Goal: Information Seeking & Learning: Find specific fact

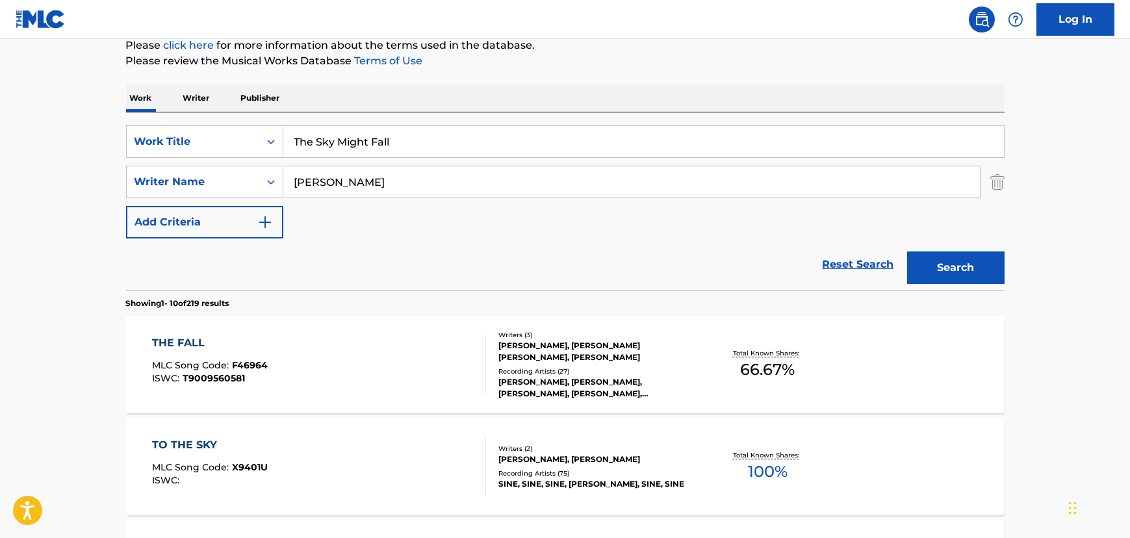
scroll to position [143, 0]
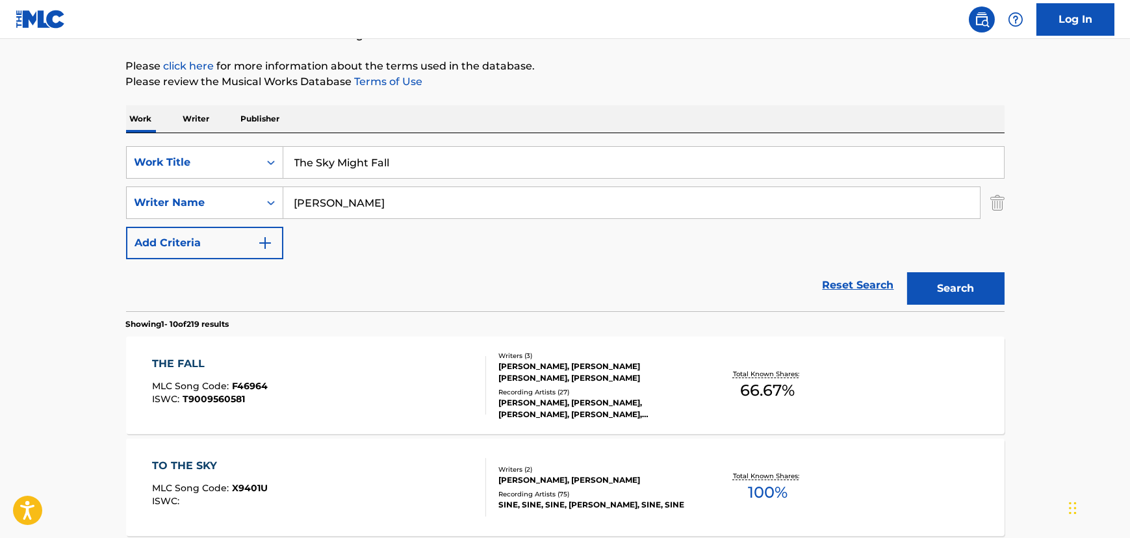
click at [316, 192] on input "[PERSON_NAME]" at bounding box center [631, 202] width 697 height 31
click at [907, 272] on button "Search" at bounding box center [955, 288] width 97 height 32
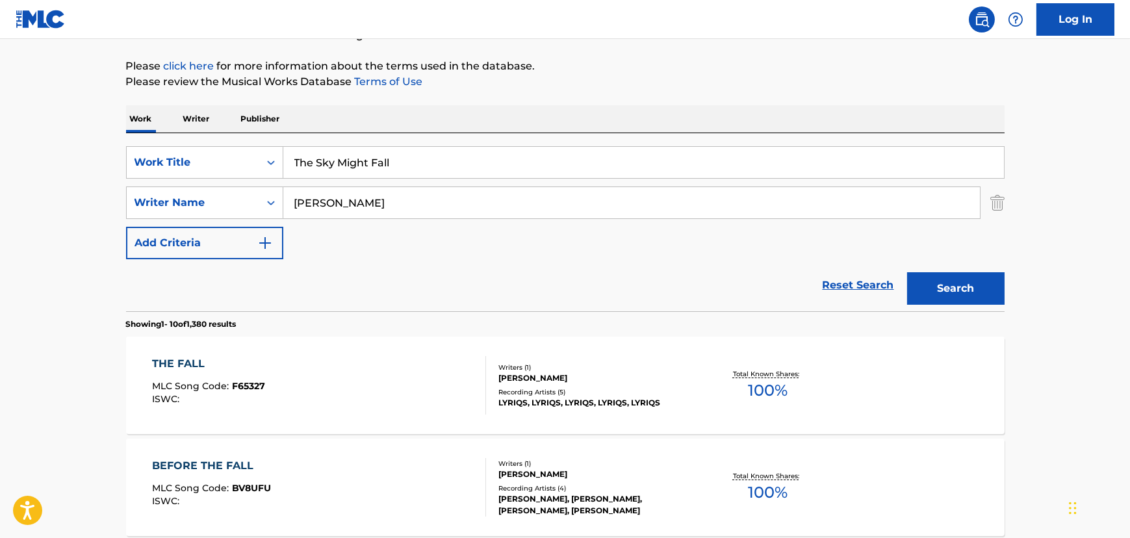
click at [317, 200] on input "[PERSON_NAME]" at bounding box center [631, 202] width 697 height 31
click at [907, 272] on button "Search" at bounding box center [955, 288] width 97 height 32
click at [339, 182] on div "SearchWithCriteria29717d6e-7205-475e-ac09-cca7139c8859 Work Title The Sky Might…" at bounding box center [565, 202] width 878 height 113
click at [334, 194] on input "[PERSON_NAME]" at bounding box center [631, 202] width 697 height 31
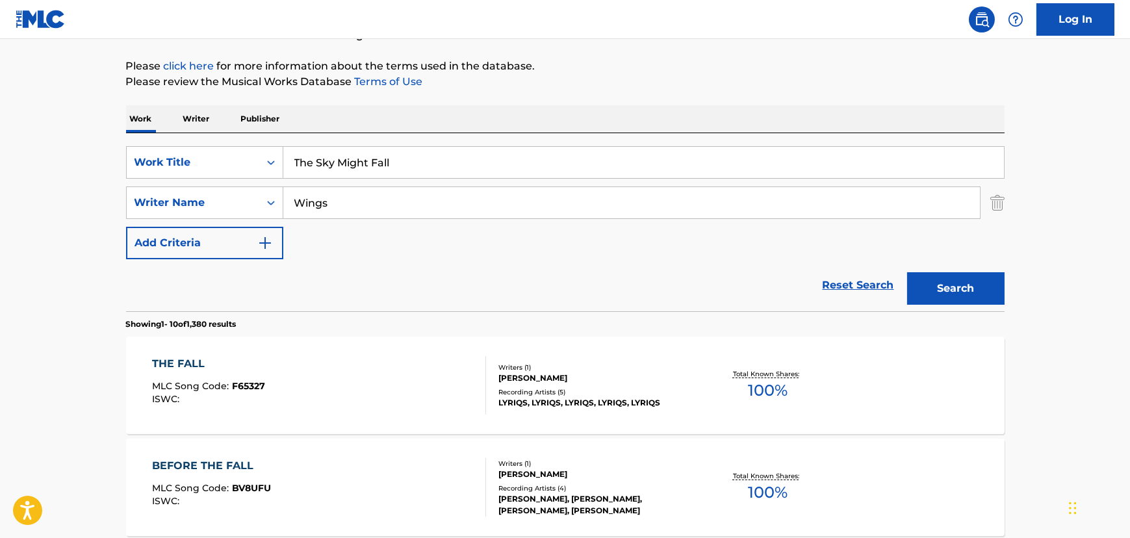
click at [907, 272] on button "Search" at bounding box center [955, 288] width 97 height 32
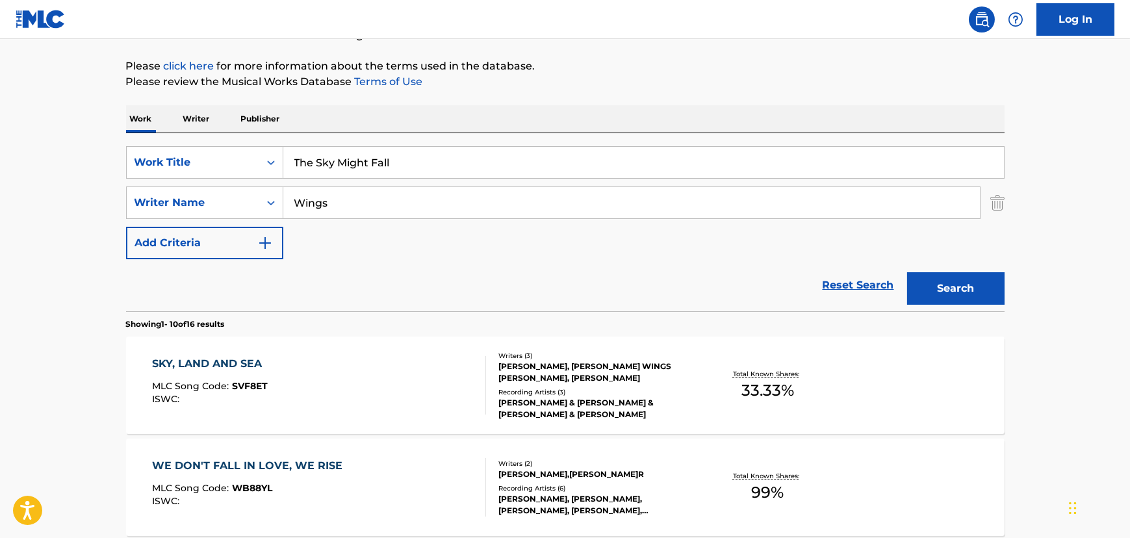
click at [325, 210] on input "Wings" at bounding box center [631, 202] width 697 height 31
paste input "[PERSON_NAME]"
click at [907, 272] on button "Search" at bounding box center [955, 288] width 97 height 32
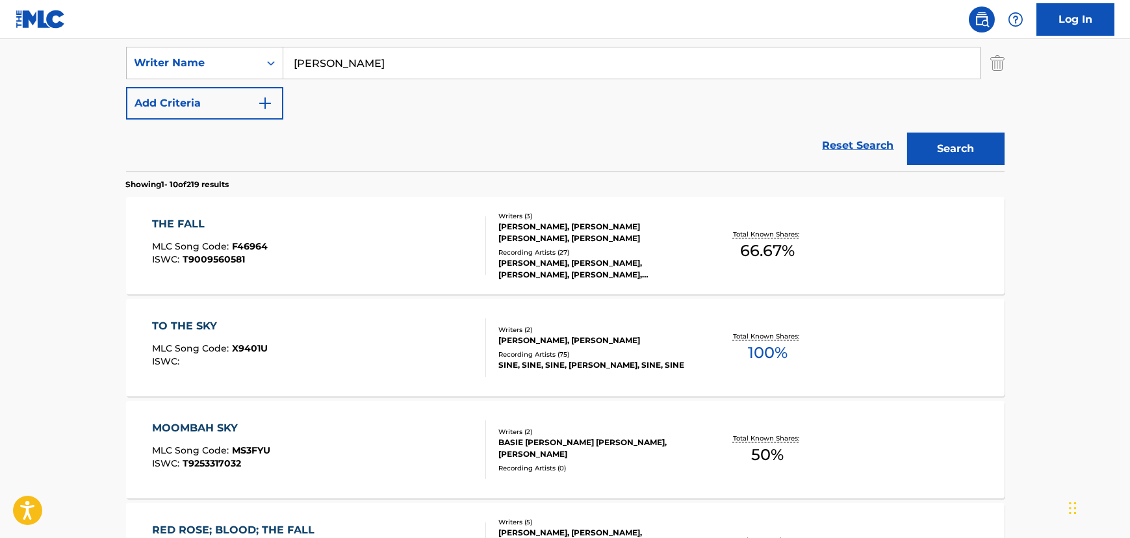
scroll to position [261, 0]
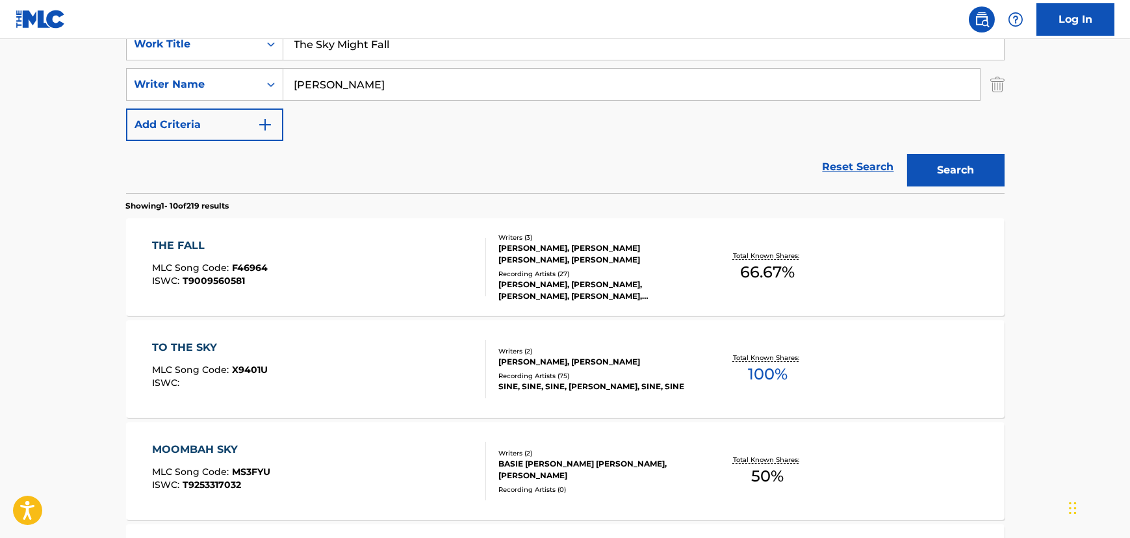
click at [344, 79] on input "[PERSON_NAME]" at bounding box center [631, 84] width 697 height 31
paste input "Sunshine In The Rain"
type input "[PERSON_NAME]"
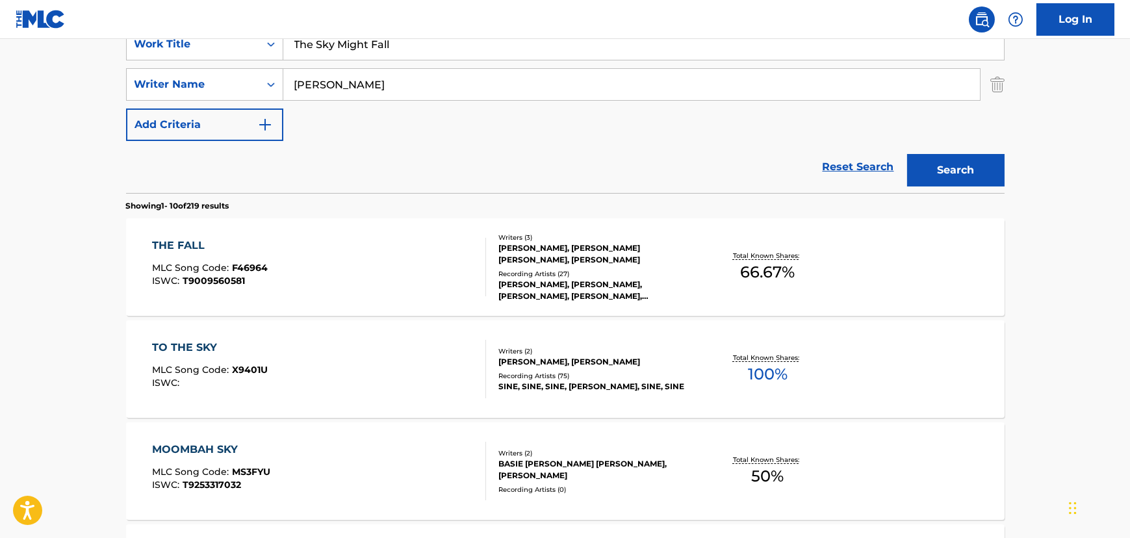
click at [328, 49] on input "The Sky Might Fall" at bounding box center [643, 44] width 721 height 31
paste input "Sunshine In The Rain"
click at [925, 171] on button "Search" at bounding box center [955, 170] width 97 height 32
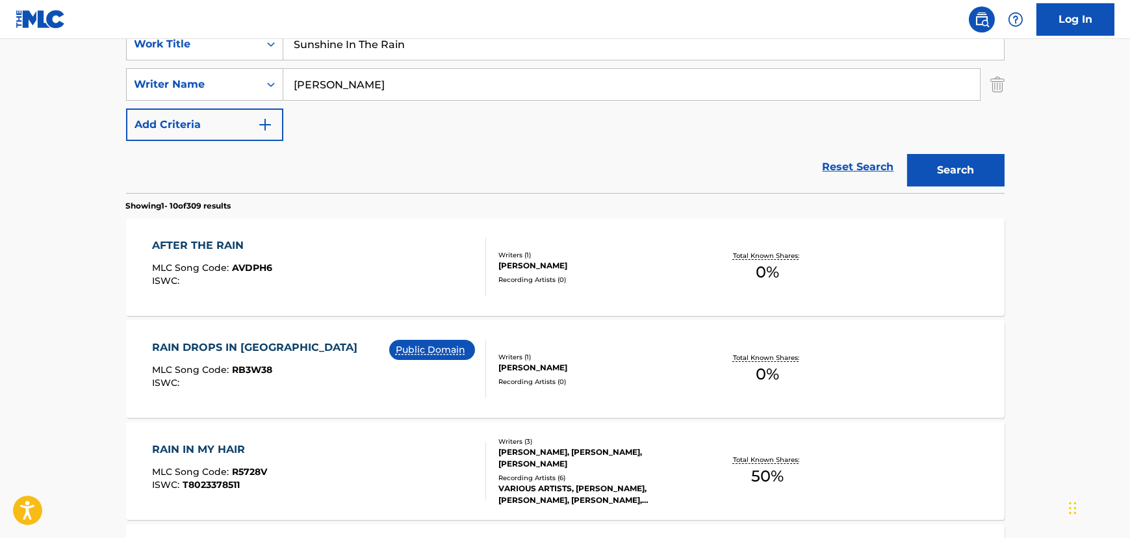
click at [305, 58] on input "Sunshine In The Rain" at bounding box center [643, 44] width 721 height 31
paste input "The Moon's A Harsh Mistress"
type input "The Moon's A Harsh Mistress"
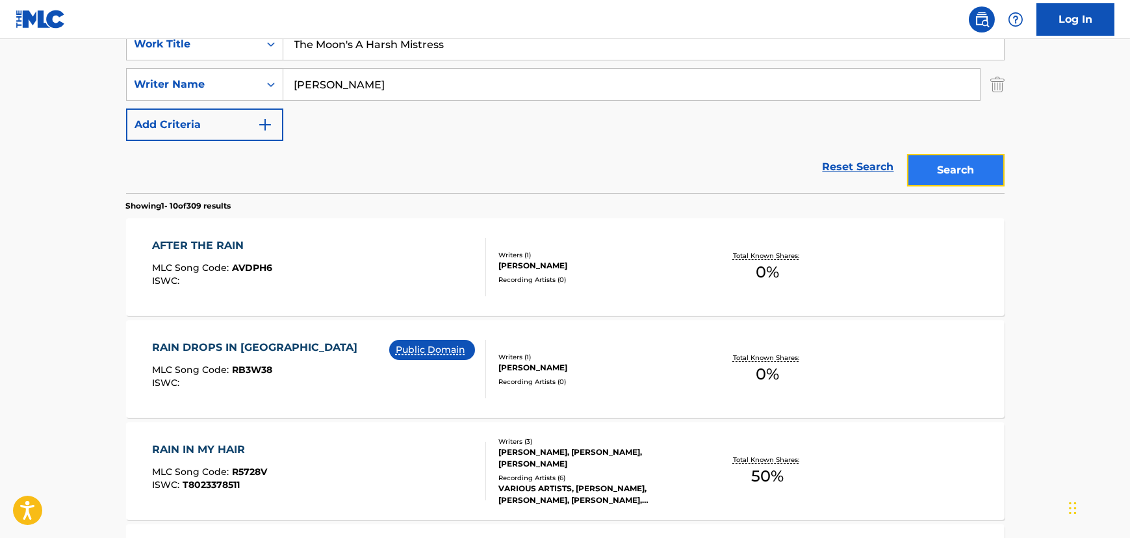
click at [940, 170] on button "Search" at bounding box center [955, 170] width 97 height 32
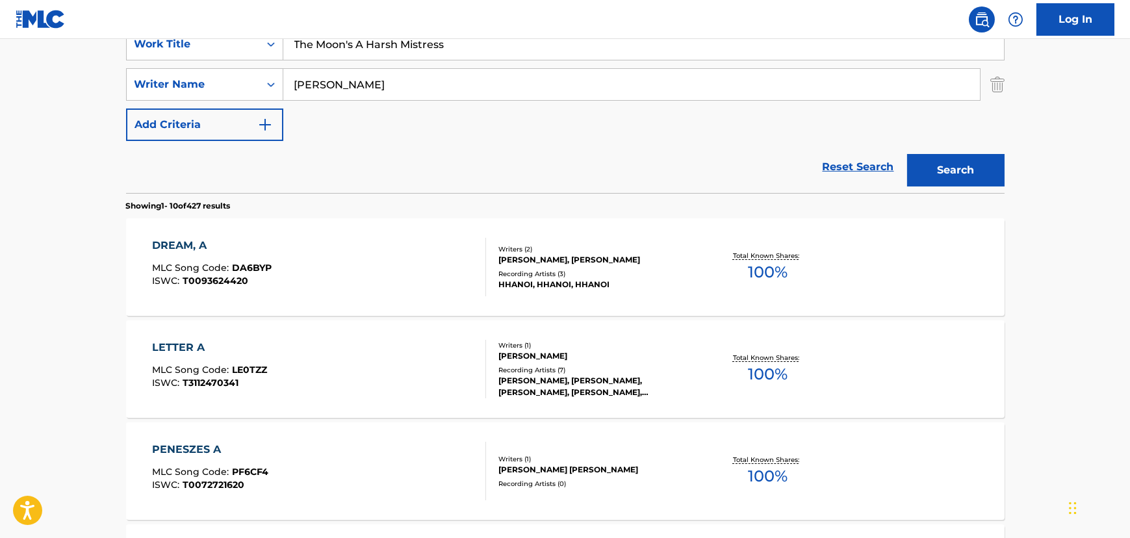
click at [305, 89] on input "[PERSON_NAME]" at bounding box center [631, 84] width 697 height 31
click at [918, 170] on button "Search" at bounding box center [955, 170] width 97 height 32
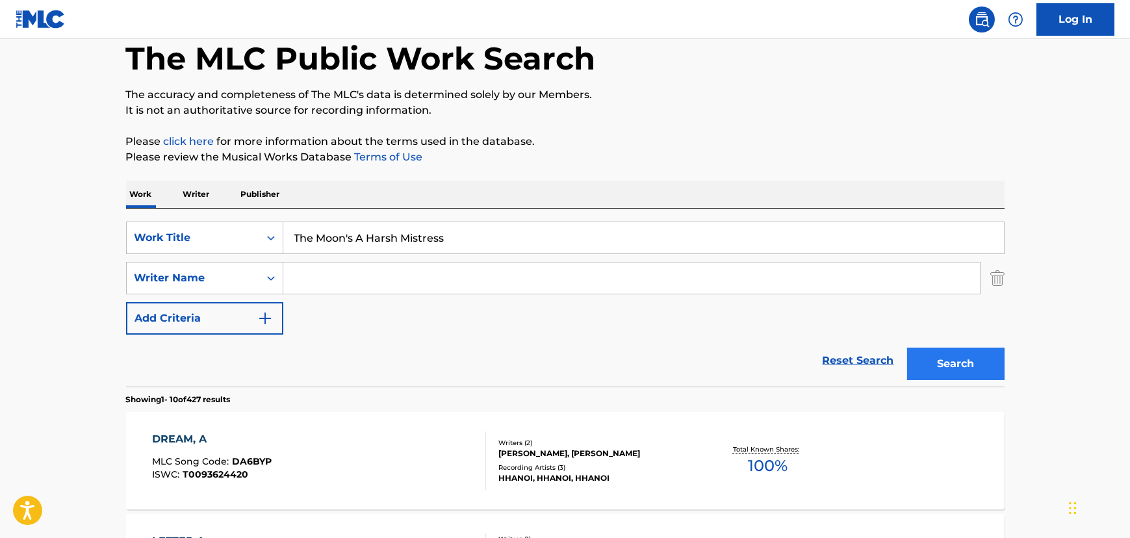
scroll to position [25, 0]
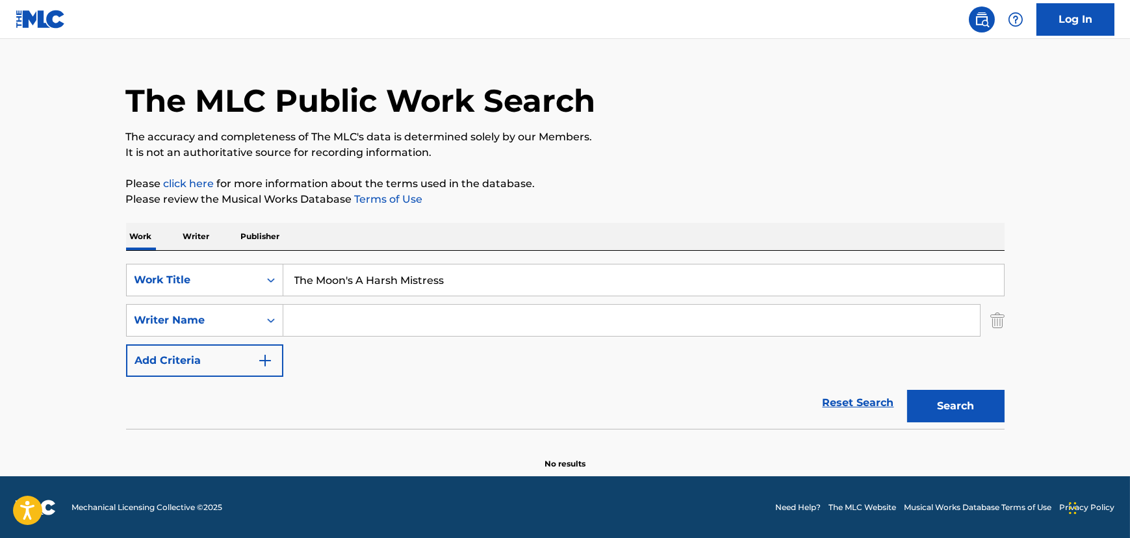
click at [332, 308] on input "Search Form" at bounding box center [631, 320] width 697 height 31
type input "[PERSON_NAME]b"
click at [907, 390] on button "Search" at bounding box center [955, 406] width 97 height 32
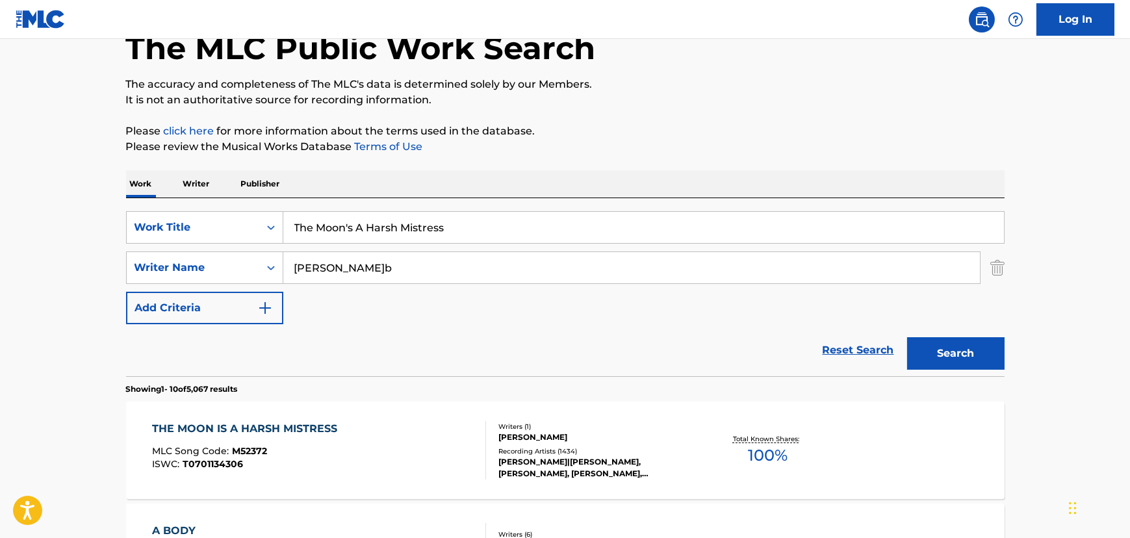
scroll to position [143, 0]
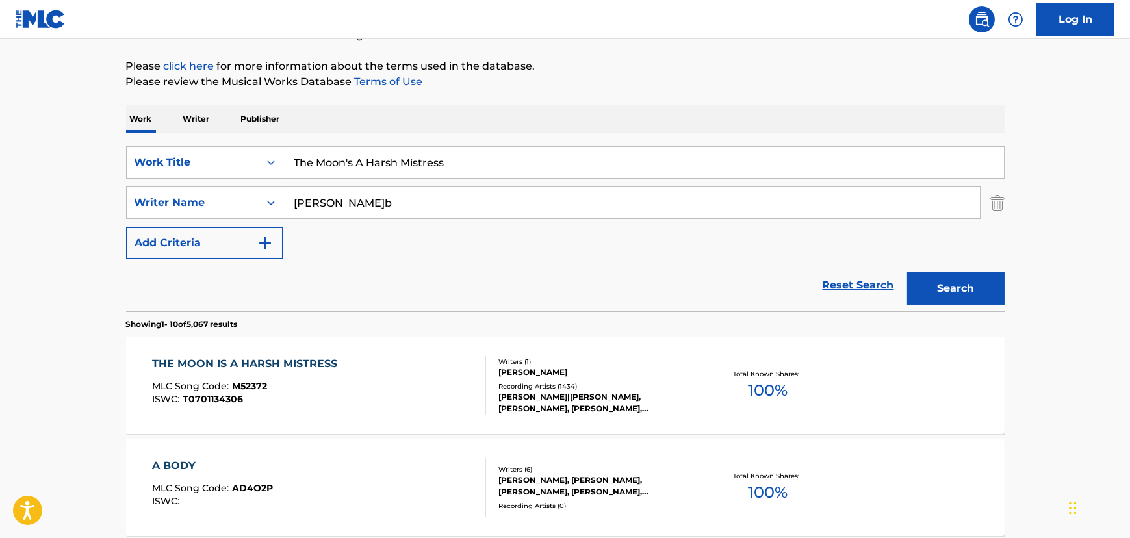
click at [352, 396] on div "THE MOON IS A HARSH MISTRESS MLC Song Code : M52372 ISWC : T0701134306" at bounding box center [319, 385] width 334 height 58
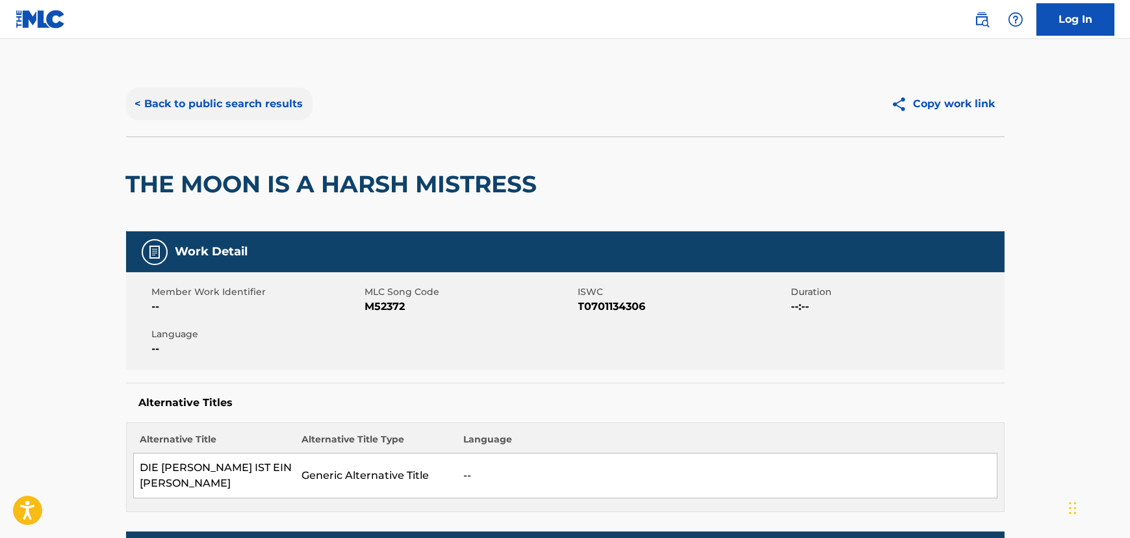
click at [192, 88] on button "< Back to public search results" at bounding box center [219, 104] width 186 height 32
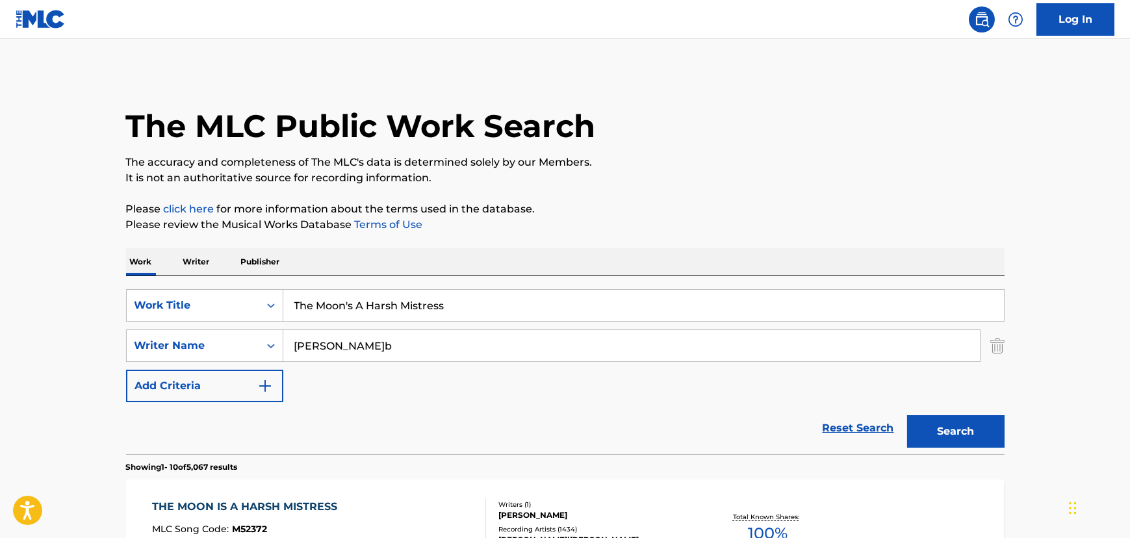
scroll to position [143, 0]
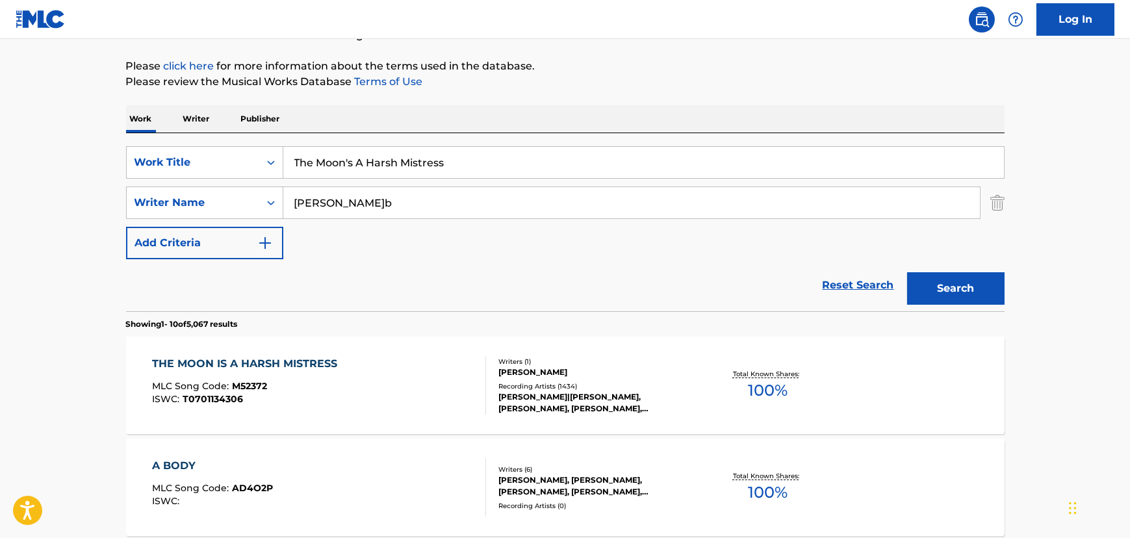
click at [305, 151] on input "The Moon's A Harsh Mistress" at bounding box center [643, 162] width 721 height 31
paste input "Silver Stallion"
type input "Silver Stallion"
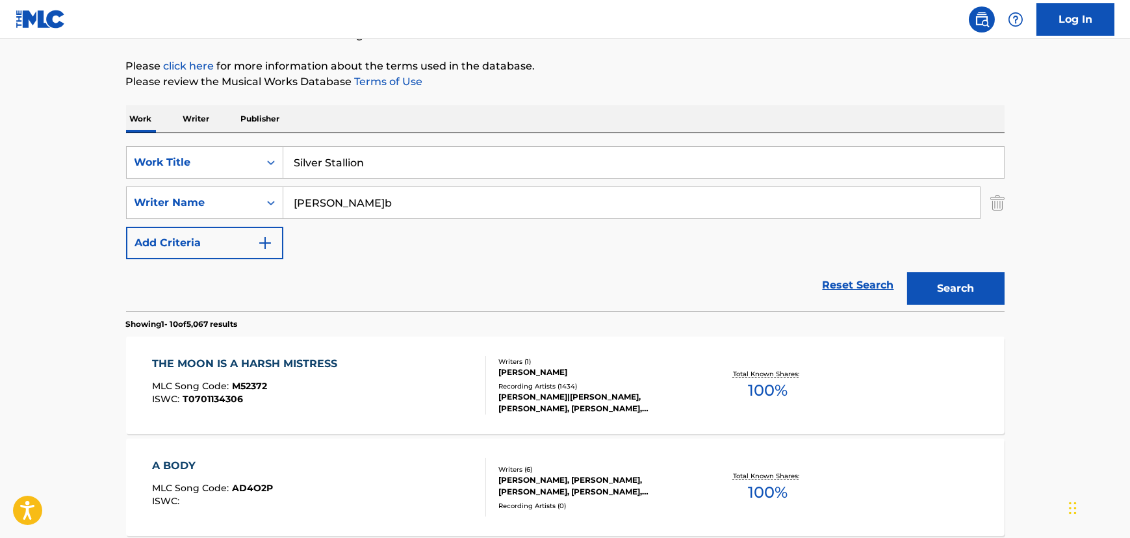
click at [337, 214] on input "[PERSON_NAME]b" at bounding box center [631, 202] width 697 height 31
type input "[PERSON_NAME]"
click at [907, 272] on button "Search" at bounding box center [955, 288] width 97 height 32
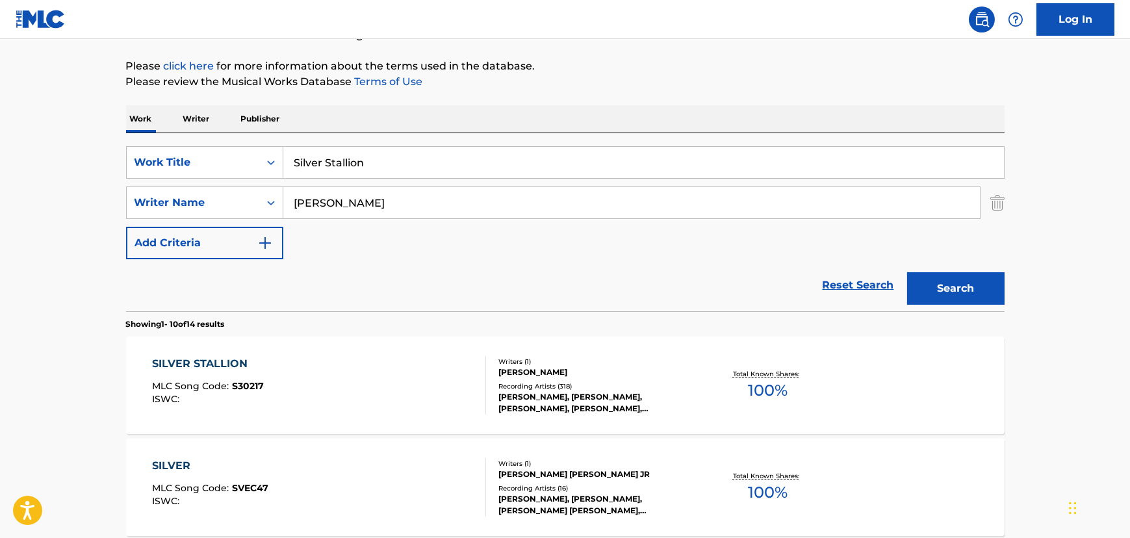
click at [381, 380] on div "SILVER STALLION MLC Song Code : S30217 ISWC :" at bounding box center [319, 385] width 334 height 58
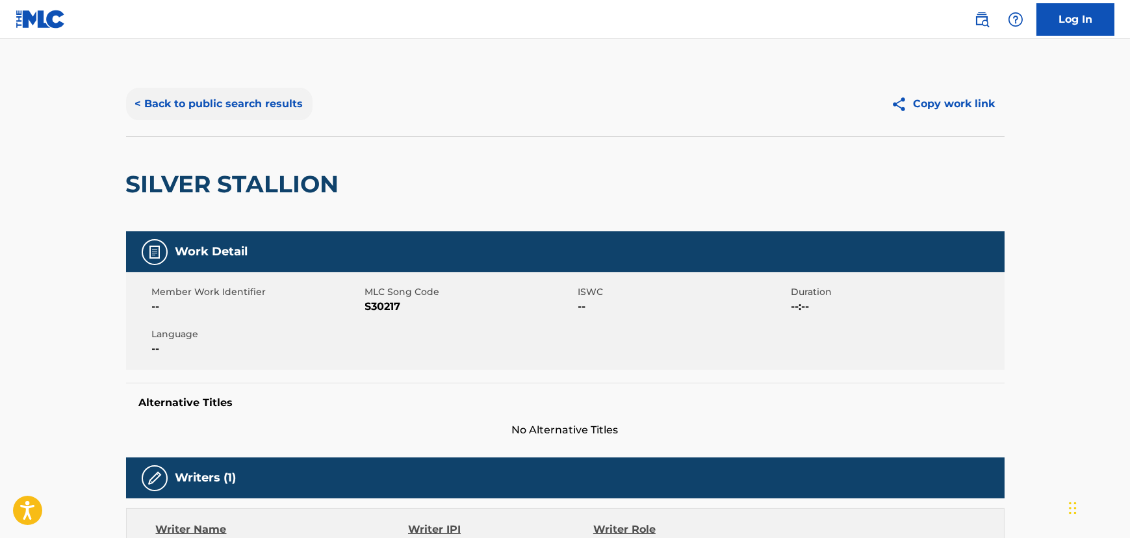
click at [167, 96] on button "< Back to public search results" at bounding box center [219, 104] width 186 height 32
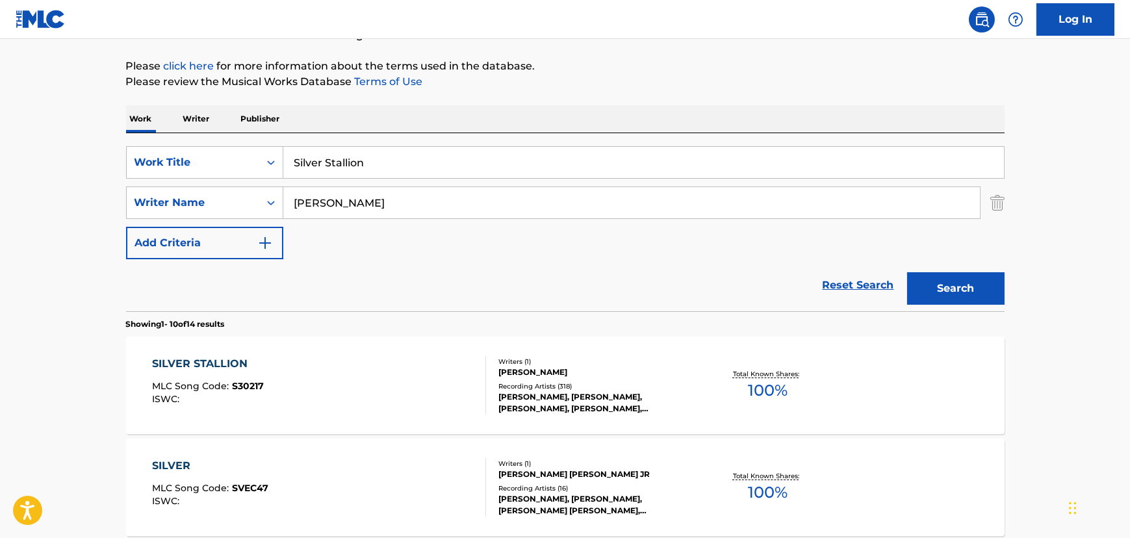
click at [351, 164] on input "Silver Stallion" at bounding box center [643, 162] width 721 height 31
paste input "The Old West"
type input "The Old West"
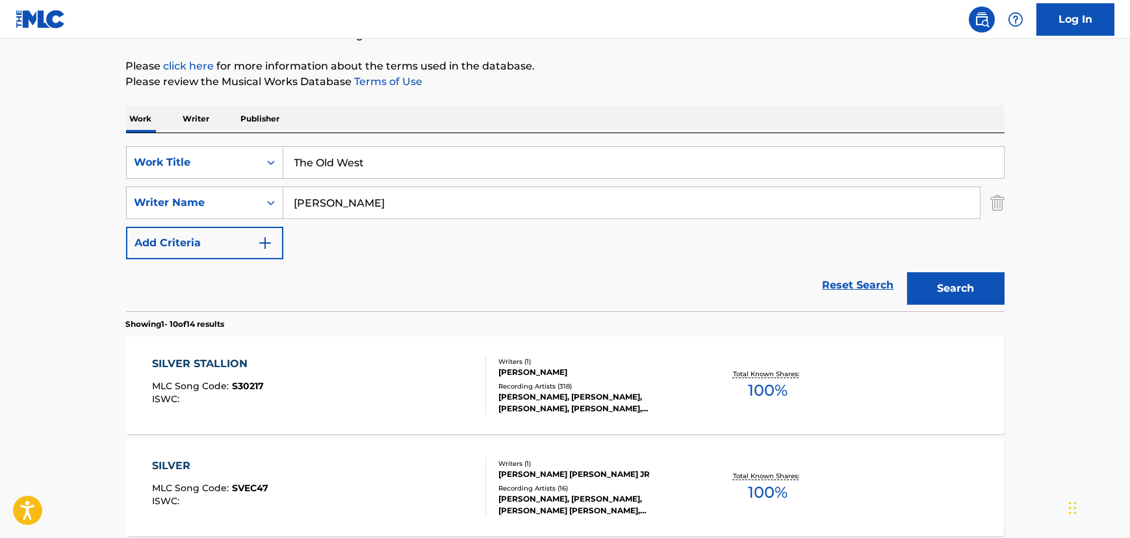
click at [315, 207] on input "[PERSON_NAME]" at bounding box center [631, 202] width 697 height 31
click at [907, 272] on button "Search" at bounding box center [955, 288] width 97 height 32
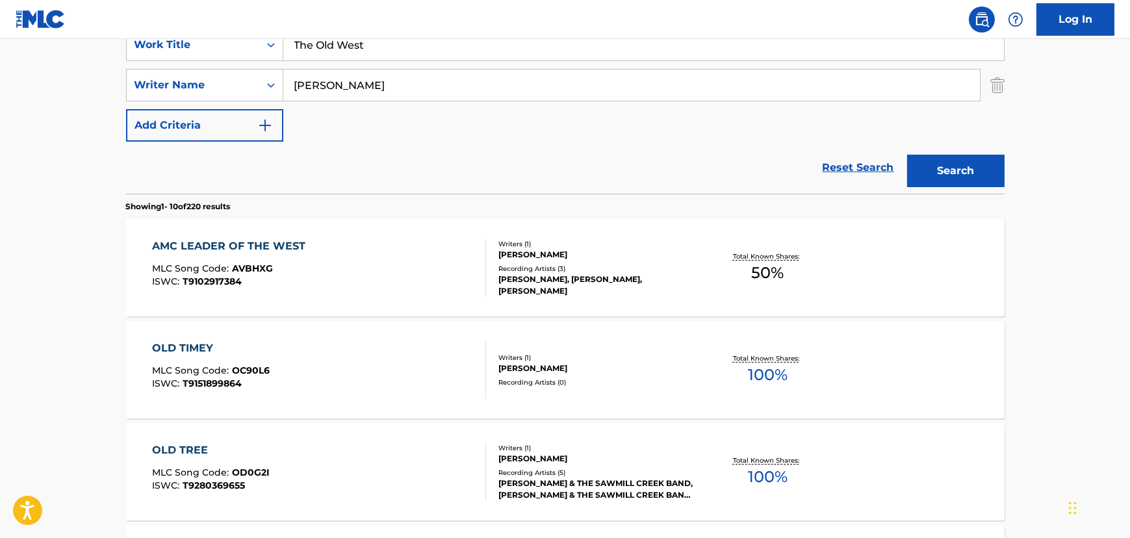
scroll to position [261, 0]
click at [300, 86] on input "[PERSON_NAME]" at bounding box center [631, 84] width 697 height 31
click at [907, 154] on button "Search" at bounding box center [955, 170] width 97 height 32
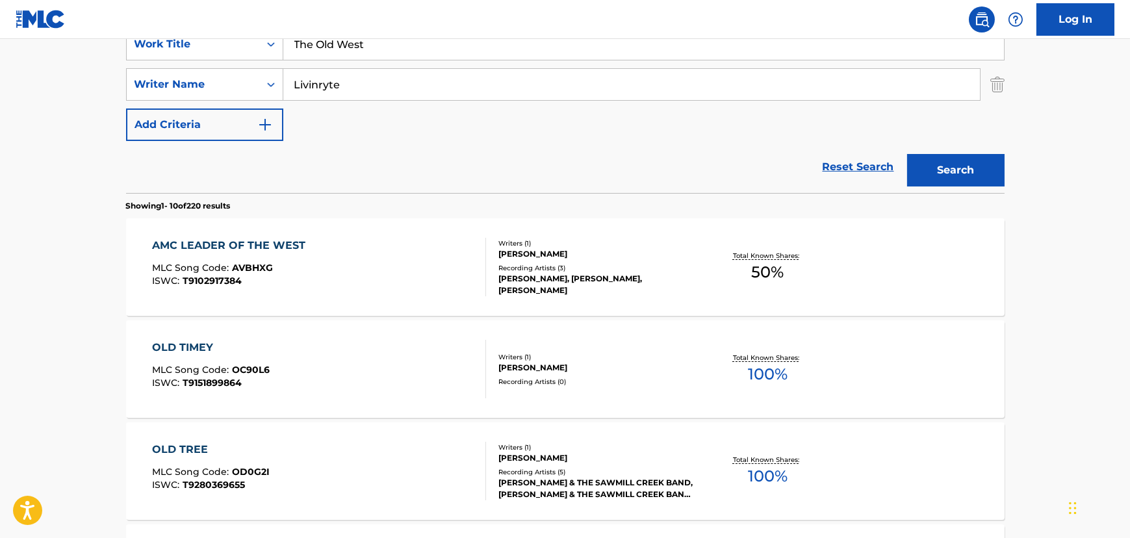
scroll to position [25, 0]
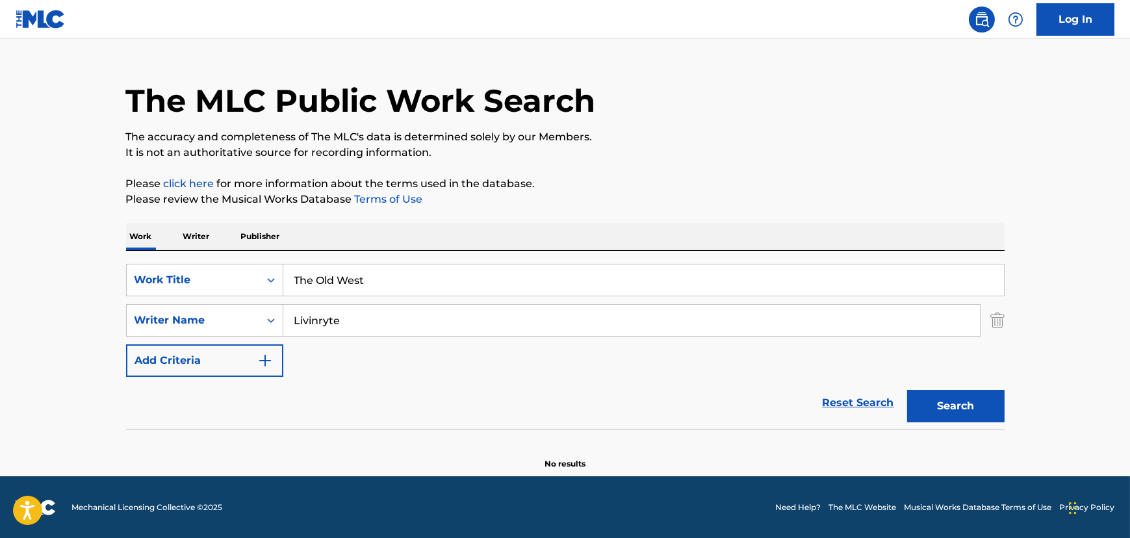
click at [320, 326] on input "Livinryte" at bounding box center [631, 320] width 697 height 31
type input "Wings"
click at [907, 390] on button "Search" at bounding box center [955, 406] width 97 height 32
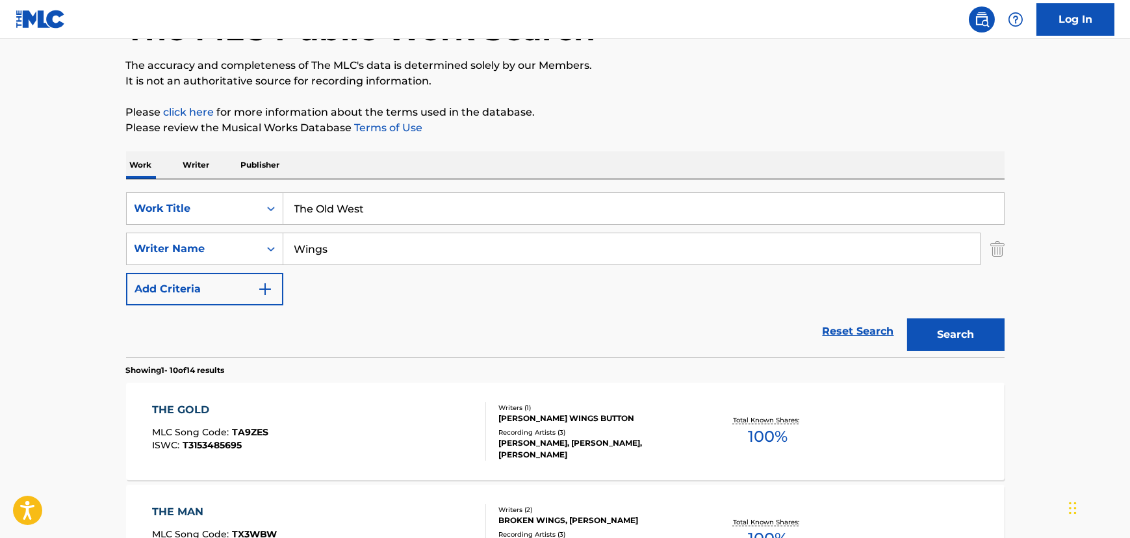
scroll to position [84, 0]
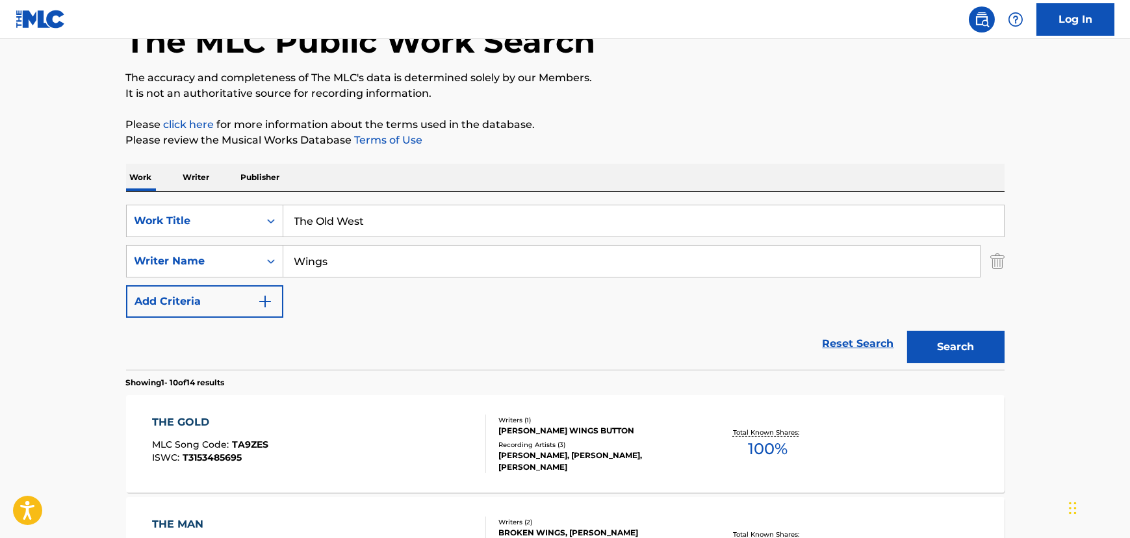
click at [318, 214] on input "The Old West" at bounding box center [643, 220] width 721 height 31
paste input "Interlude"
type input "Interlude"
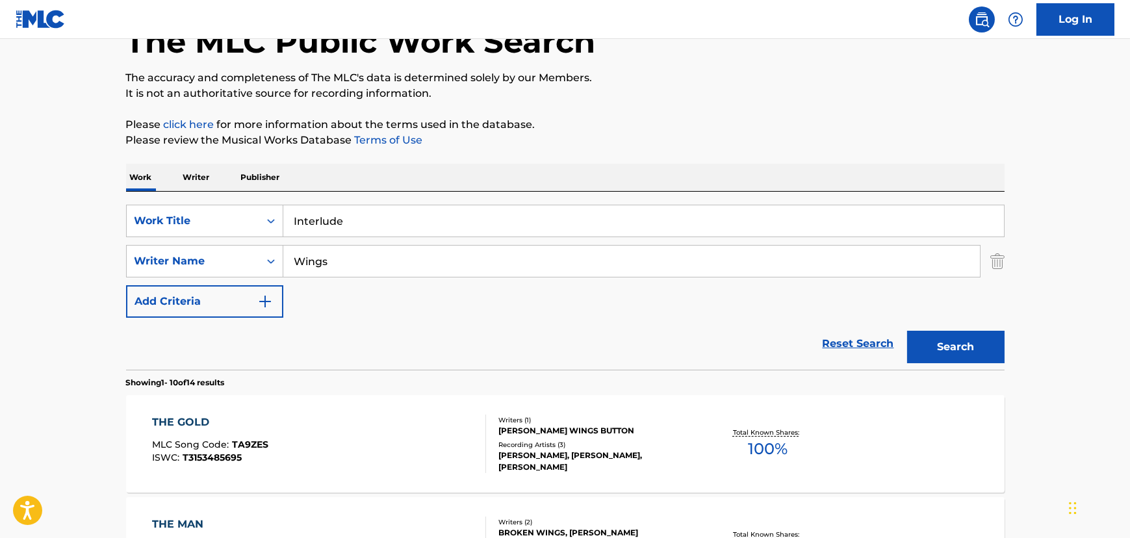
click at [304, 264] on input "Wings" at bounding box center [631, 261] width 697 height 31
click at [907, 331] on button "Search" at bounding box center [955, 347] width 97 height 32
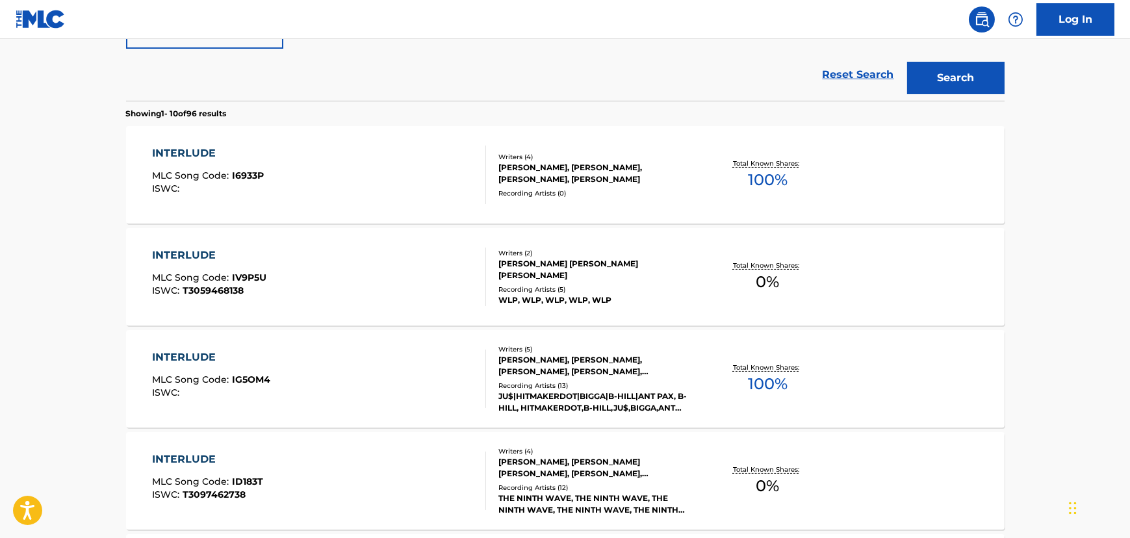
scroll to position [202, 0]
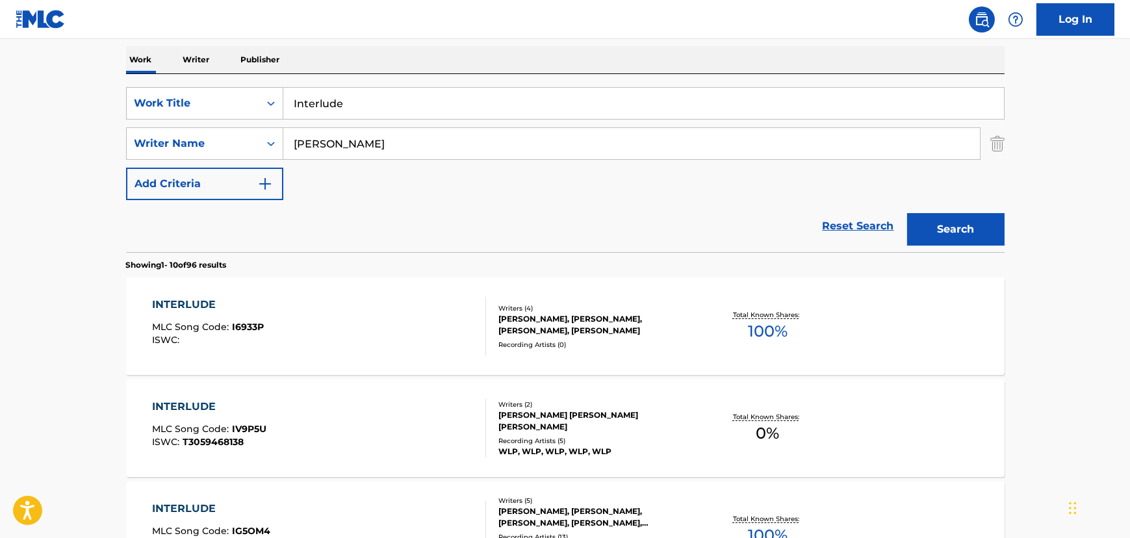
click at [296, 135] on input "[PERSON_NAME]" at bounding box center [631, 143] width 697 height 31
click at [907, 213] on button "Search" at bounding box center [955, 229] width 97 height 32
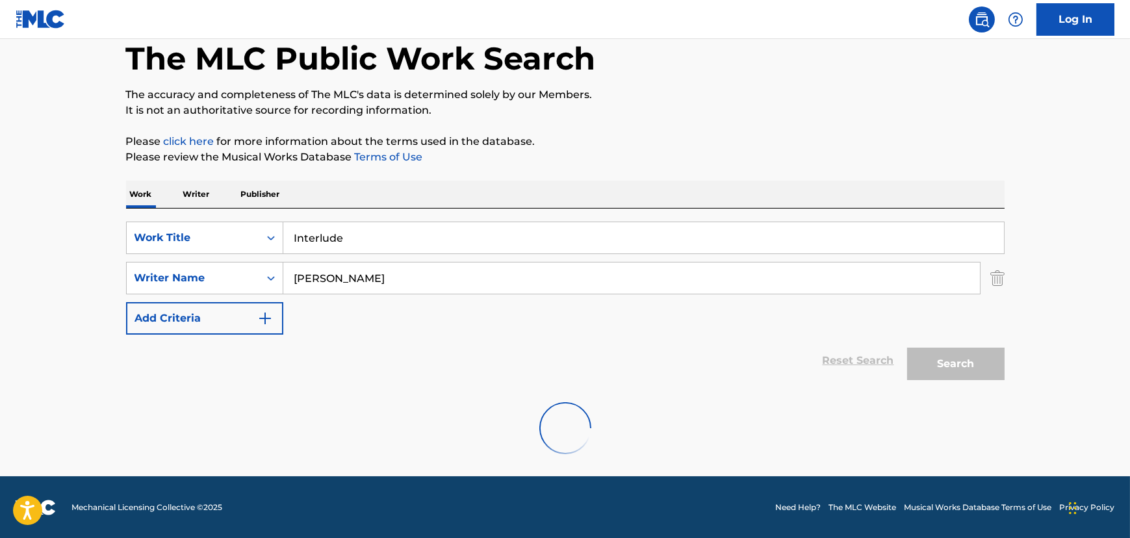
scroll to position [25, 0]
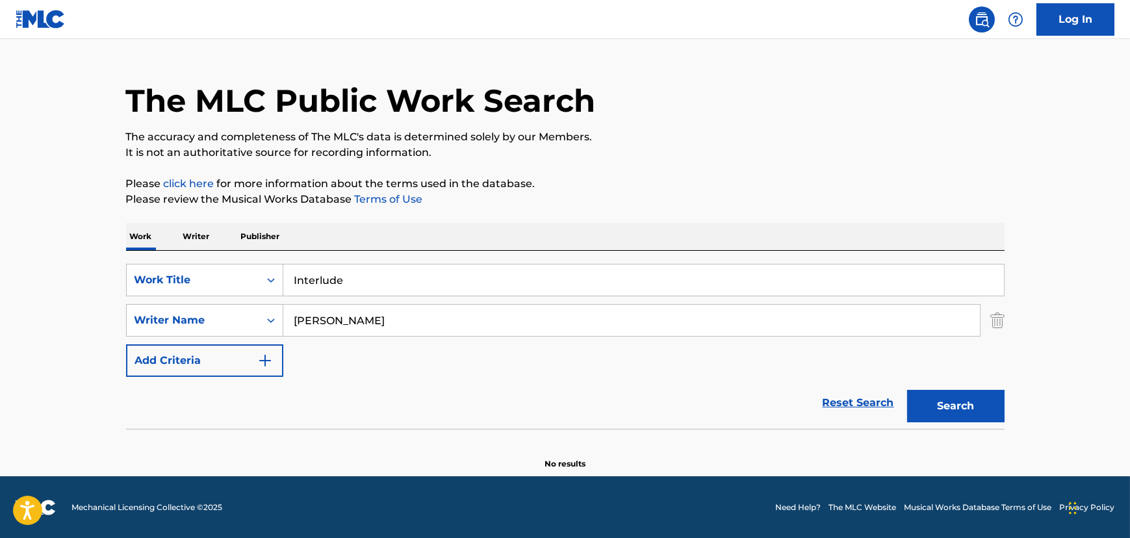
click at [305, 324] on input "[PERSON_NAME]" at bounding box center [631, 320] width 697 height 31
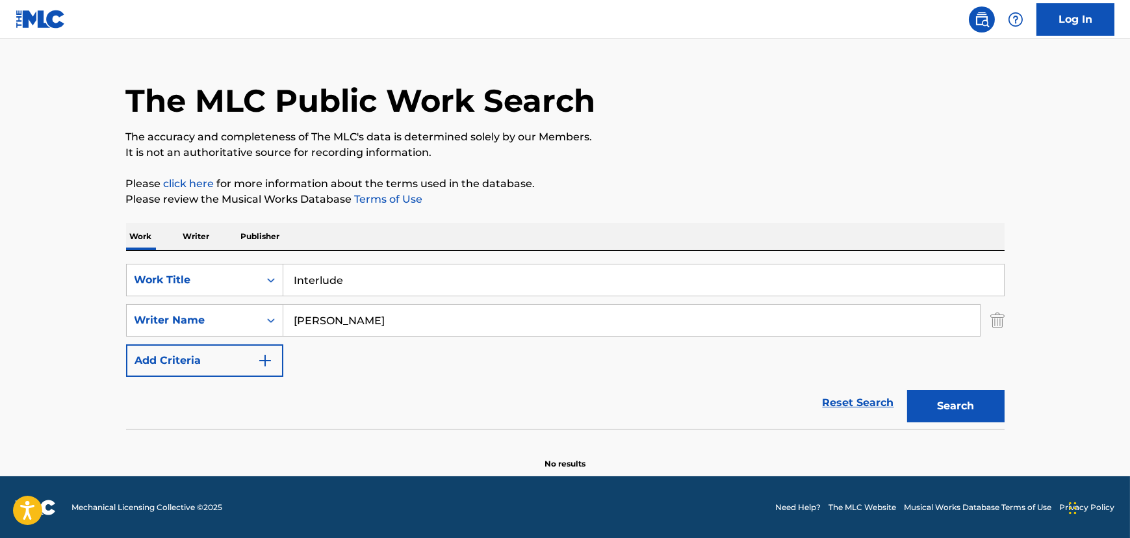
click at [305, 320] on input "[PERSON_NAME]" at bounding box center [631, 320] width 697 height 31
type input "[PERSON_NAME]"
click at [907, 390] on button "Search" at bounding box center [955, 406] width 97 height 32
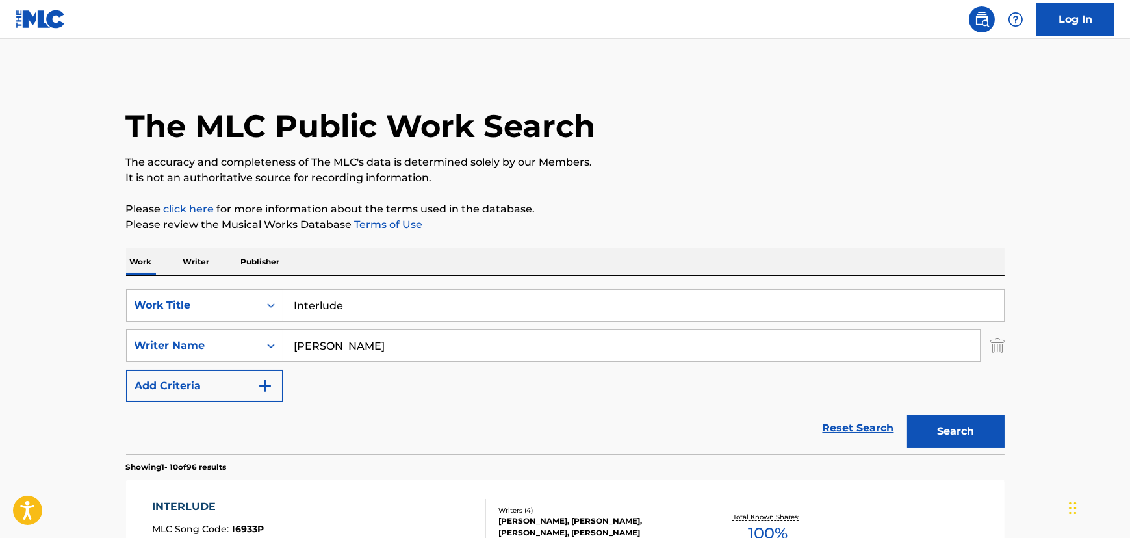
scroll to position [0, 0]
click at [320, 307] on input "Interlude" at bounding box center [643, 305] width 721 height 31
paste input "You Can Leave Your Hat On"
type input "You Can Leave Your Hat On"
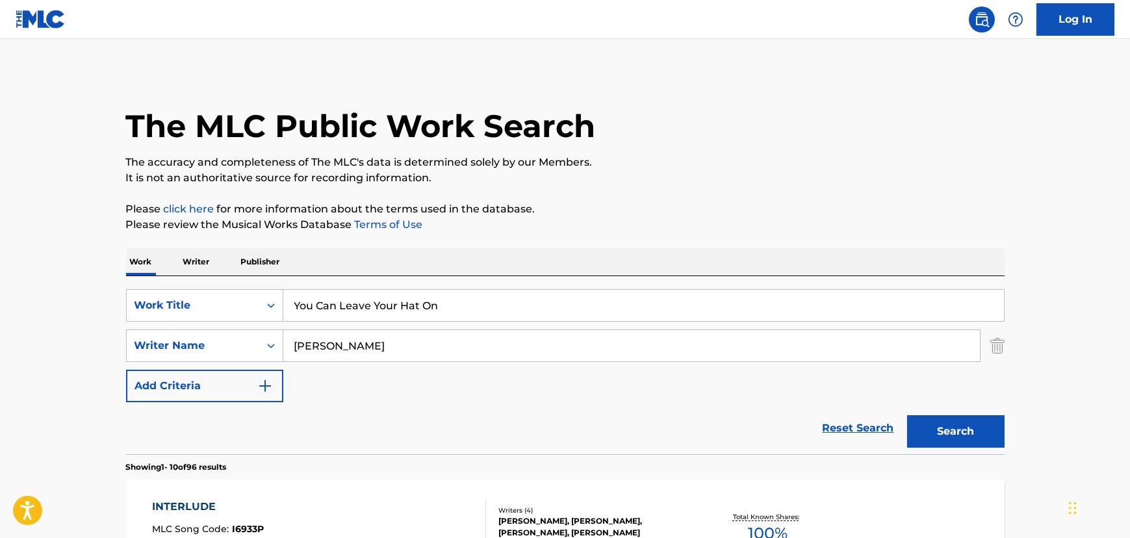
click at [314, 352] on input "[PERSON_NAME]" at bounding box center [631, 345] width 697 height 31
click at [315, 352] on input "[PERSON_NAME]" at bounding box center [631, 345] width 697 height 31
type input "[PERSON_NAME]"
click at [907, 415] on button "Search" at bounding box center [955, 431] width 97 height 32
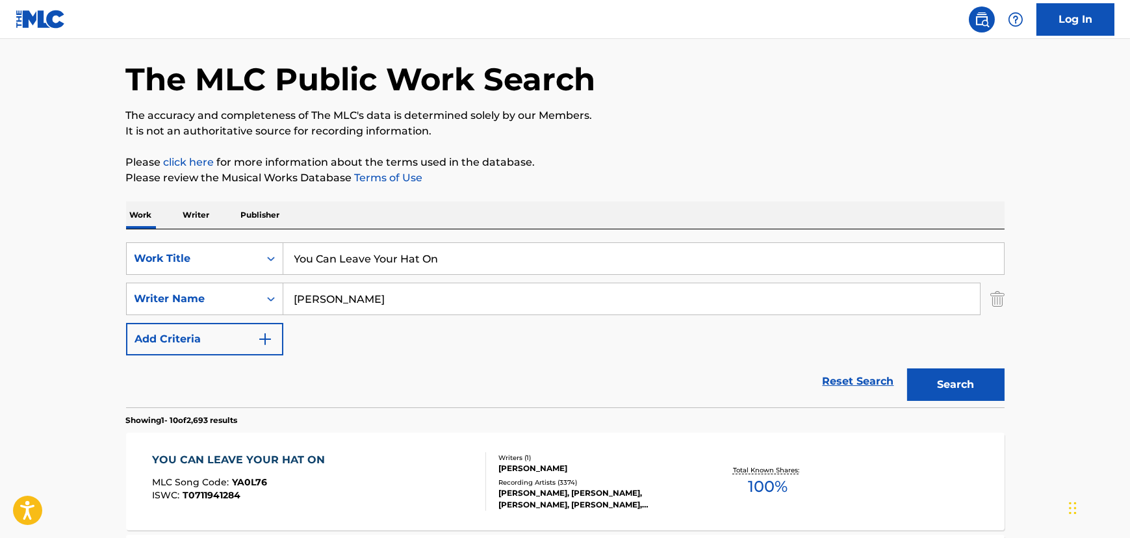
scroll to position [118, 0]
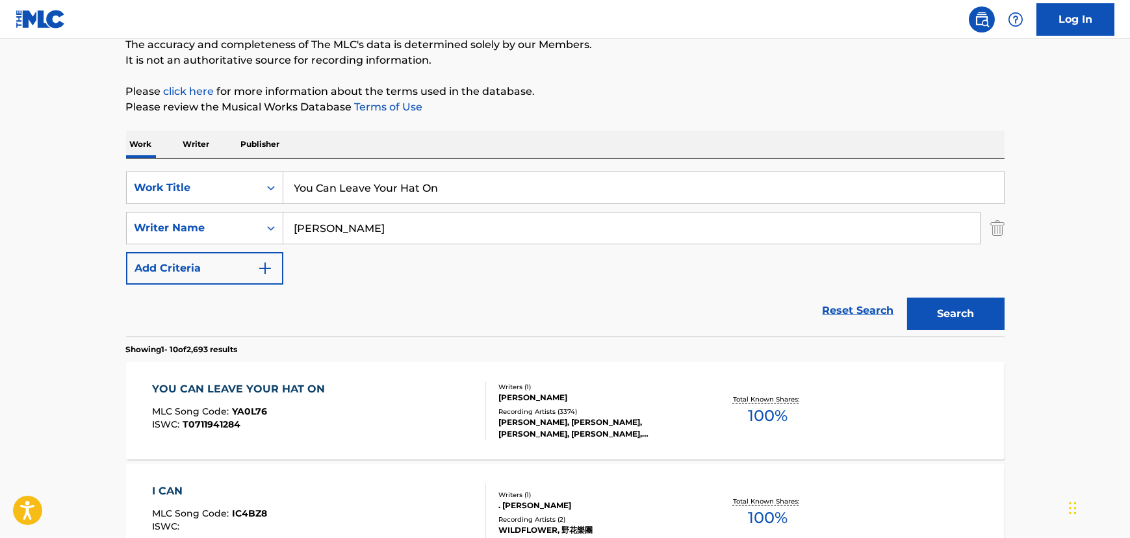
click at [365, 404] on div "YOU CAN LEAVE YOUR HAT ON MLC Song Code : YA0L76 ISWC : T0711941284" at bounding box center [319, 410] width 334 height 58
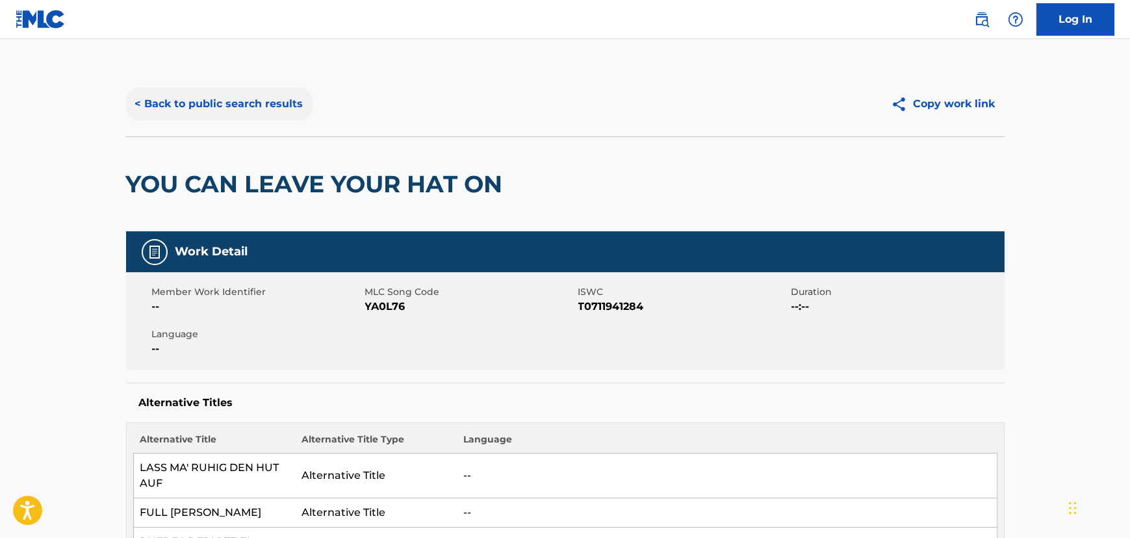
click at [172, 101] on button "< Back to public search results" at bounding box center [219, 104] width 186 height 32
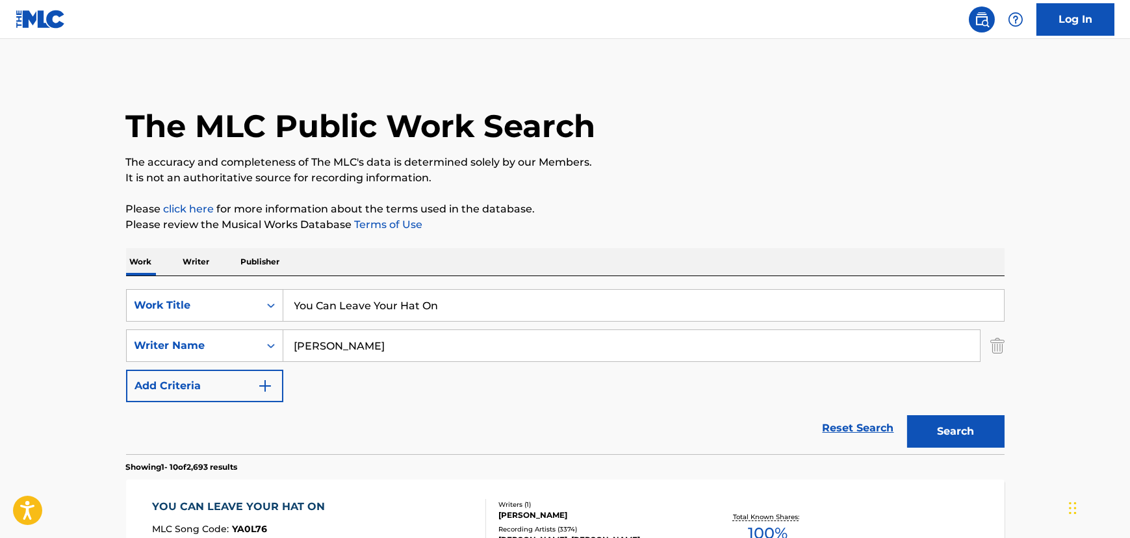
scroll to position [118, 0]
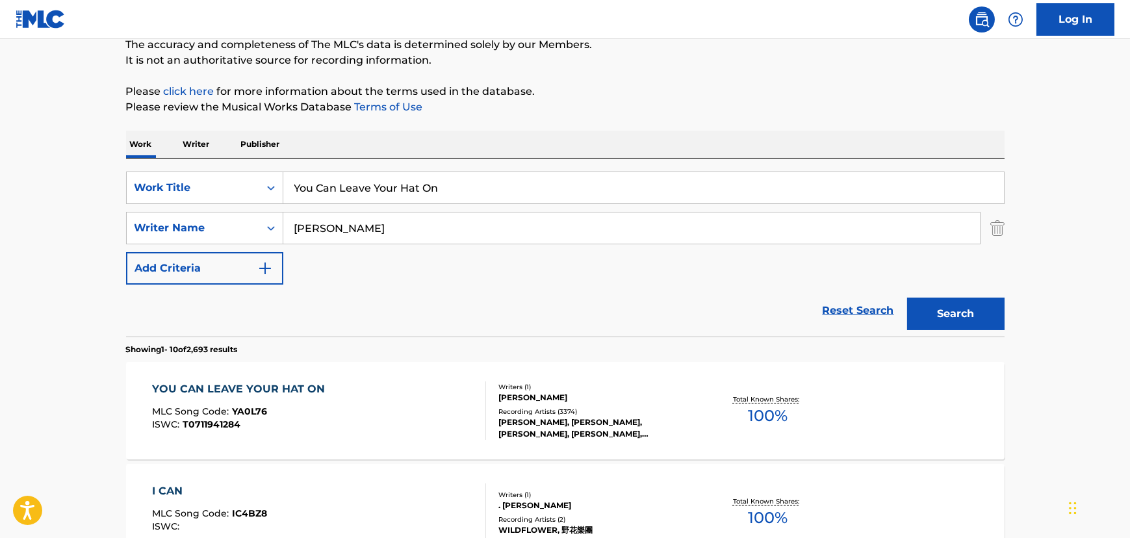
click at [412, 183] on input "You Can Leave Your Hat On" at bounding box center [643, 187] width 721 height 31
click at [412, 182] on input "You Can Leave Your Hat On" at bounding box center [643, 187] width 721 height 31
paste input "Fishin' For Each Other"
click at [931, 312] on button "Search" at bounding box center [955, 314] width 97 height 32
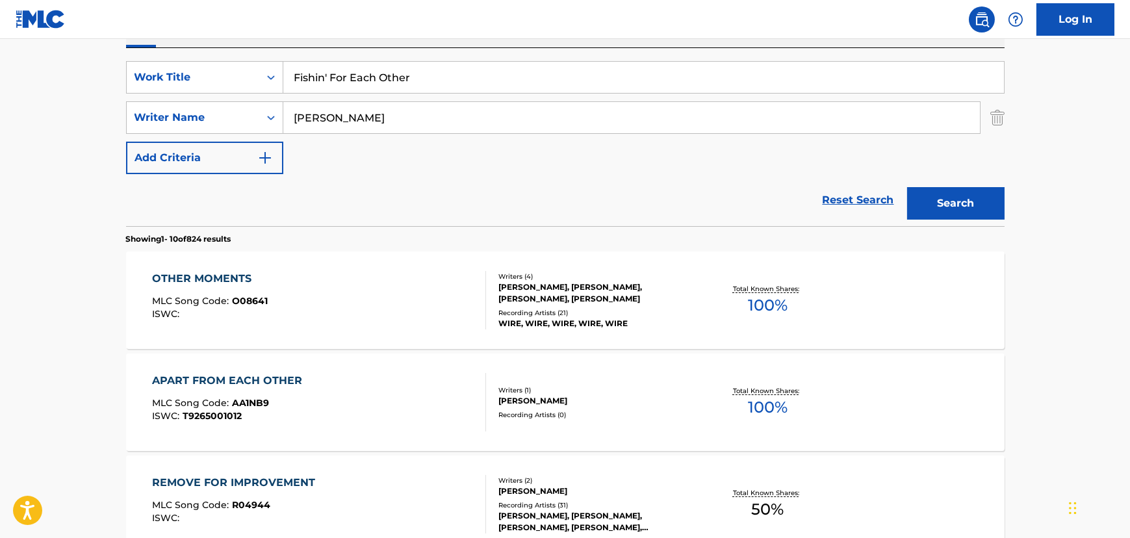
scroll to position [236, 0]
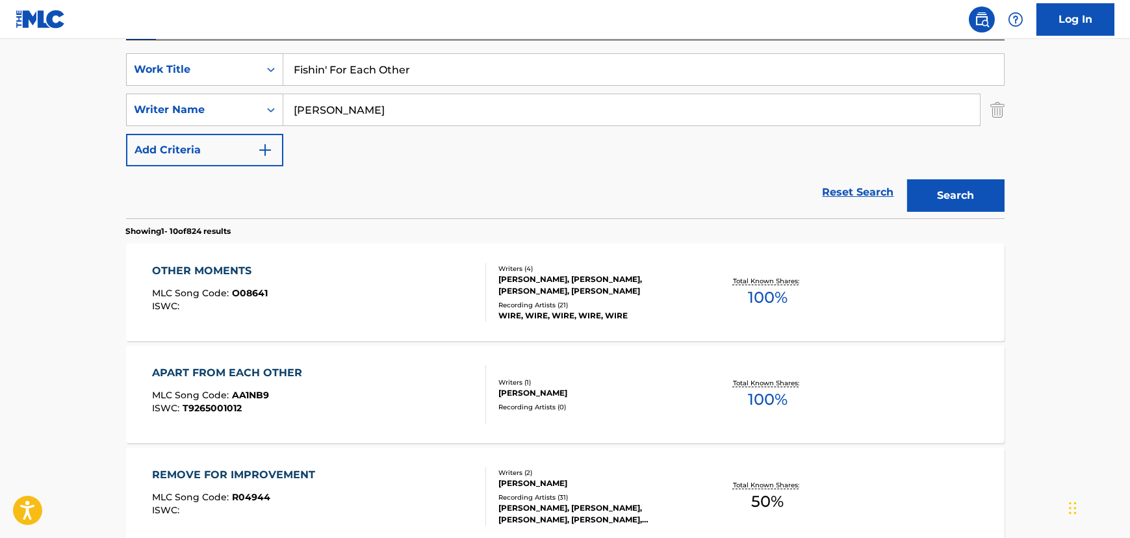
click at [325, 66] on input "Fishin' For Each Other" at bounding box center [643, 69] width 721 height 31
type input "Fishin For Each Other"
click at [907, 179] on button "Search" at bounding box center [955, 195] width 97 height 32
click at [366, 125] on div "[PERSON_NAME]" at bounding box center [631, 110] width 697 height 32
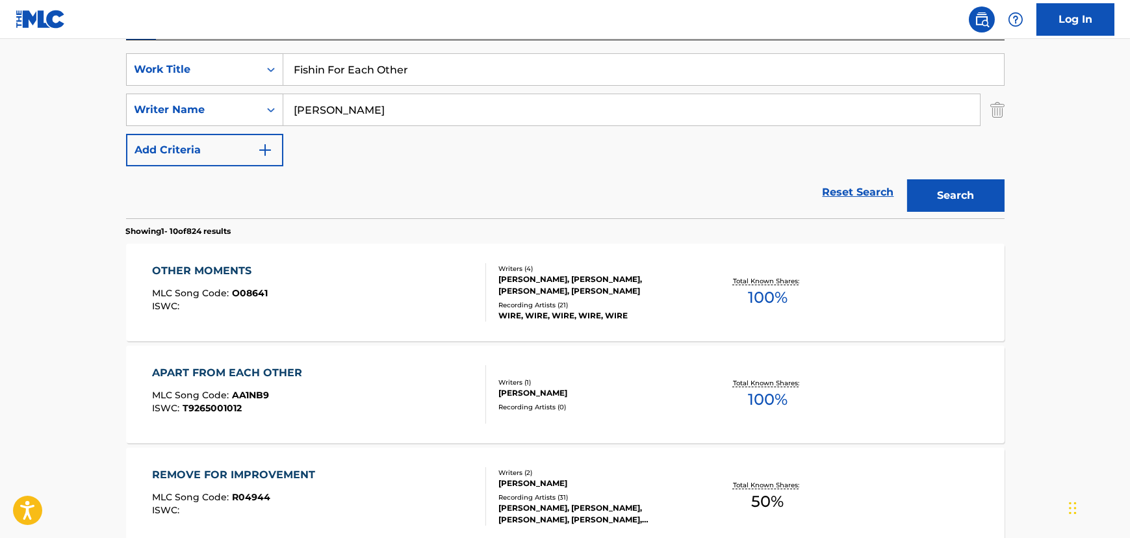
click at [363, 105] on input "[PERSON_NAME]" at bounding box center [631, 109] width 697 height 31
click at [362, 105] on input "[PERSON_NAME]" at bounding box center [631, 109] width 697 height 31
type input "livinryte"
click at [907, 179] on button "Search" at bounding box center [955, 195] width 97 height 32
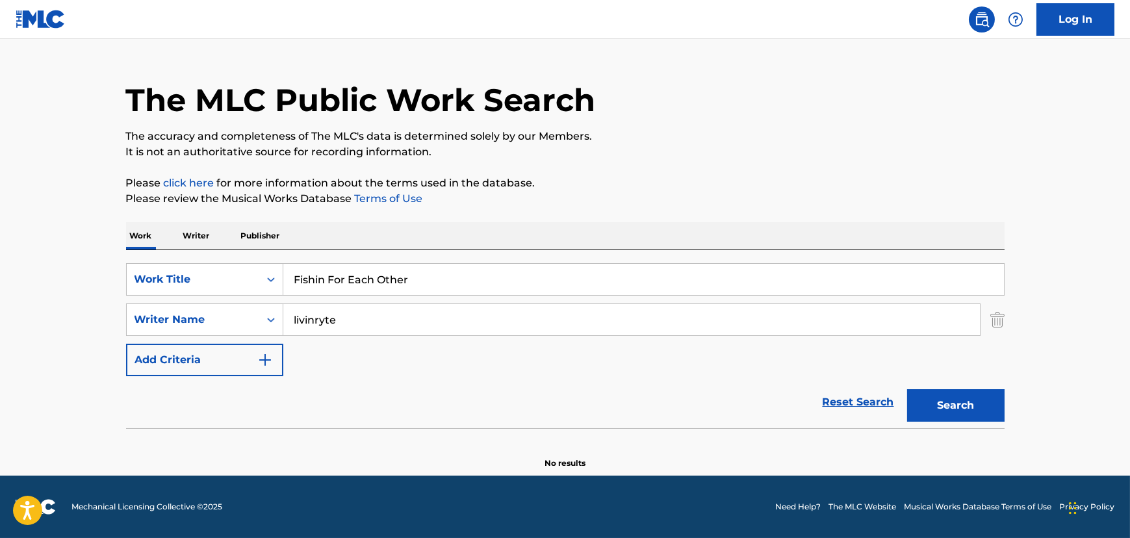
scroll to position [25, 0]
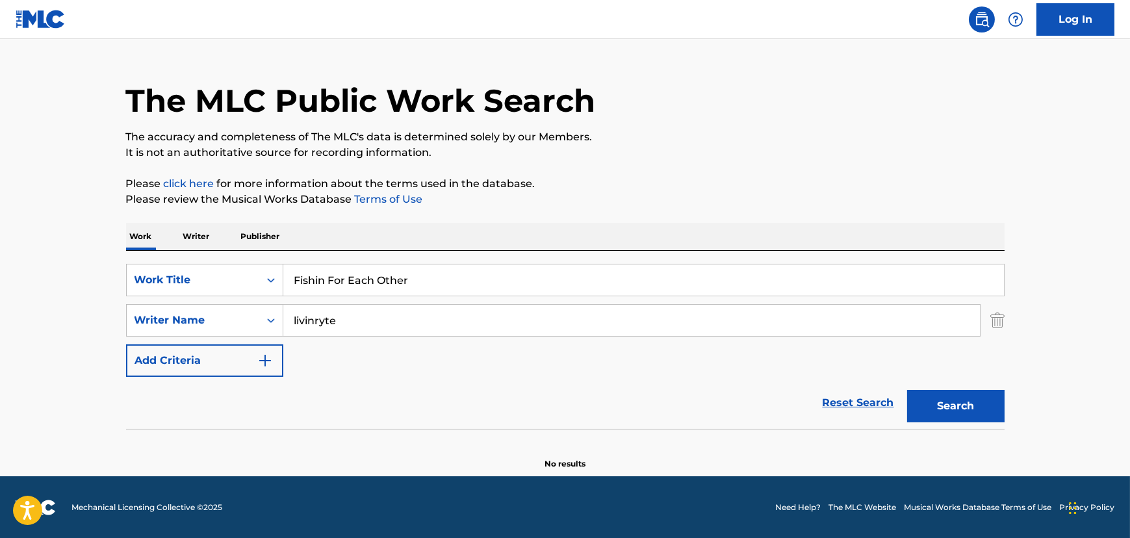
click at [320, 289] on input "Fishin For Each Other" at bounding box center [643, 279] width 721 height 31
paste input "Your Love Keeps Me Off The Streets"
click at [316, 292] on input "FishiYour Love Keeps Me Off The Streetsn For Each Other" at bounding box center [643, 279] width 721 height 31
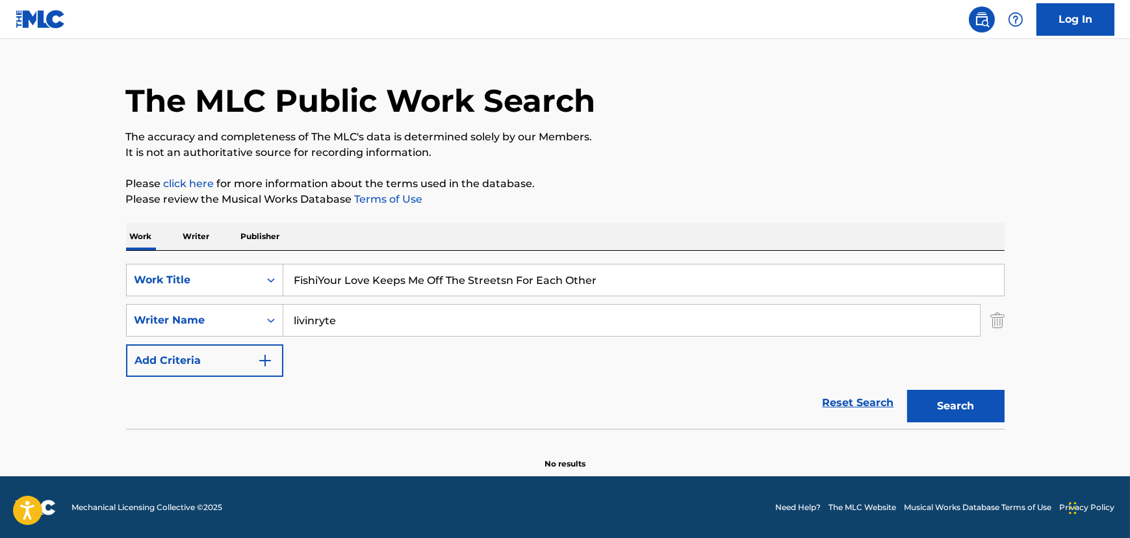
paste input "Your Love Keeps Me Off The Streets"
click at [975, 409] on button "Search" at bounding box center [955, 406] width 97 height 32
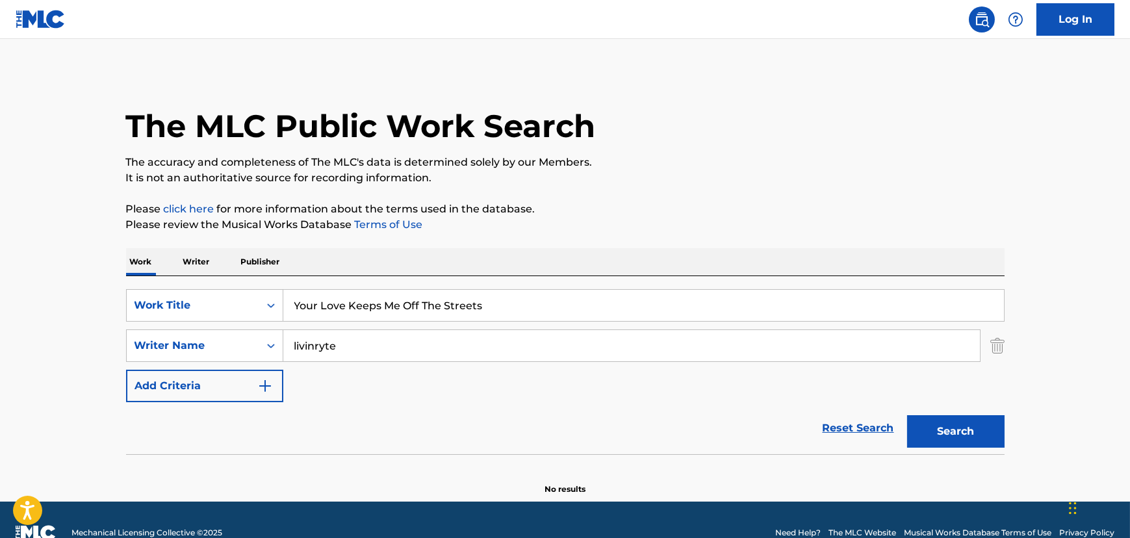
click at [379, 305] on input "Your Love Keeps Me Off The Streets" at bounding box center [643, 305] width 721 height 31
paste input "Night Train To [GEOGRAPHIC_DATA]"
type input "Night Train To [GEOGRAPHIC_DATA]"
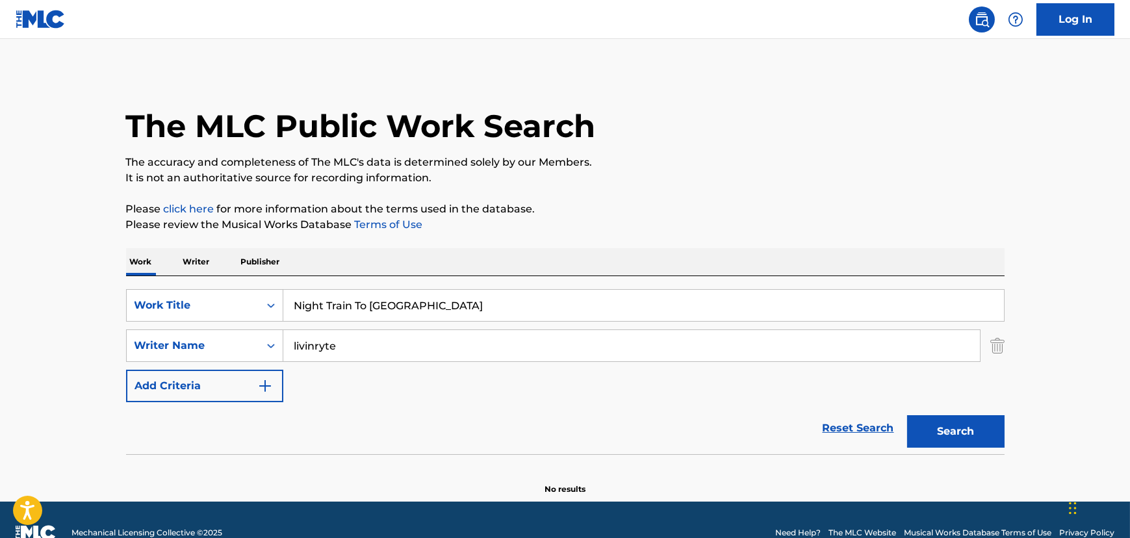
click at [348, 351] on input "livinryte" at bounding box center [631, 345] width 697 height 31
type input "[PERSON_NAME]"
click at [907, 415] on button "Search" at bounding box center [955, 431] width 97 height 32
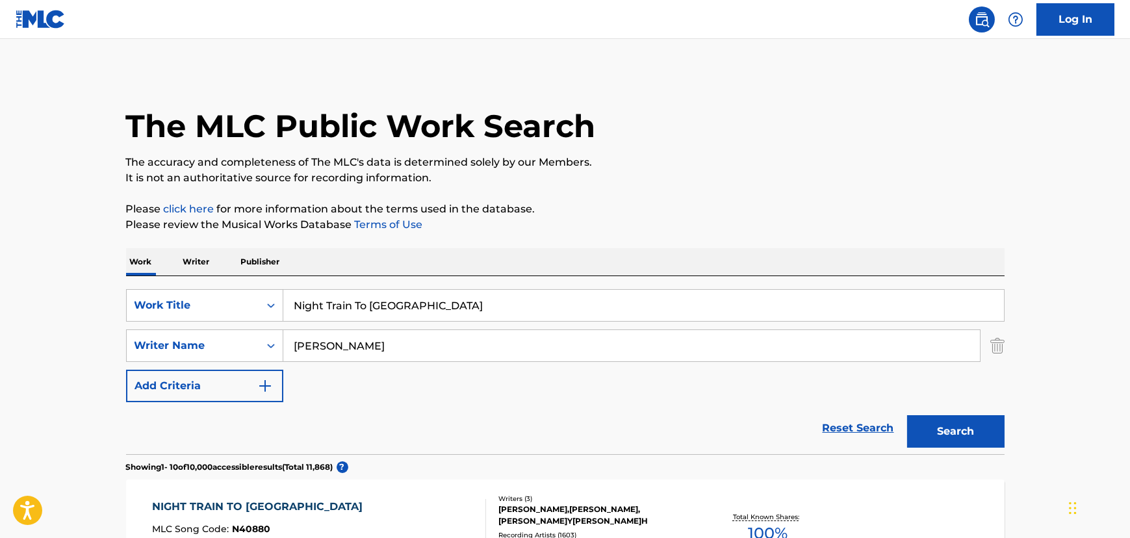
scroll to position [236, 0]
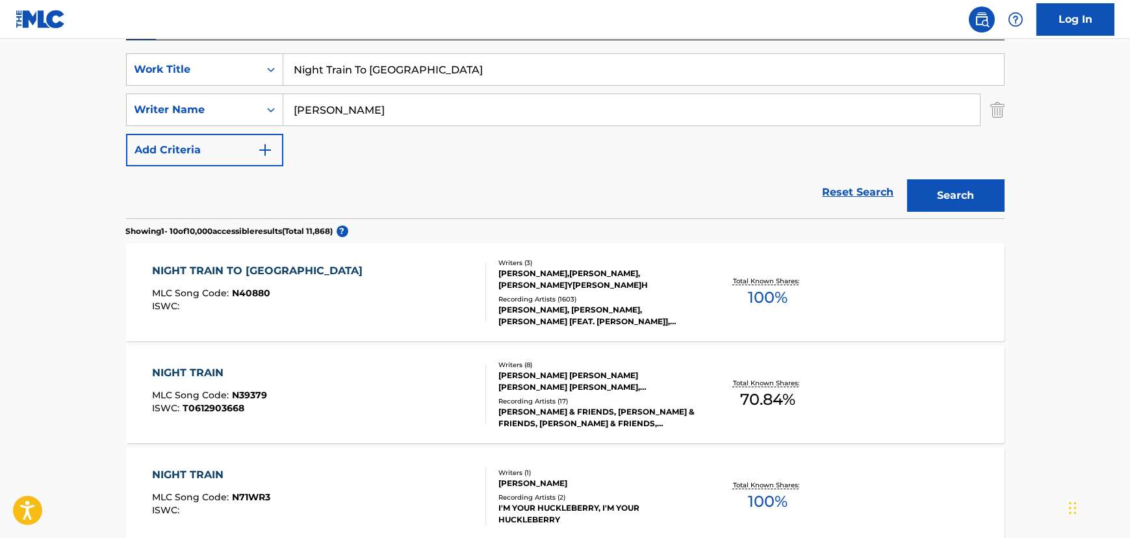
click at [355, 289] on div "NIGHT TRAIN TO [GEOGRAPHIC_DATA] MLC Song Code : N40880 ISWC :" at bounding box center [319, 292] width 334 height 58
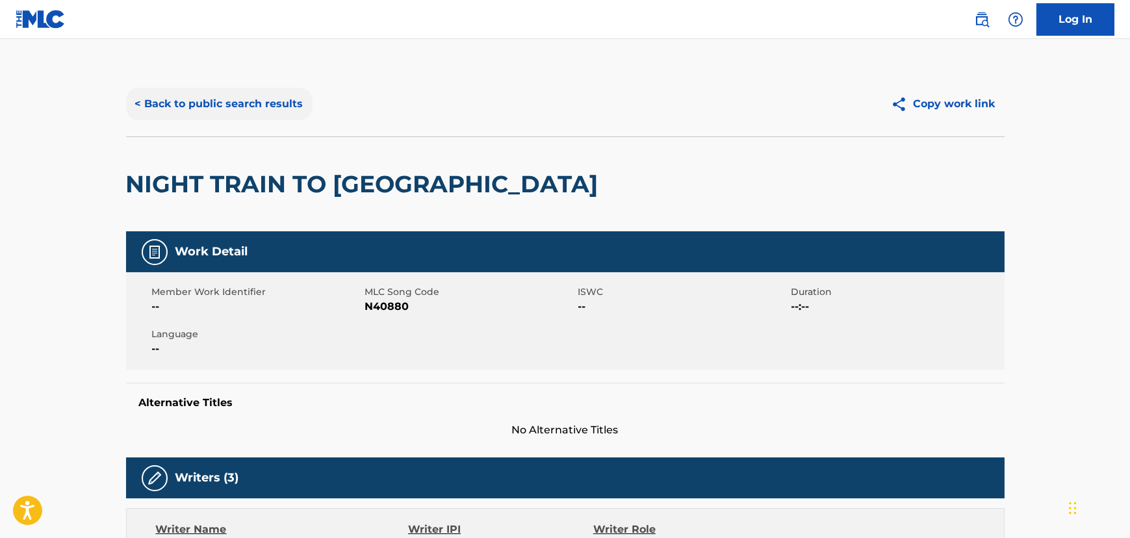
click at [286, 116] on button "< Back to public search results" at bounding box center [219, 104] width 186 height 32
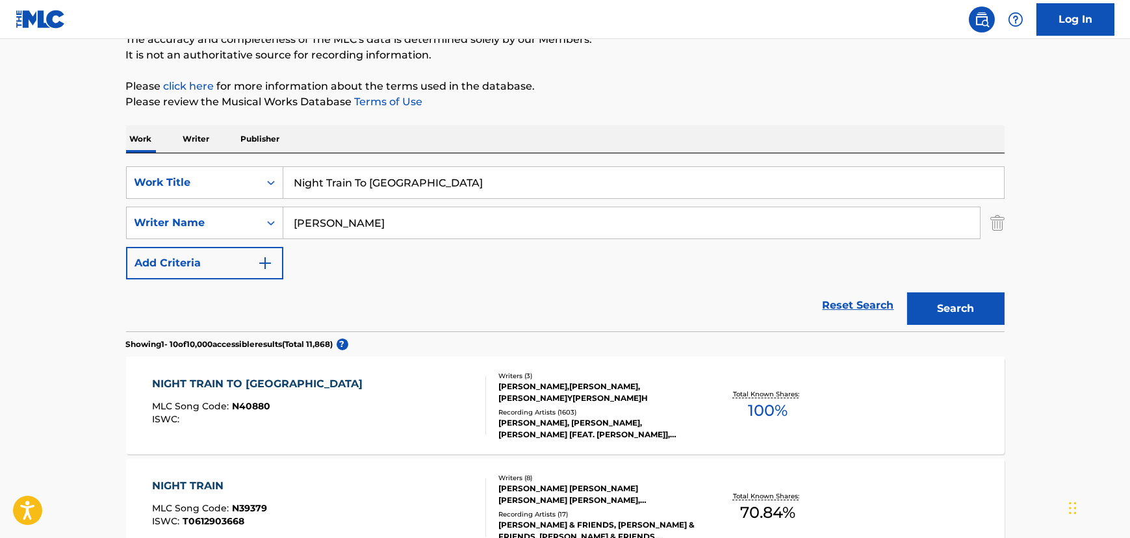
scroll to position [118, 0]
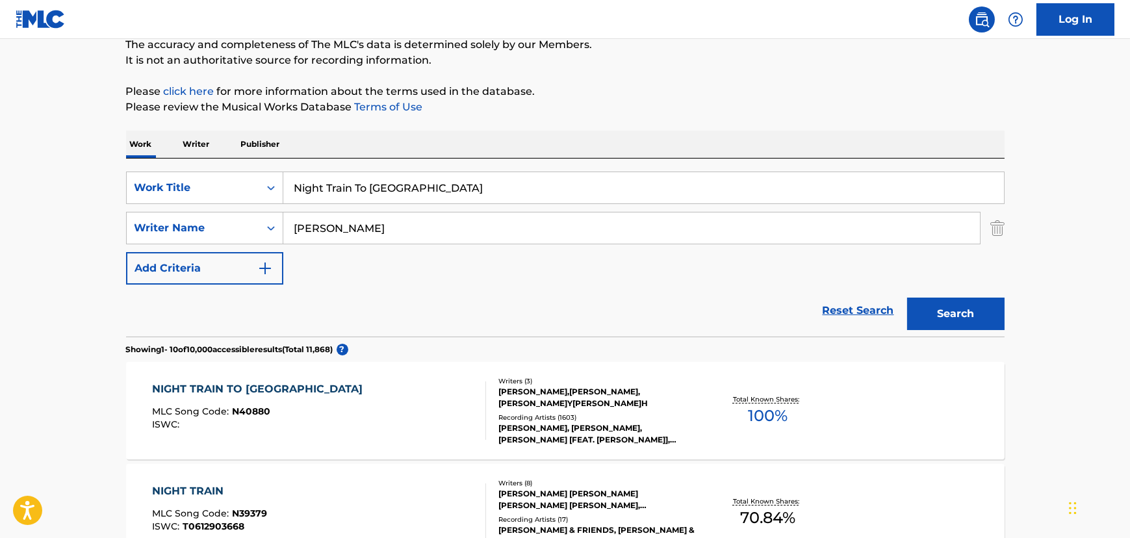
click at [357, 186] on input "Night Train To [GEOGRAPHIC_DATA]" at bounding box center [643, 187] width 721 height 31
click at [357, 185] on input "Night Train To [GEOGRAPHIC_DATA]" at bounding box center [643, 187] width 721 height 31
paste input "Born To Lose"
type input "Born To Lose"
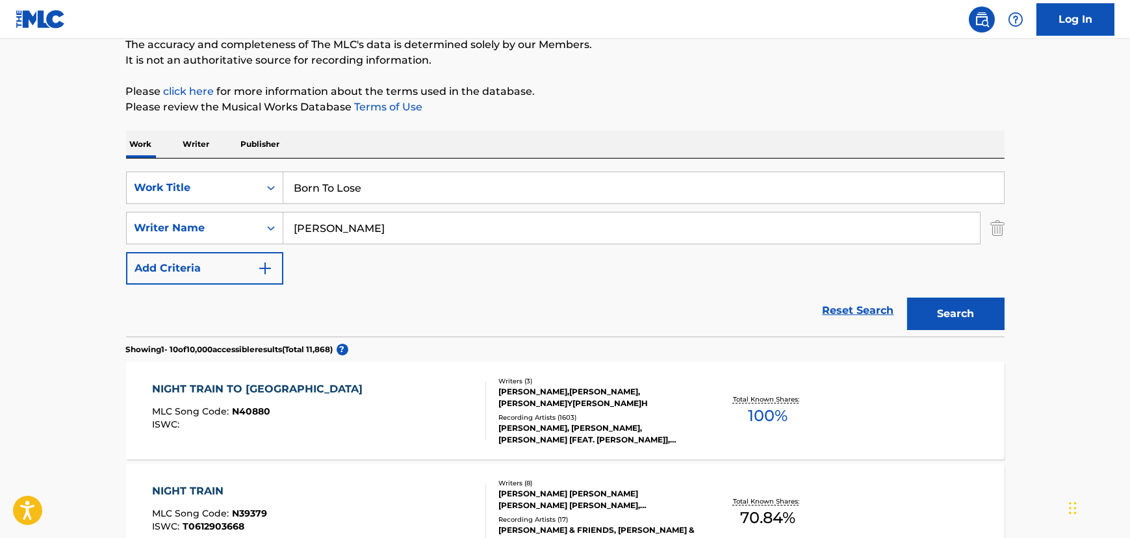
click at [331, 235] on input "[PERSON_NAME]" at bounding box center [631, 227] width 697 height 31
type input "Brown"
click at [907, 298] on button "Search" at bounding box center [955, 314] width 97 height 32
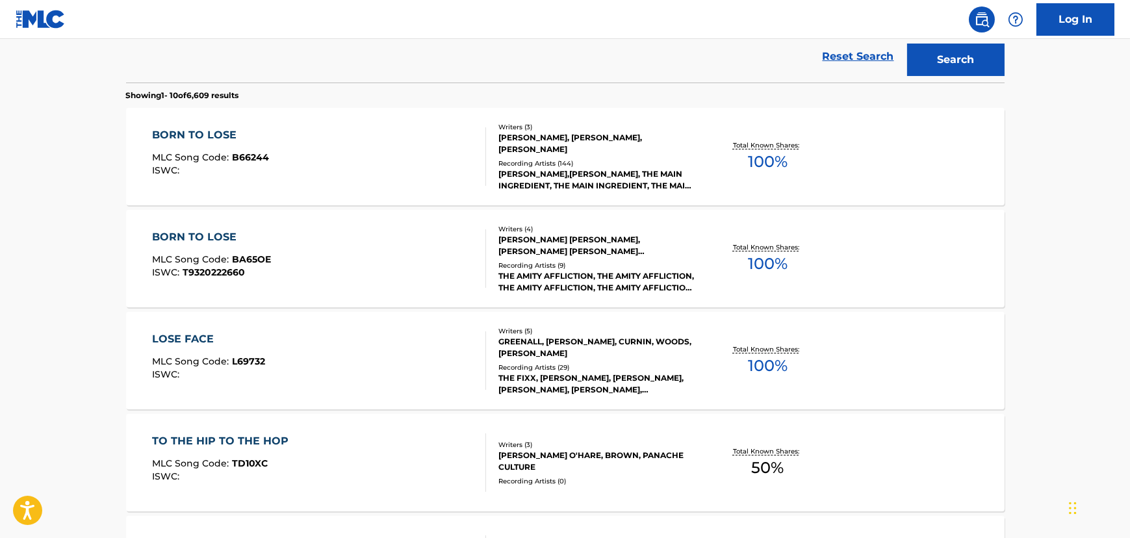
scroll to position [354, 0]
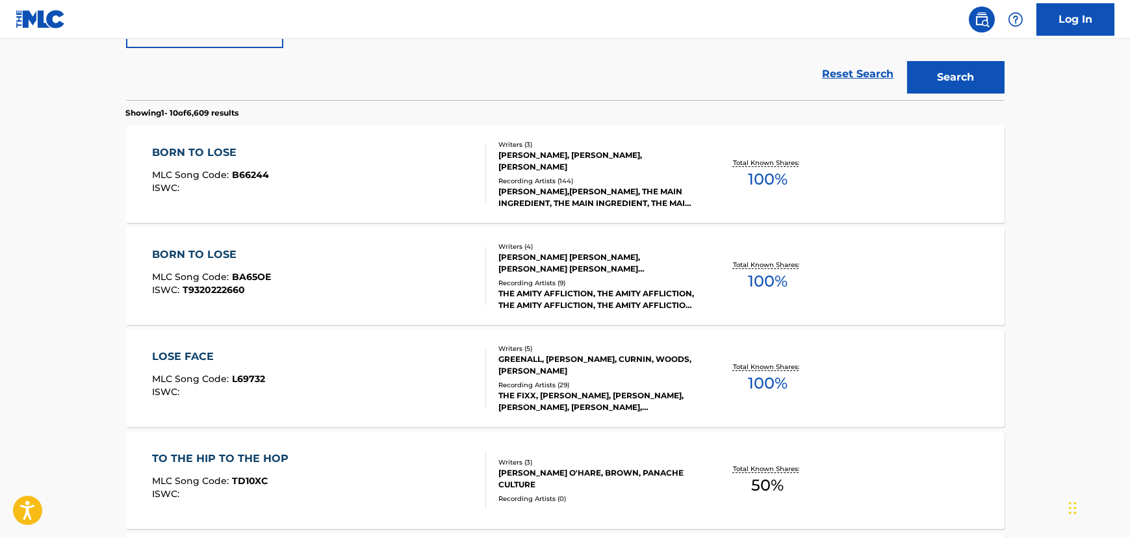
click at [340, 190] on div "BORN TO LOSE MLC Song Code : B66244 ISWC :" at bounding box center [319, 174] width 334 height 58
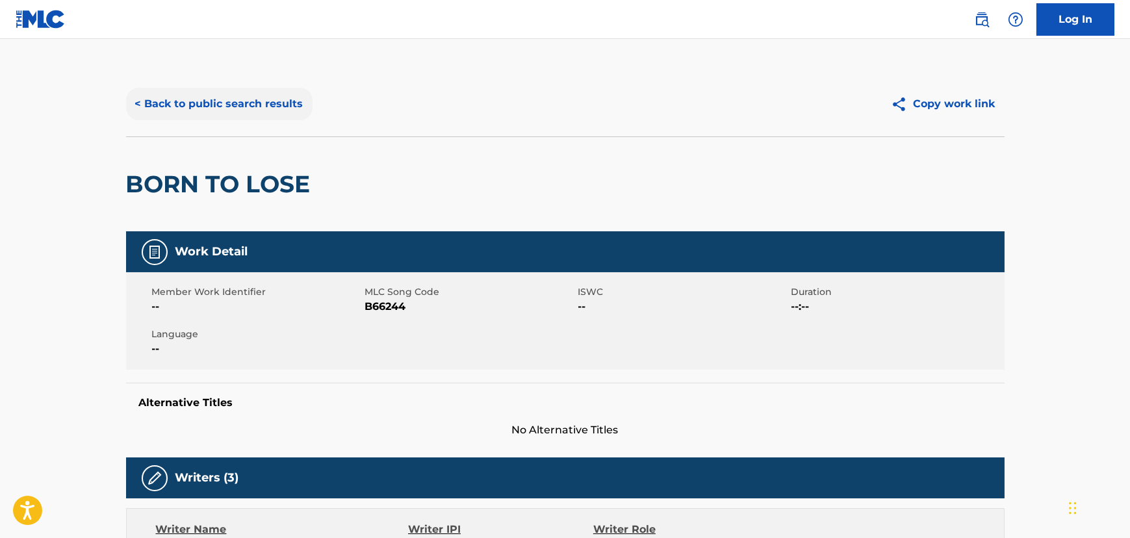
click at [196, 107] on button "< Back to public search results" at bounding box center [219, 104] width 186 height 32
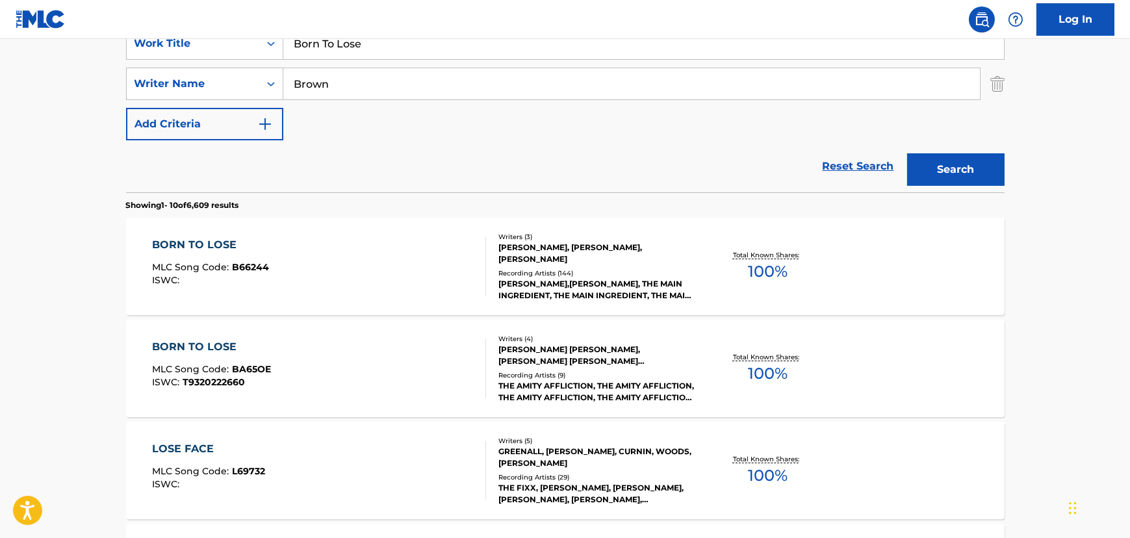
scroll to position [192, 0]
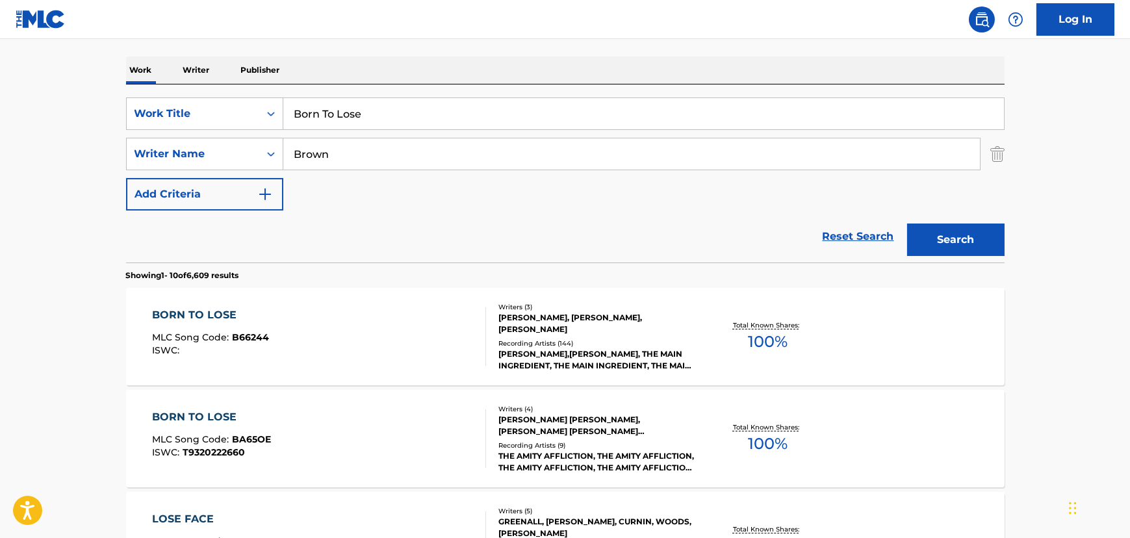
click at [315, 114] on input "Born To Lose" at bounding box center [643, 113] width 721 height 31
paste input "Four Walls"
type input "Four Walls"
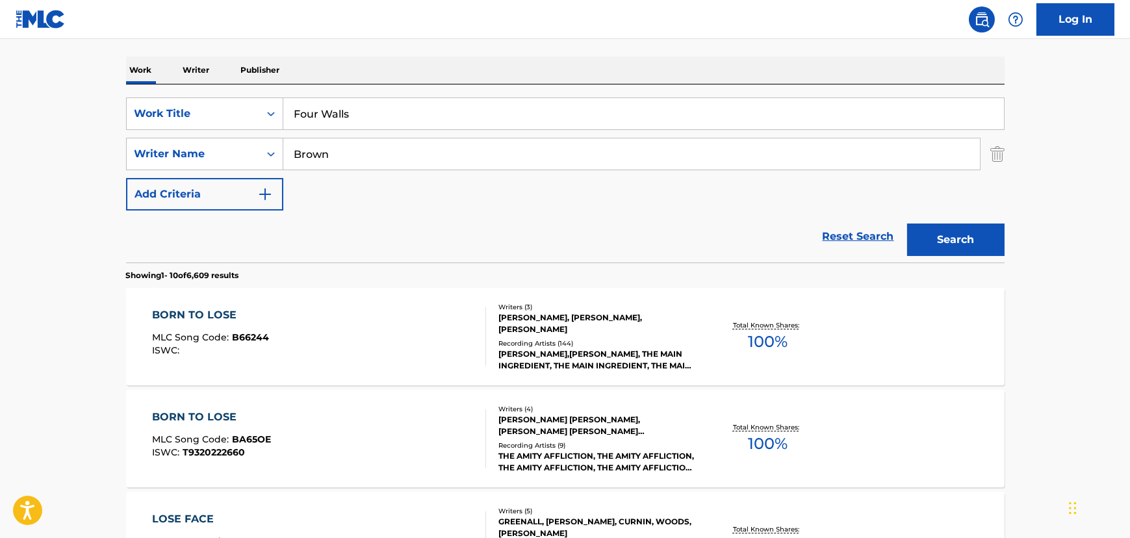
click at [311, 154] on input "Brown" at bounding box center [631, 153] width 697 height 31
type input "[PERSON_NAME]"
click at [907, 224] on button "Search" at bounding box center [955, 240] width 97 height 32
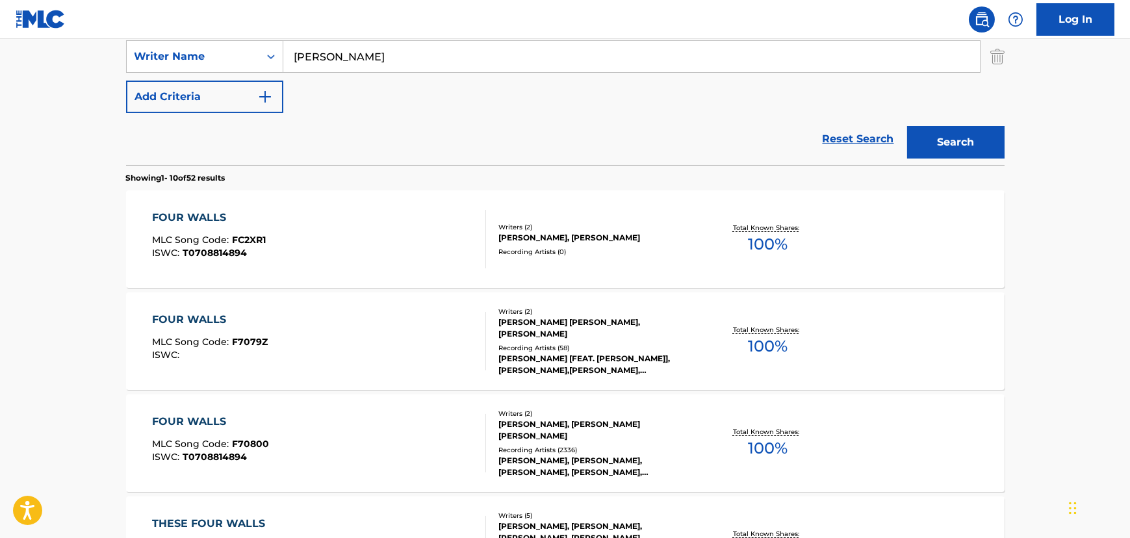
scroll to position [310, 0]
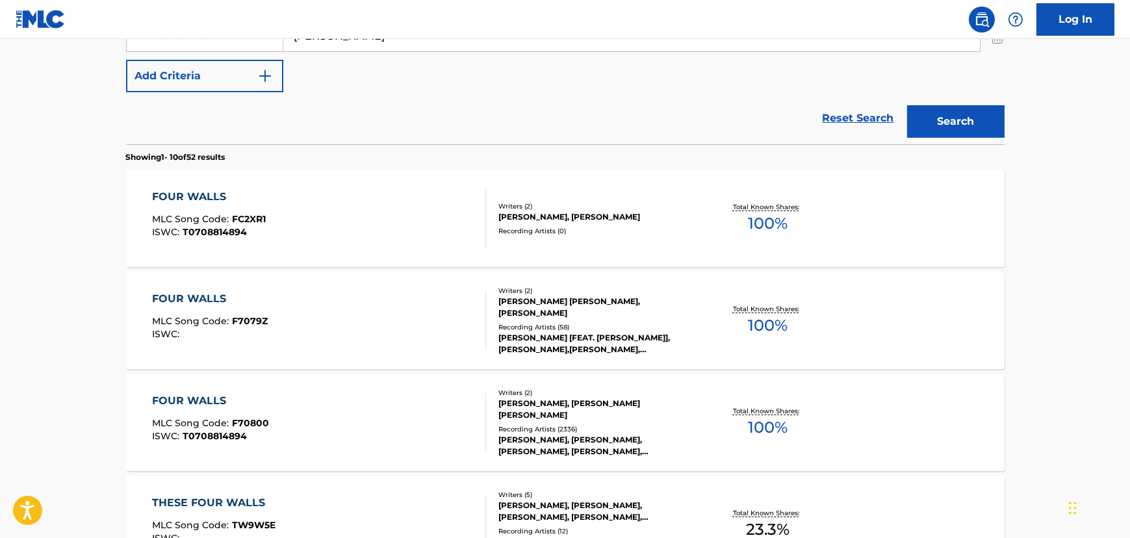
click at [394, 224] on div "FOUR WALLS MLC Song Code : FC2XR1 ISWC : T0708814894" at bounding box center [319, 218] width 334 height 58
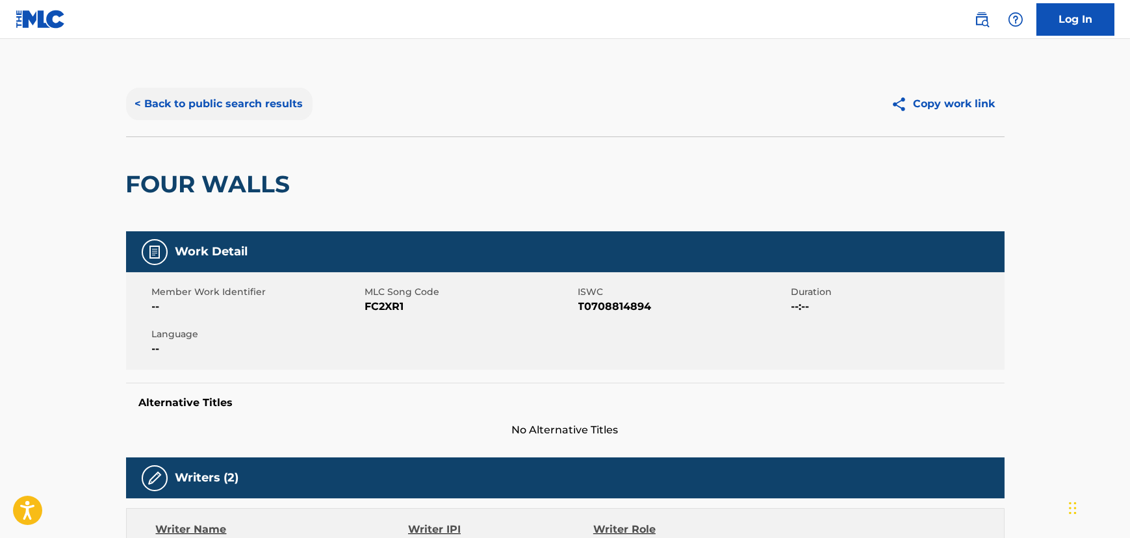
click at [241, 101] on button "< Back to public search results" at bounding box center [219, 104] width 186 height 32
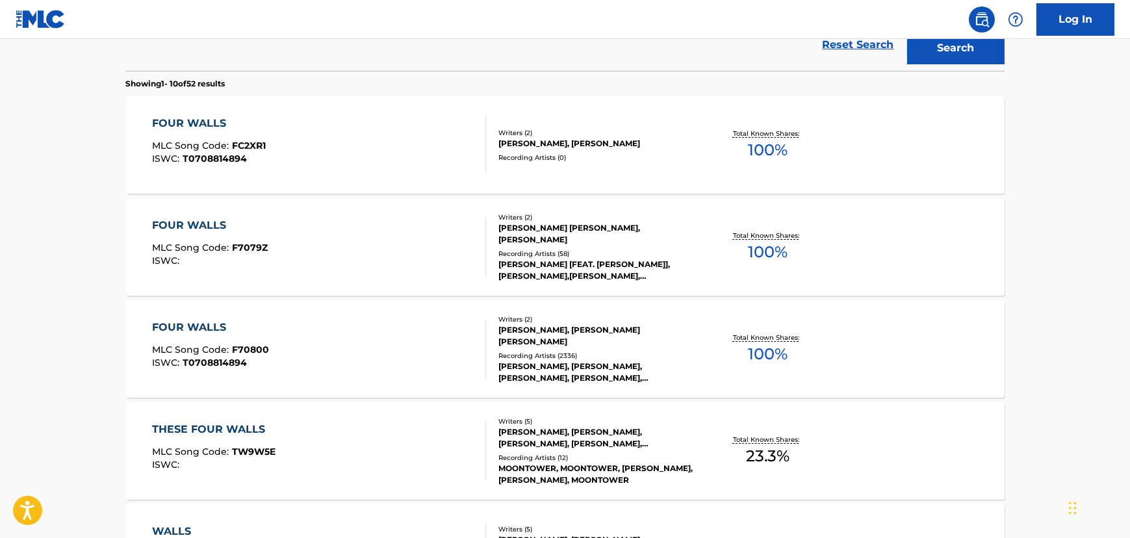
scroll to position [207, 0]
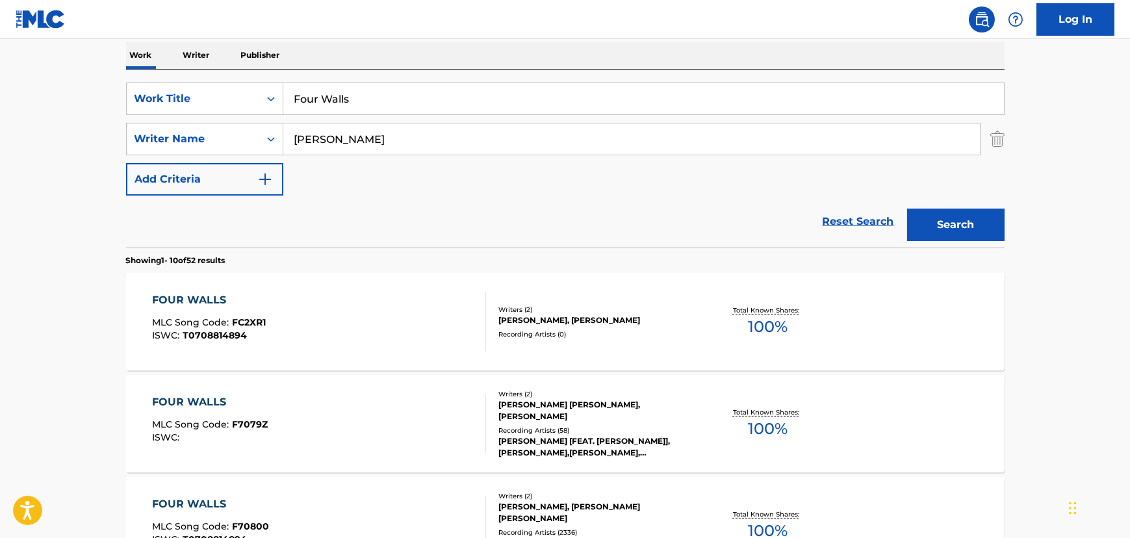
click at [334, 103] on input "Four Walls" at bounding box center [643, 98] width 721 height 31
paste input "Singing The Blue"
type input "Singing The Blues"
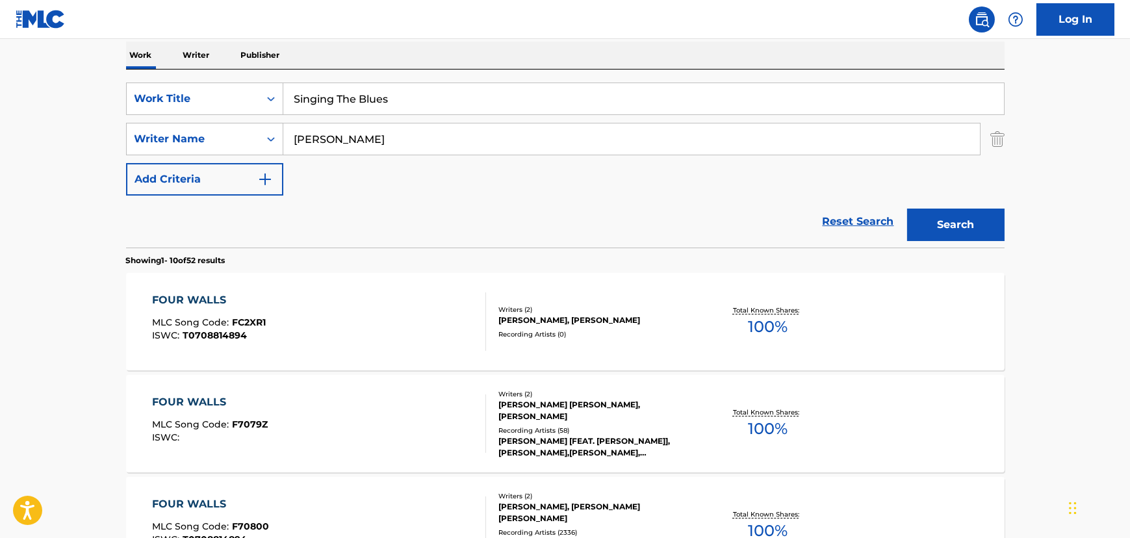
click at [319, 140] on input "[PERSON_NAME]" at bounding box center [631, 138] width 697 height 31
type input "[PERSON_NAME]"
click at [907, 209] on button "Search" at bounding box center [955, 225] width 97 height 32
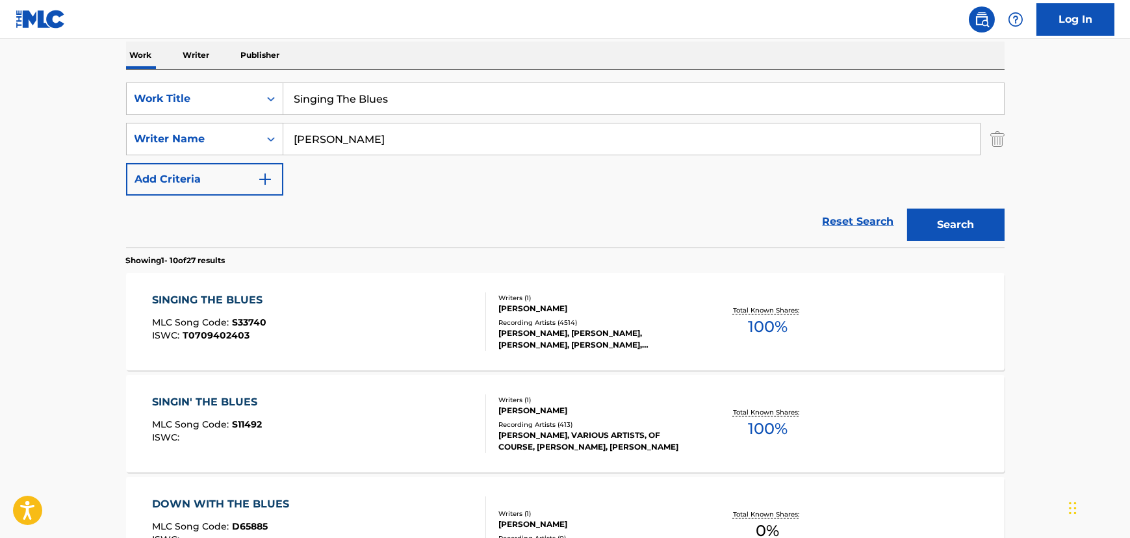
click at [318, 405] on div "SINGIN' THE BLUES MLC Song Code : S11492 ISWC :" at bounding box center [319, 423] width 334 height 58
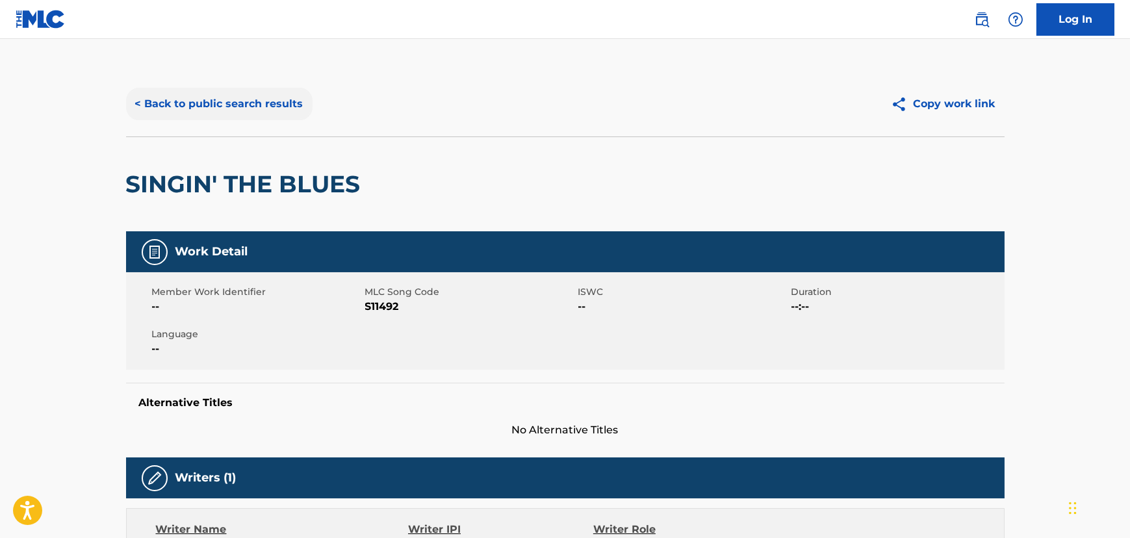
drag, startPoint x: 207, startPoint y: 128, endPoint x: 208, endPoint y: 114, distance: 13.7
click at [208, 116] on div "< Back to public search results Copy work link" at bounding box center [565, 103] width 878 height 65
click at [208, 112] on button "< Back to public search results" at bounding box center [219, 104] width 186 height 32
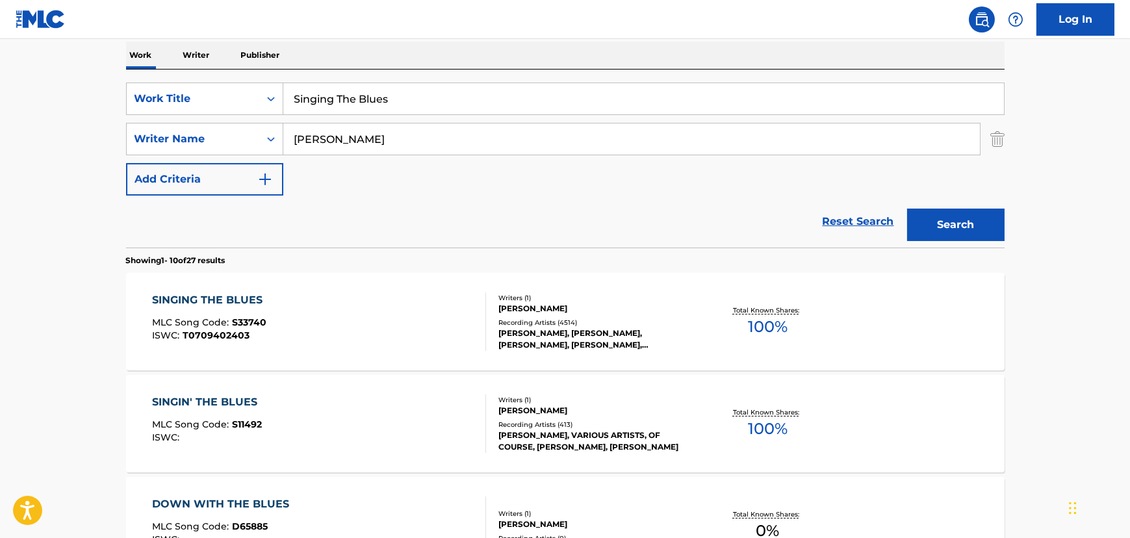
click at [298, 326] on div "SINGING THE BLUES MLC Song Code : S33740 ISWC : T0709402403" at bounding box center [319, 321] width 334 height 58
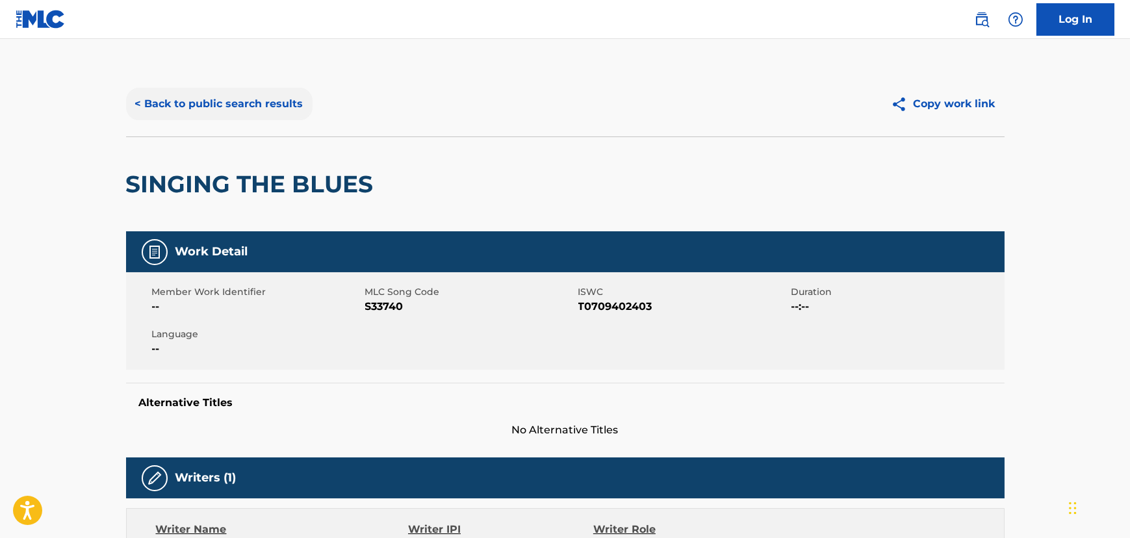
click at [166, 110] on button "< Back to public search results" at bounding box center [219, 104] width 186 height 32
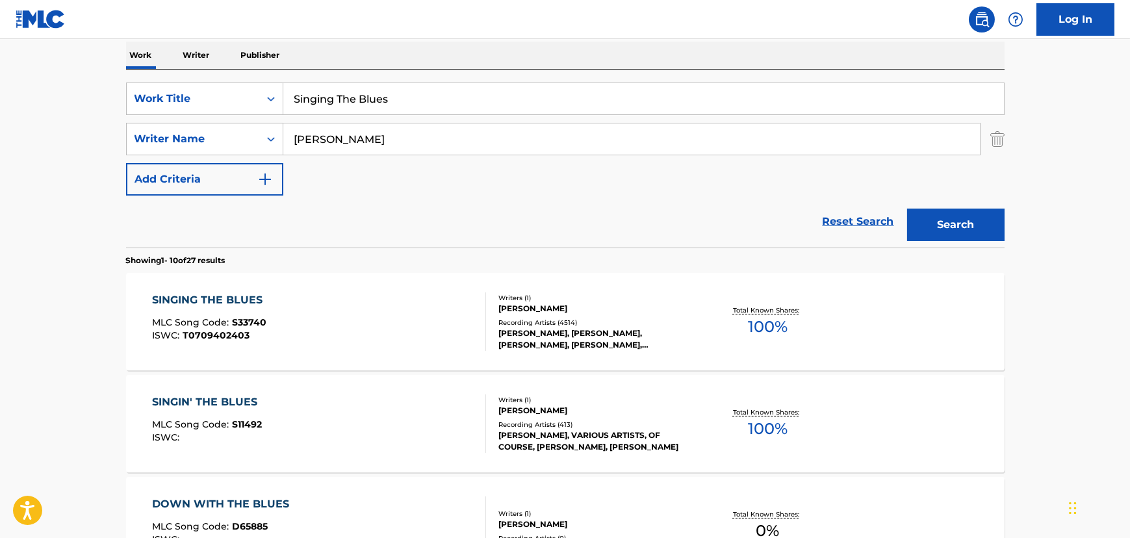
click at [324, 104] on input "Singing The Blues" at bounding box center [643, 98] width 721 height 31
paste input "atisfied"
type input "Satisfied"
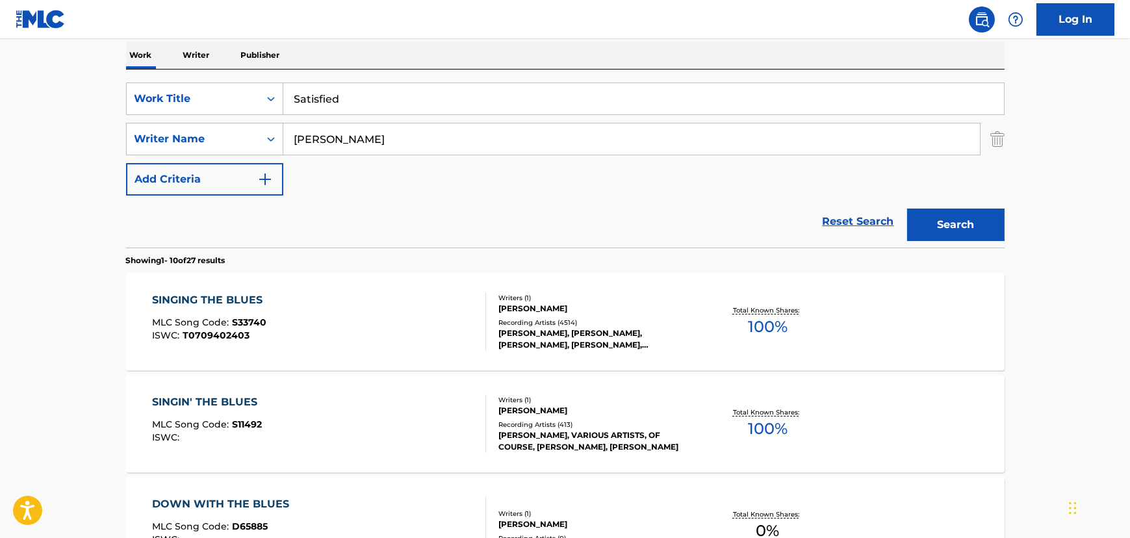
click at [302, 146] on input "[PERSON_NAME]" at bounding box center [631, 138] width 697 height 31
type input "[PERSON_NAME]"
click at [907, 209] on button "Search" at bounding box center [955, 225] width 97 height 32
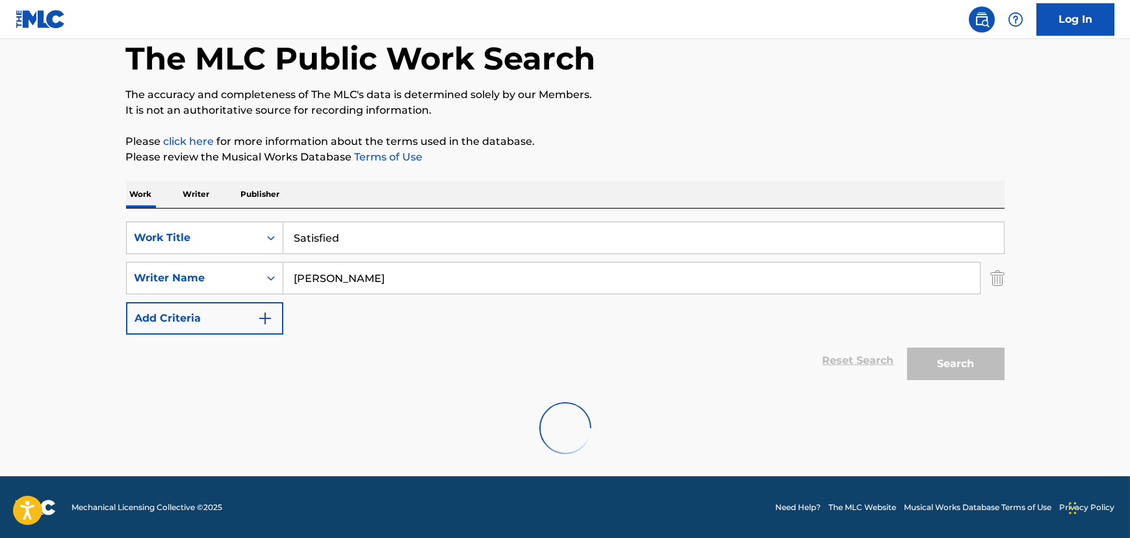
scroll to position [168, 0]
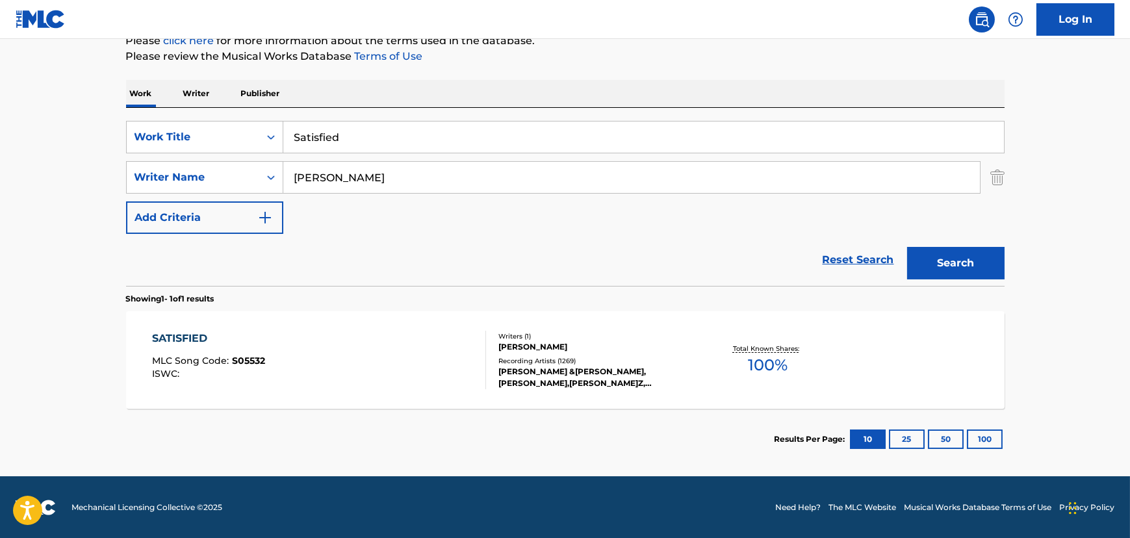
click at [348, 364] on div "SATISFIED MLC Song Code : S05532 ISWC :" at bounding box center [319, 360] width 334 height 58
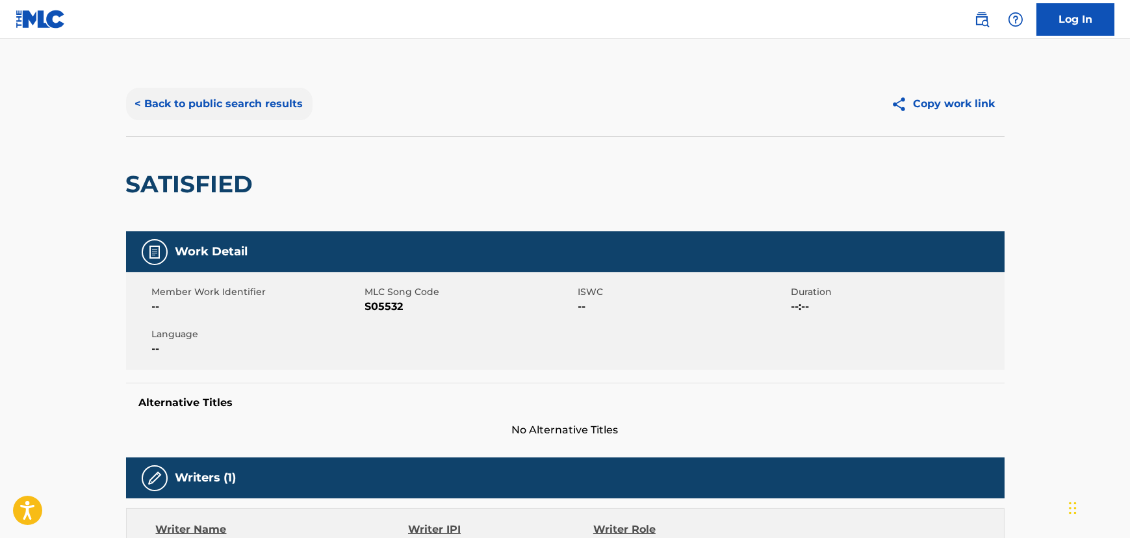
click at [221, 102] on button "< Back to public search results" at bounding box center [219, 104] width 186 height 32
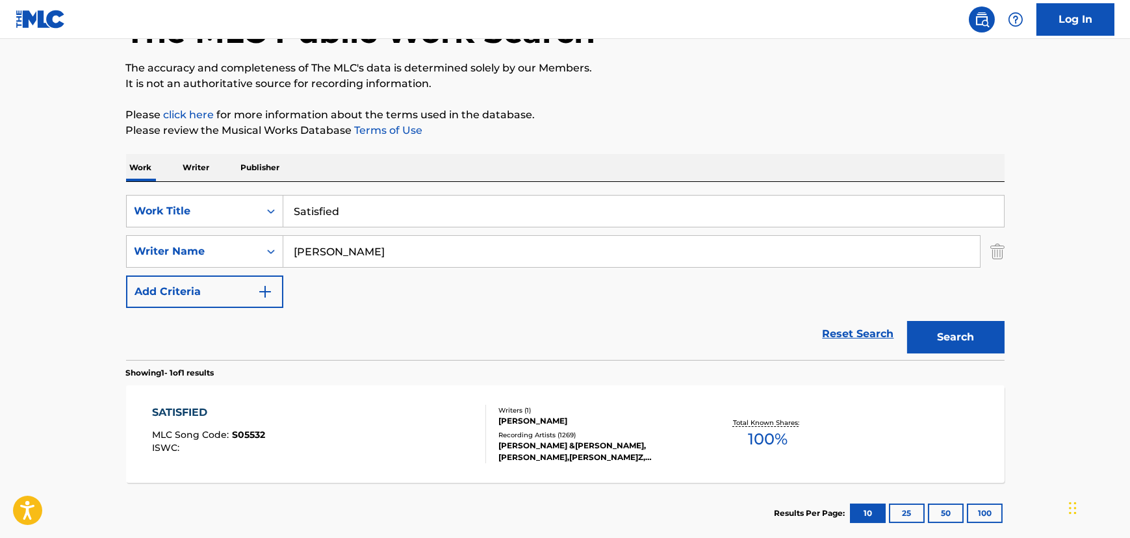
click at [340, 429] on div "SATISFIED MLC Song Code : S05532 ISWC :" at bounding box center [319, 434] width 334 height 58
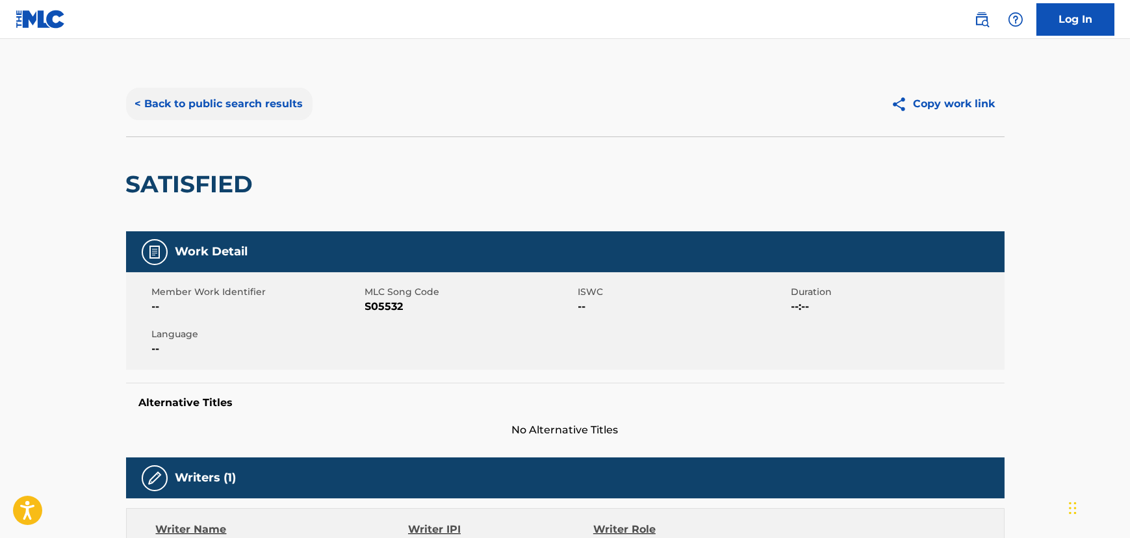
click at [232, 110] on button "< Back to public search results" at bounding box center [219, 104] width 186 height 32
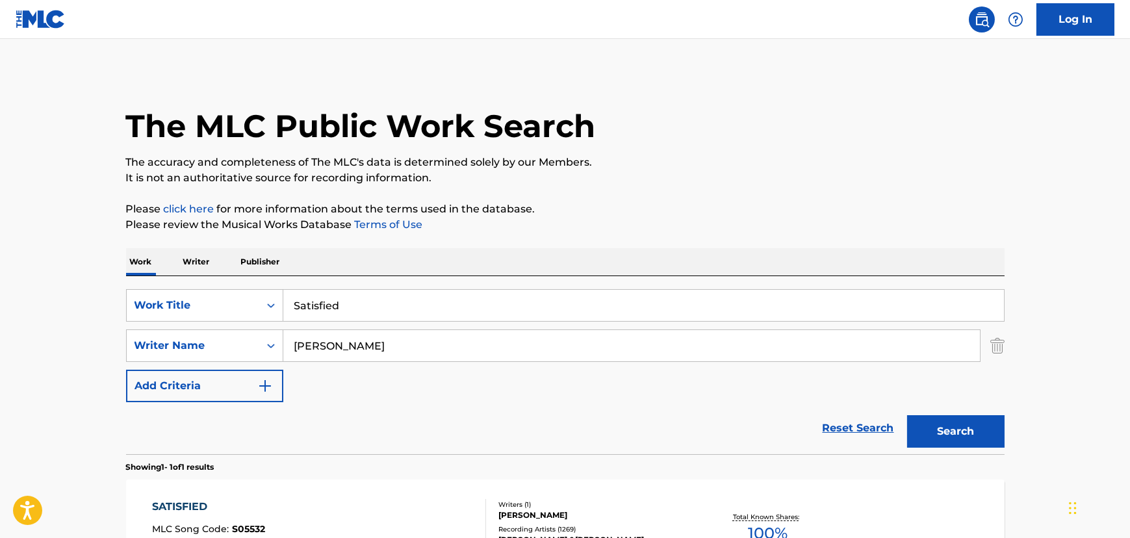
scroll to position [94, 0]
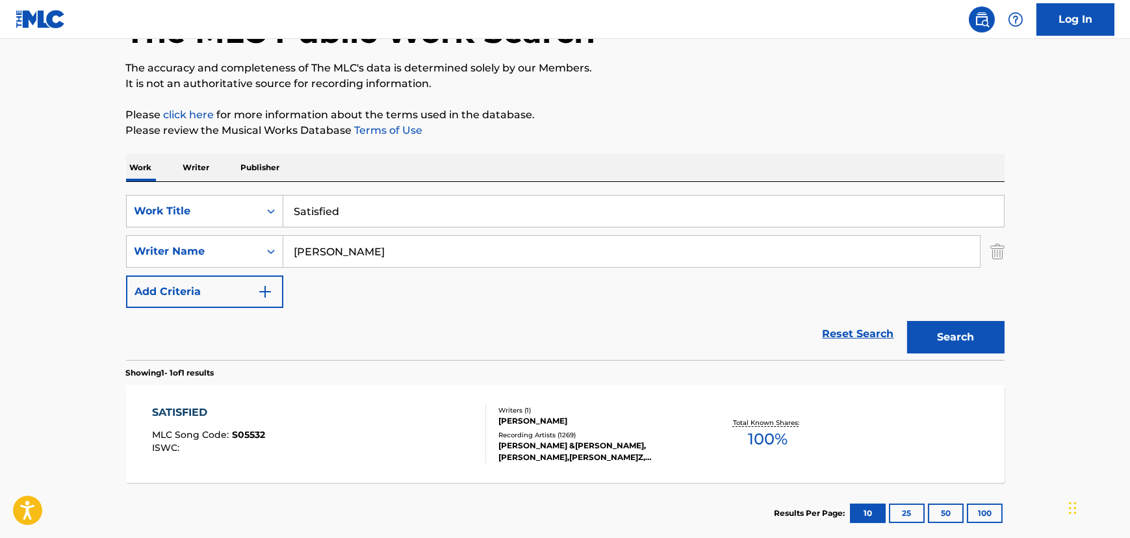
click at [324, 217] on input "Satisfied" at bounding box center [643, 211] width 721 height 31
paste input "tay A Little Longer"
type input "Stay A Little Longer"
click at [316, 239] on input "[PERSON_NAME]" at bounding box center [631, 251] width 697 height 31
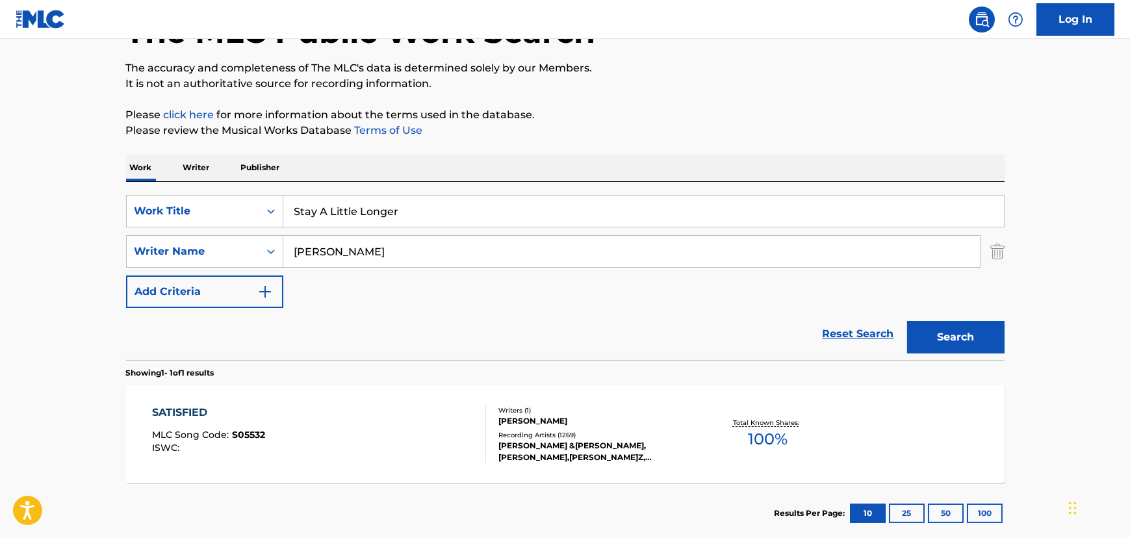
click at [316, 239] on input "[PERSON_NAME]" at bounding box center [631, 251] width 697 height 31
type input "[PERSON_NAME]"
click at [907, 321] on button "Search" at bounding box center [955, 337] width 97 height 32
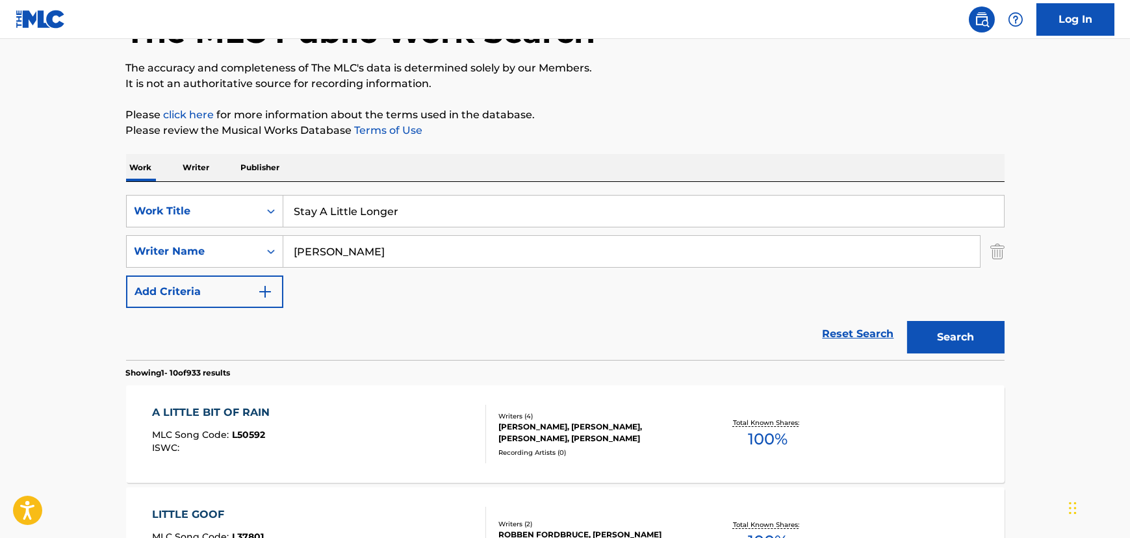
click at [313, 209] on input "Stay A Little Longer" at bounding box center [643, 211] width 721 height 31
paste input "There's A Big Wheel"
type input "There's A Big Wheel"
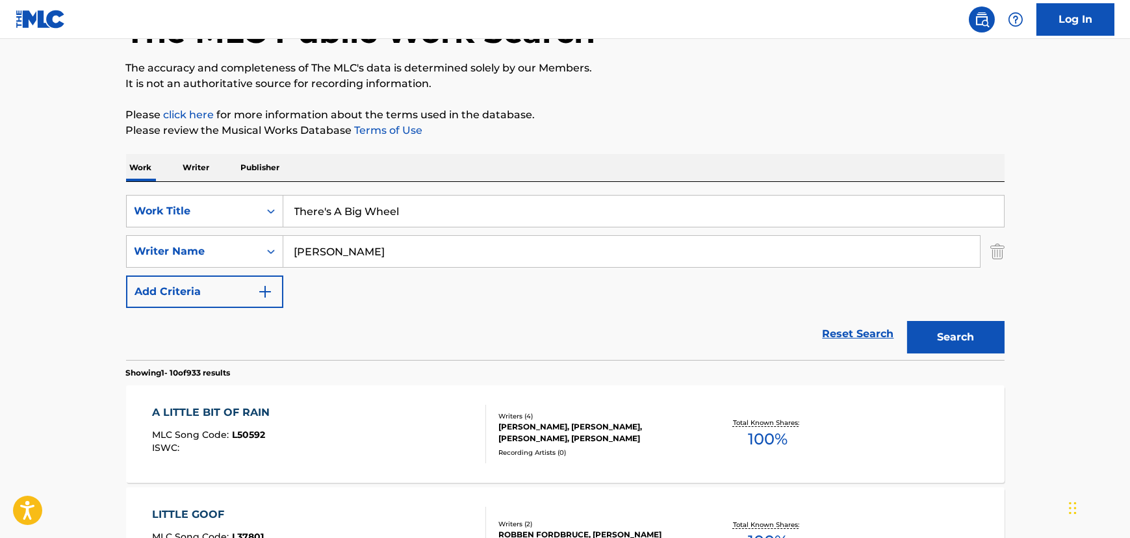
click at [299, 244] on input "[PERSON_NAME]" at bounding box center [631, 251] width 697 height 31
click at [907, 321] on button "Search" at bounding box center [955, 337] width 97 height 32
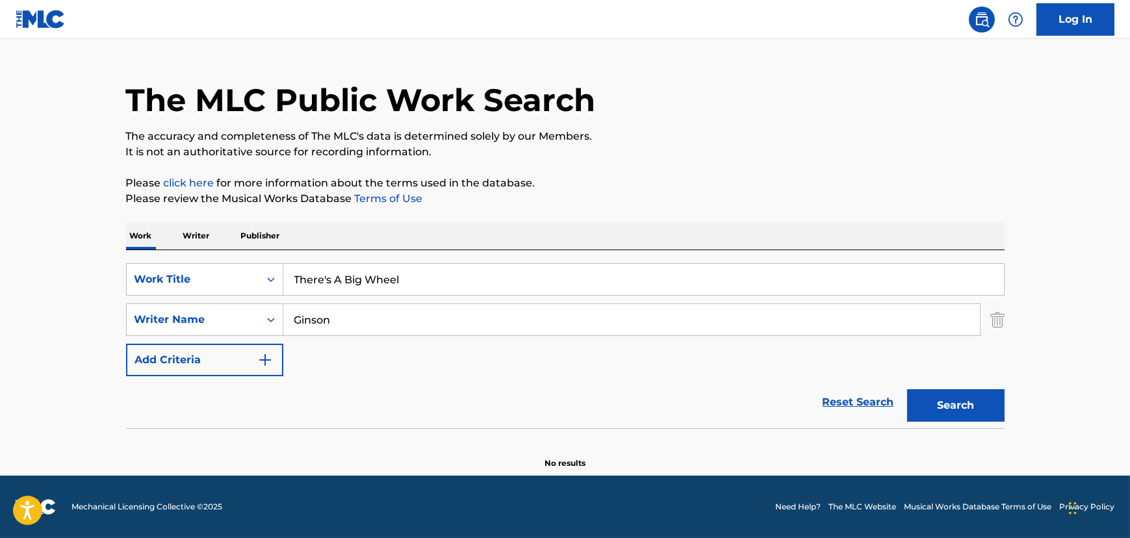
scroll to position [25, 0]
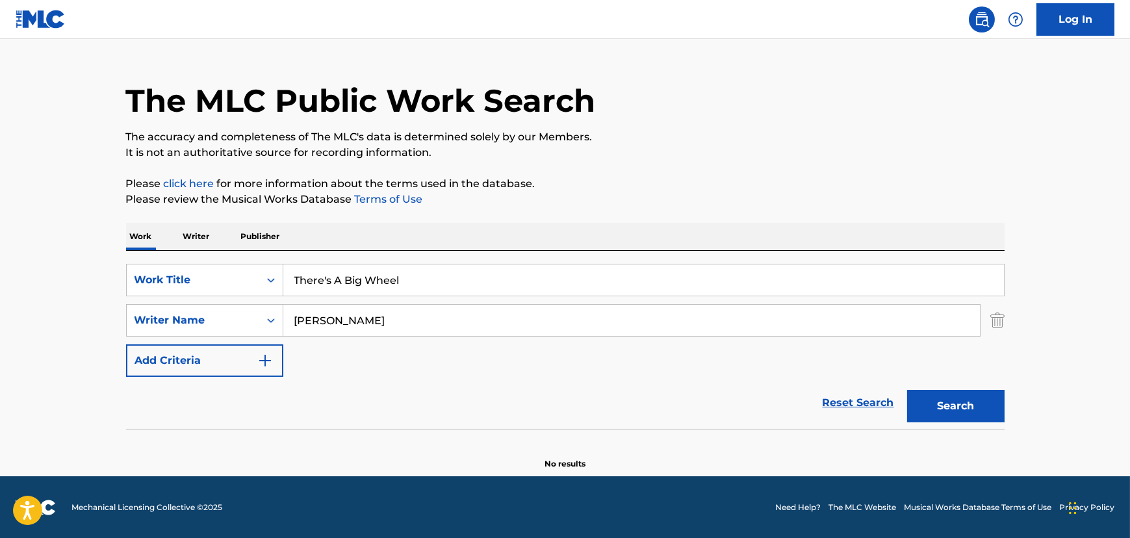
type input "[PERSON_NAME]"
click at [907, 390] on button "Search" at bounding box center [955, 406] width 97 height 32
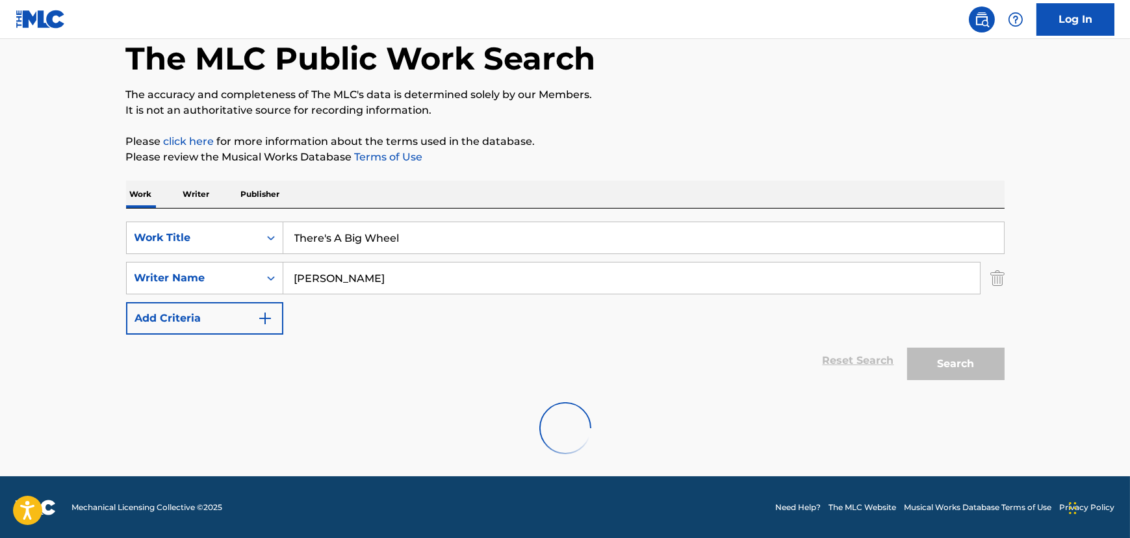
scroll to position [94, 0]
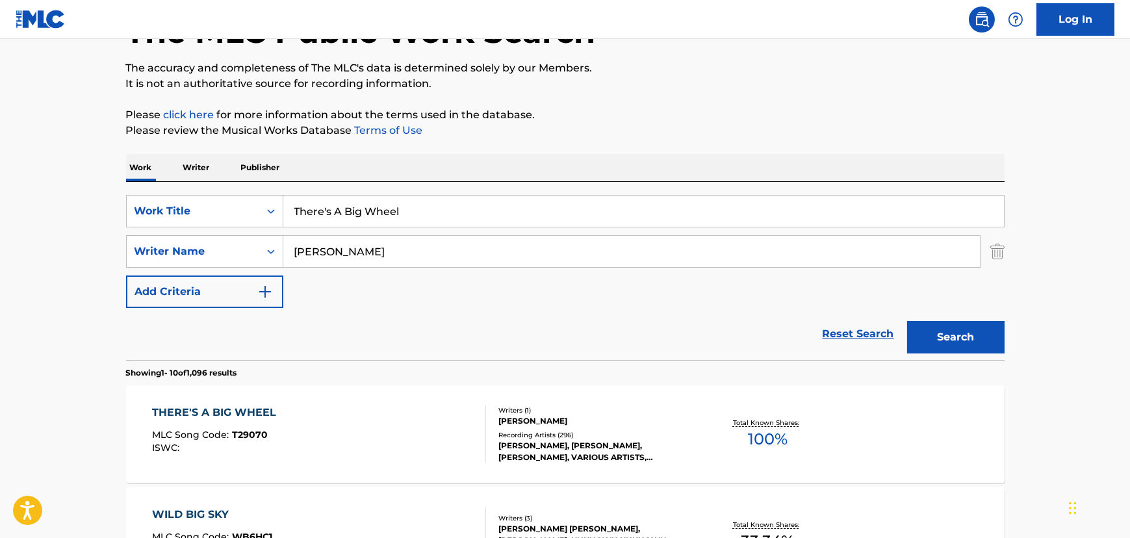
click at [353, 426] on div "THERE'S A BIG WHEEL MLC Song Code : T29070 ISWC :" at bounding box center [319, 434] width 334 height 58
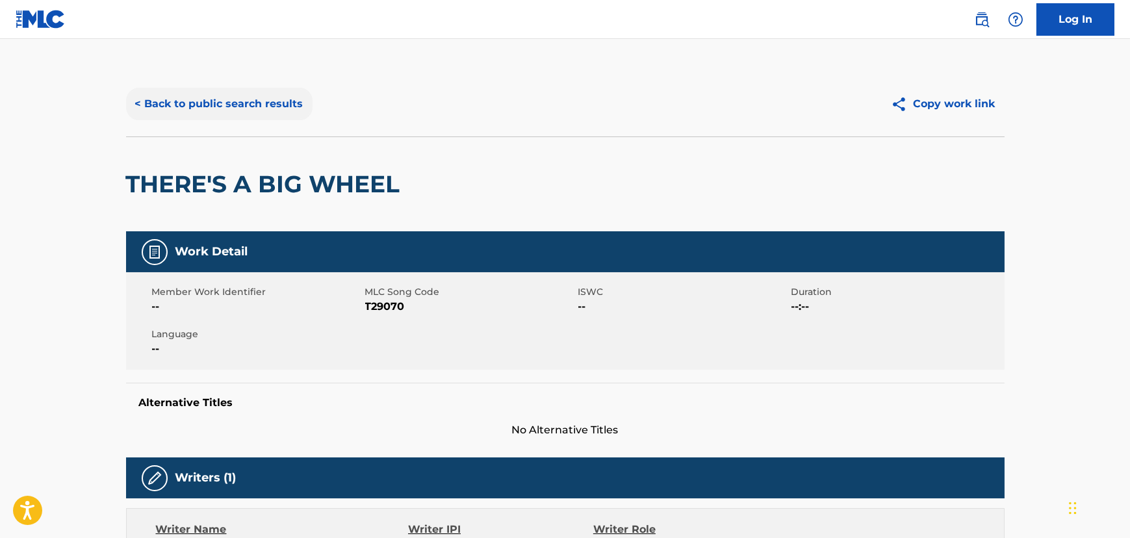
click at [180, 101] on button "< Back to public search results" at bounding box center [219, 104] width 186 height 32
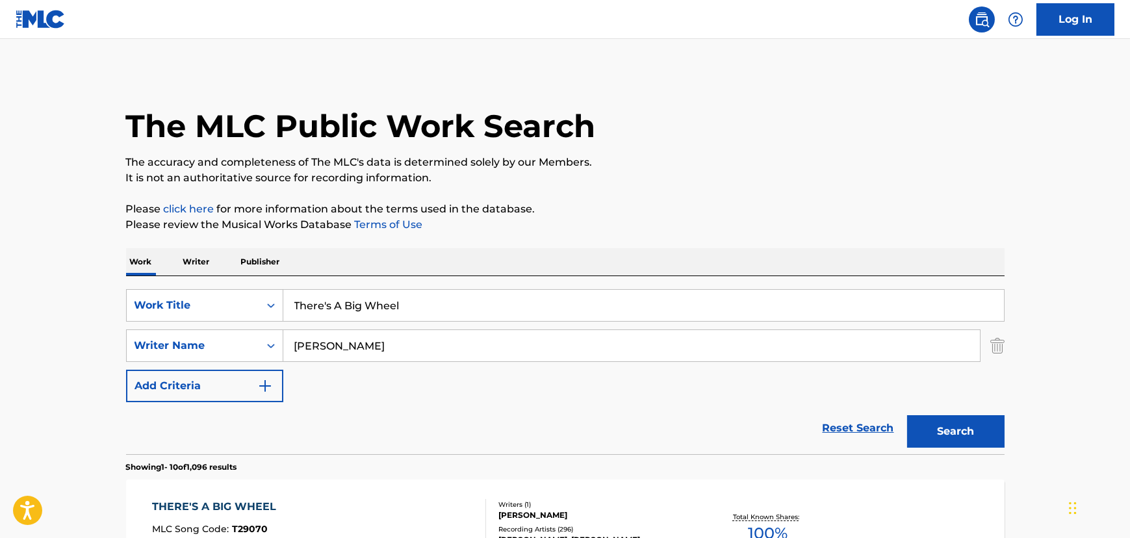
scroll to position [94, 0]
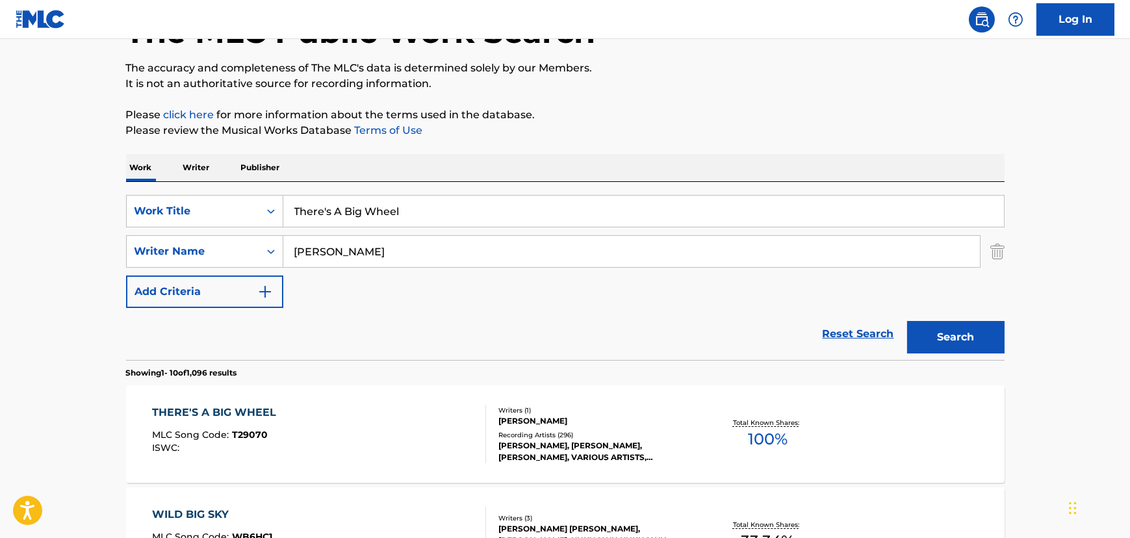
click at [333, 227] on div "SearchWithCriteria29717d6e-7205-475e-ac09-cca7139c8859 Work Title There's A Big…" at bounding box center [565, 251] width 878 height 113
click at [333, 222] on input "There's A Big Wheel" at bounding box center [643, 211] width 721 height 31
click at [333, 221] on input "There's A Big Wheel" at bounding box center [643, 211] width 721 height 31
paste input "Let It Be Me"
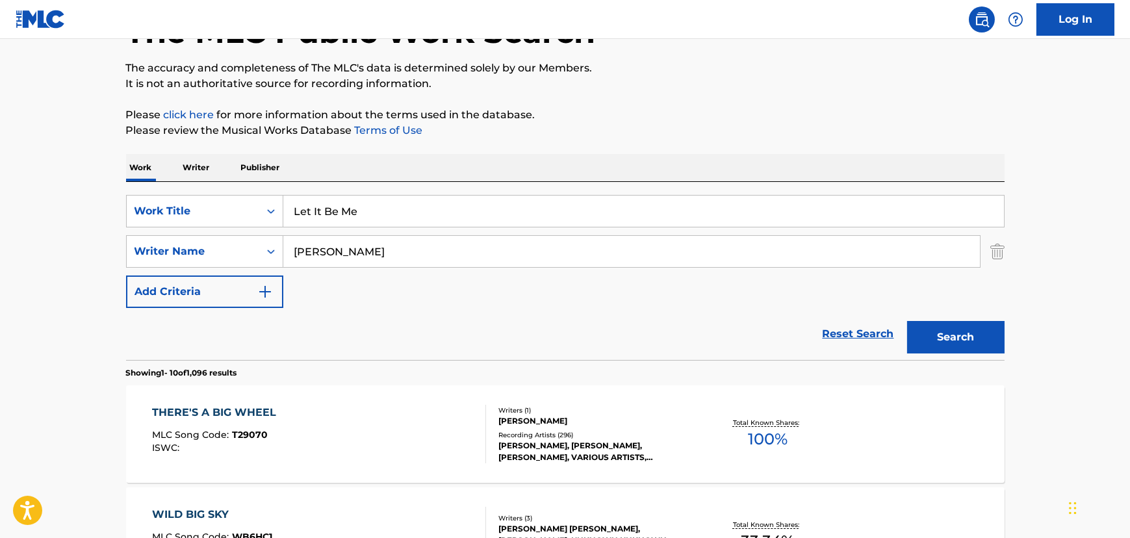
type input "Let It Be Me"
click at [319, 248] on input "[PERSON_NAME]" at bounding box center [631, 251] width 697 height 31
click at [907, 321] on button "Search" at bounding box center [955, 337] width 97 height 32
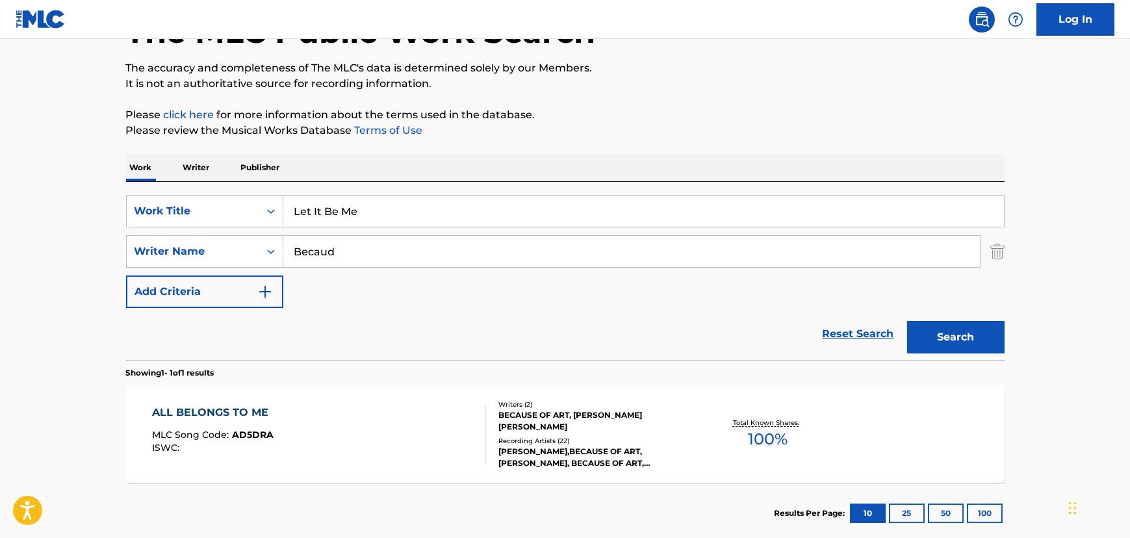
type input "Becaud"
click at [907, 321] on button "Search" at bounding box center [955, 337] width 97 height 32
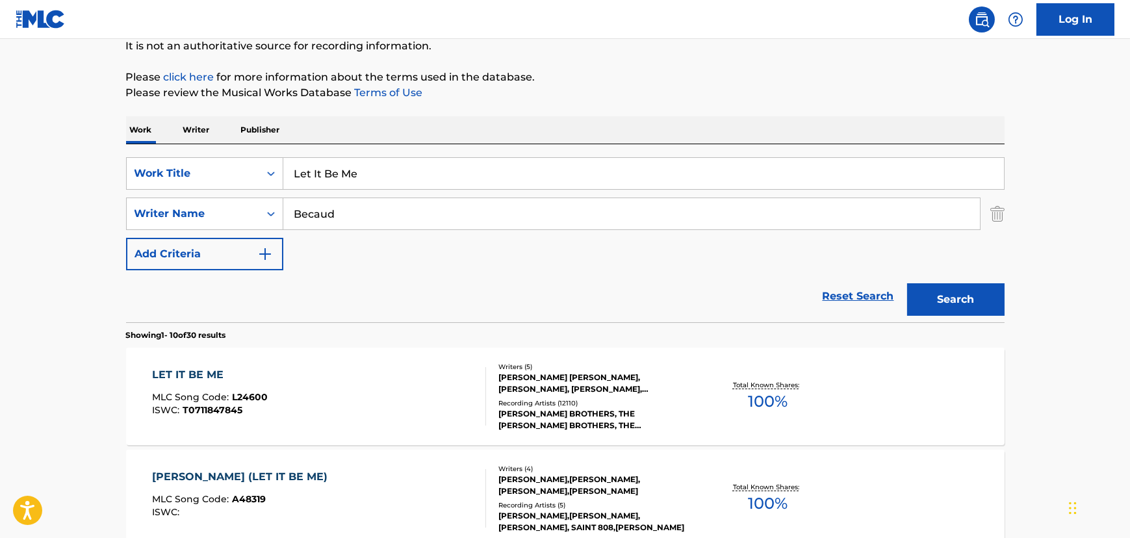
scroll to position [153, 0]
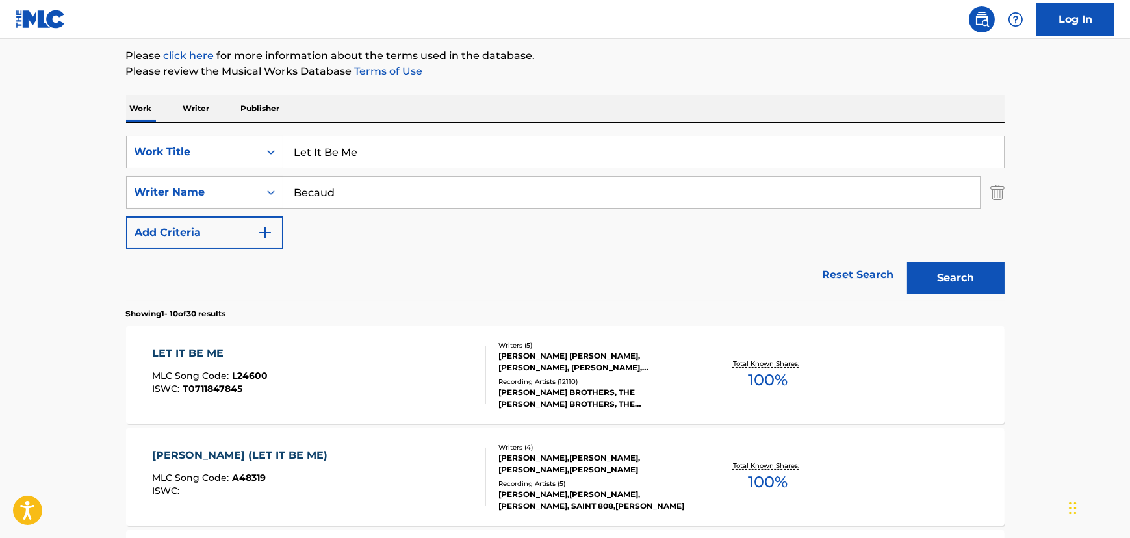
click at [423, 364] on div "LET IT BE ME MLC Song Code : L24600 ISWC : T0711847845" at bounding box center [319, 375] width 334 height 58
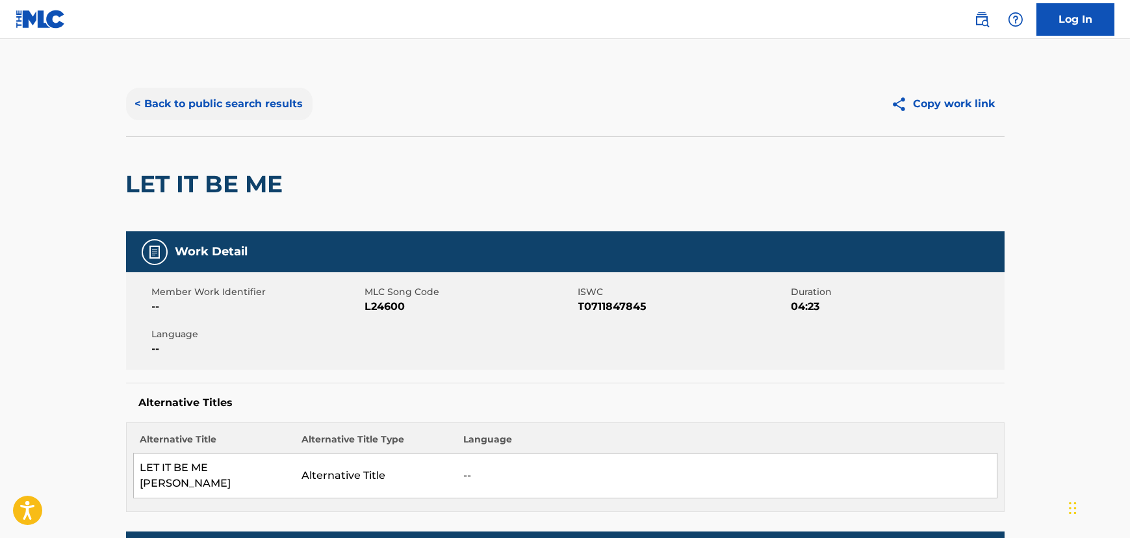
click at [237, 99] on button "< Back to public search results" at bounding box center [219, 104] width 186 height 32
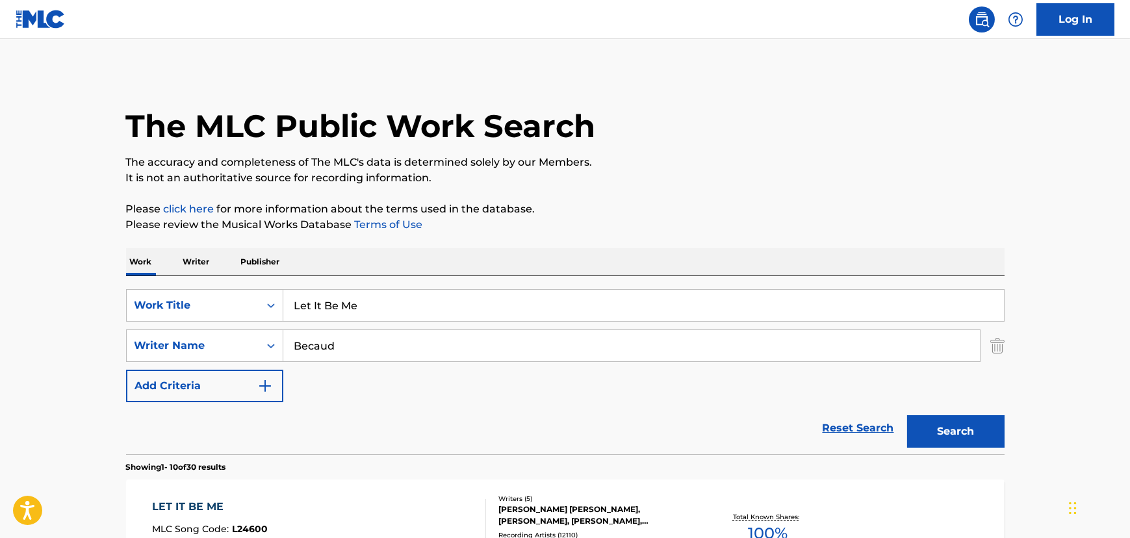
scroll to position [153, 0]
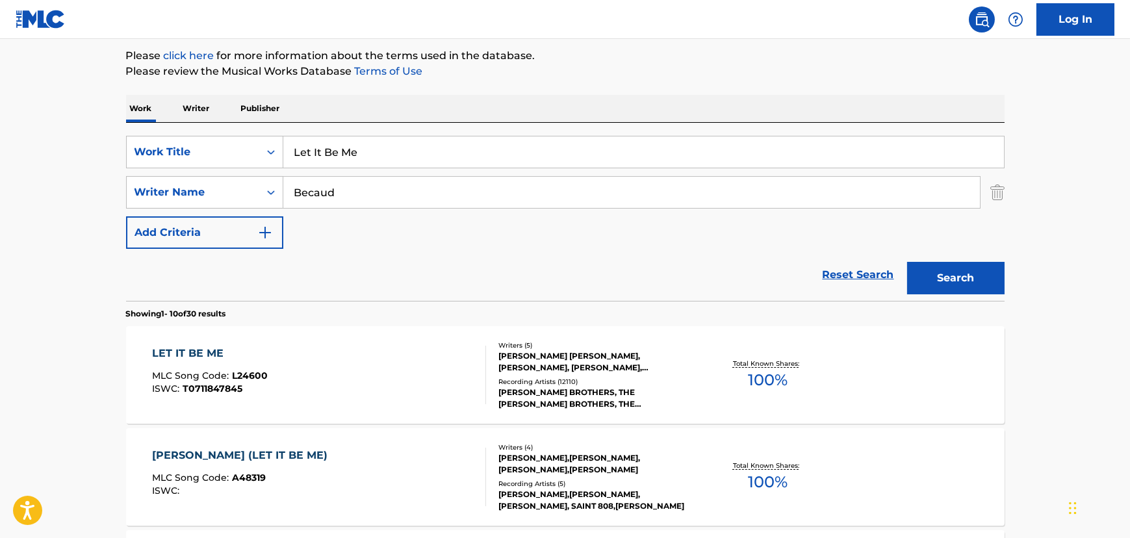
click at [349, 158] on input "Let It Be Me" at bounding box center [643, 151] width 721 height 31
paste input "There Goes My Everything"
type input "There Goes My Everything"
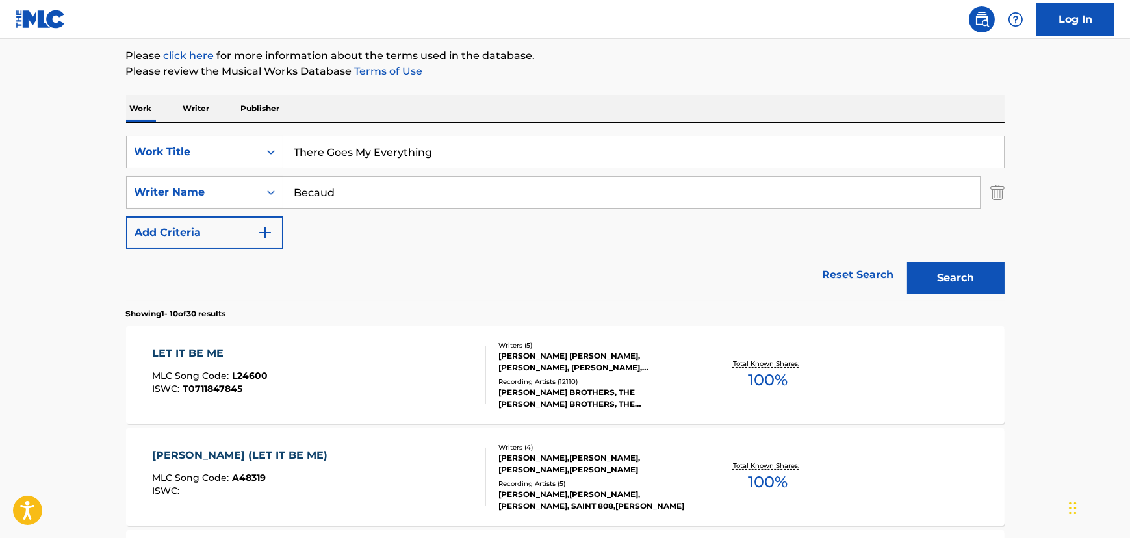
click at [338, 182] on input "Becaud" at bounding box center [631, 192] width 697 height 31
type input "[PERSON_NAME]"
click at [907, 262] on button "Search" at bounding box center [955, 278] width 97 height 32
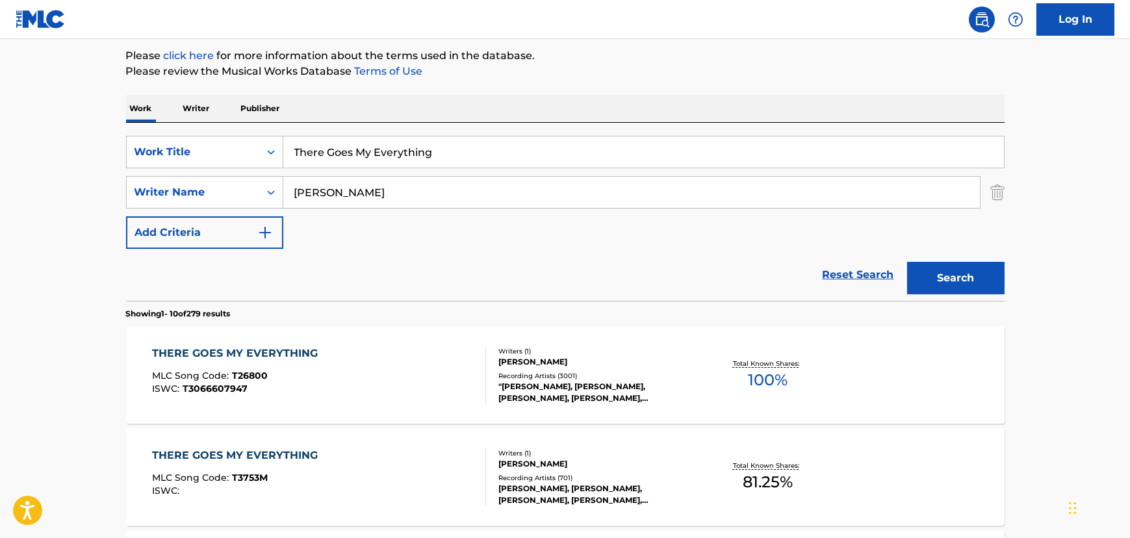
click at [371, 382] on div "THERE GOES MY EVERYTHING MLC Song Code : T26800 ISWC : T3066607947" at bounding box center [319, 375] width 334 height 58
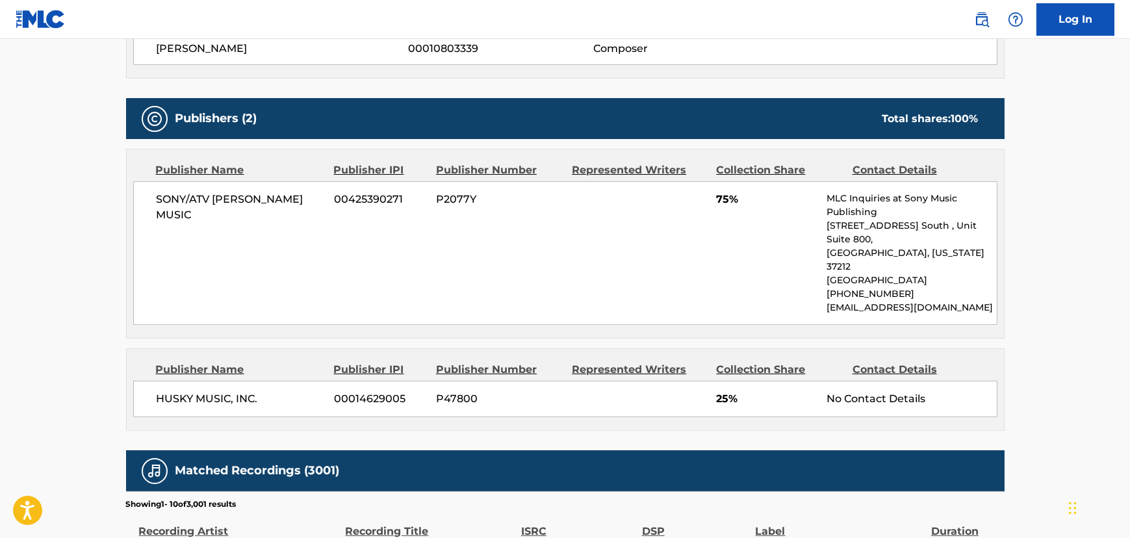
scroll to position [591, 0]
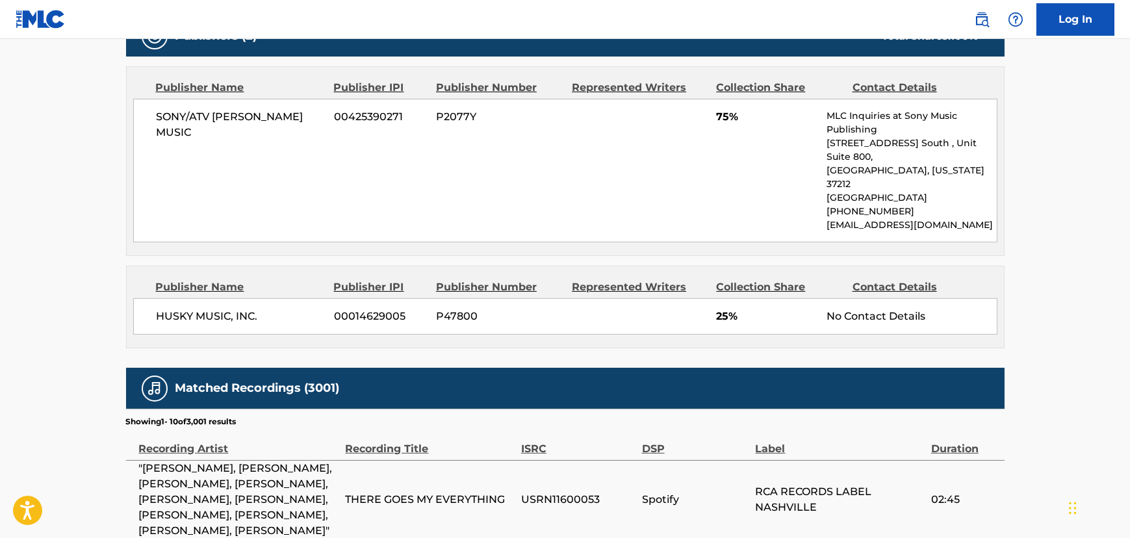
click at [224, 298] on div "HUSKY MUSIC, INC. [PHONE_NUMBER] P47800 25% No Contact Details" at bounding box center [565, 316] width 864 height 36
copy div "HUSKY MUSIC, INC."
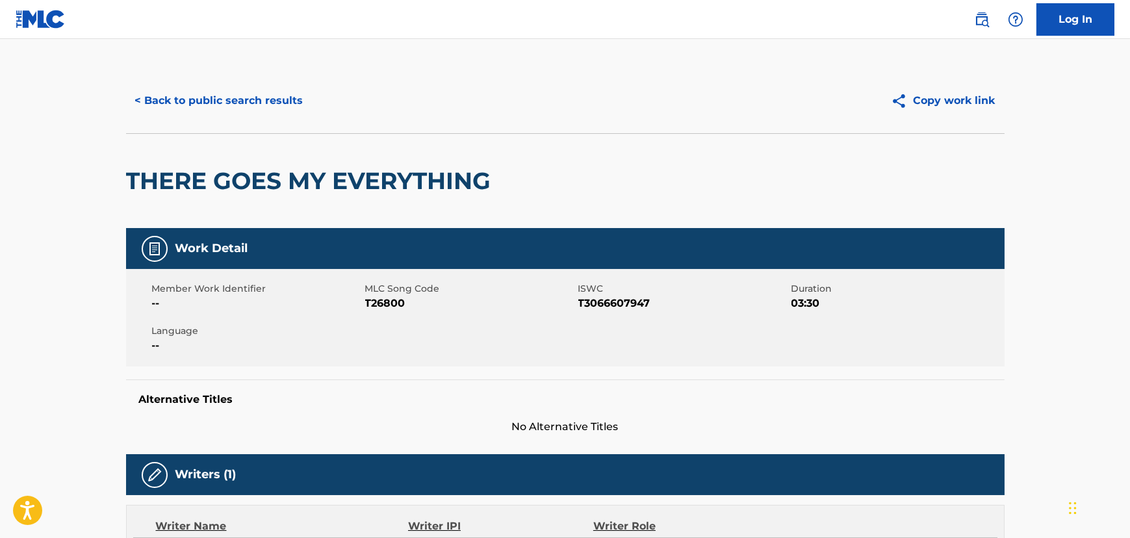
scroll to position [0, 0]
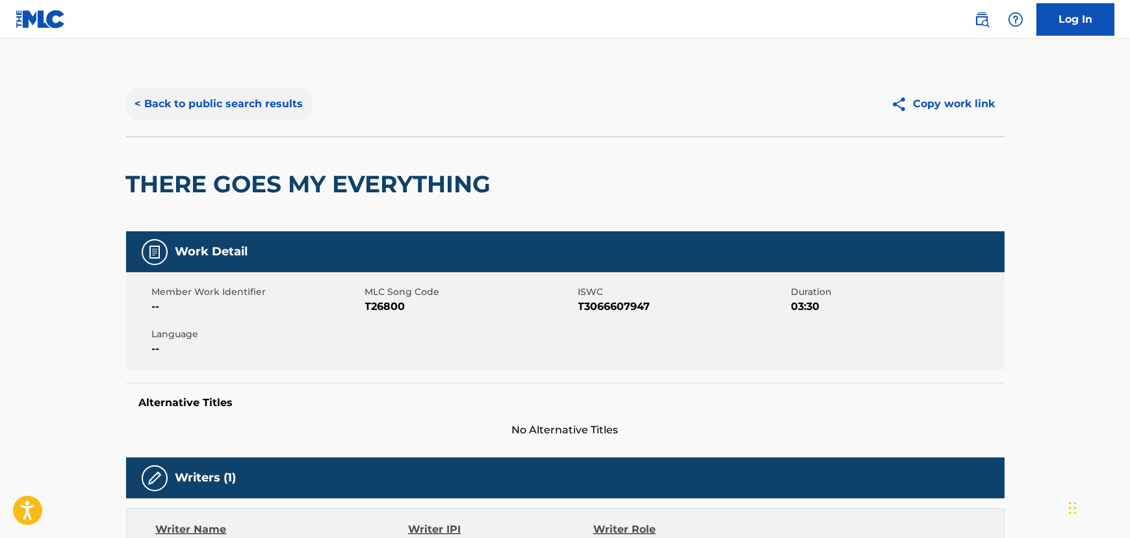
click at [272, 116] on button "< Back to public search results" at bounding box center [219, 104] width 186 height 32
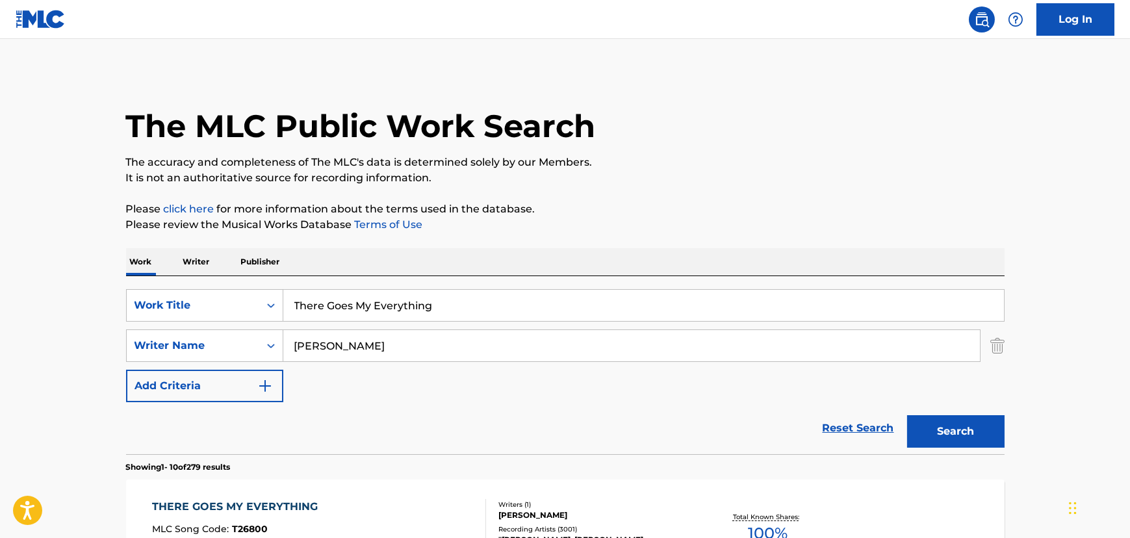
scroll to position [153, 0]
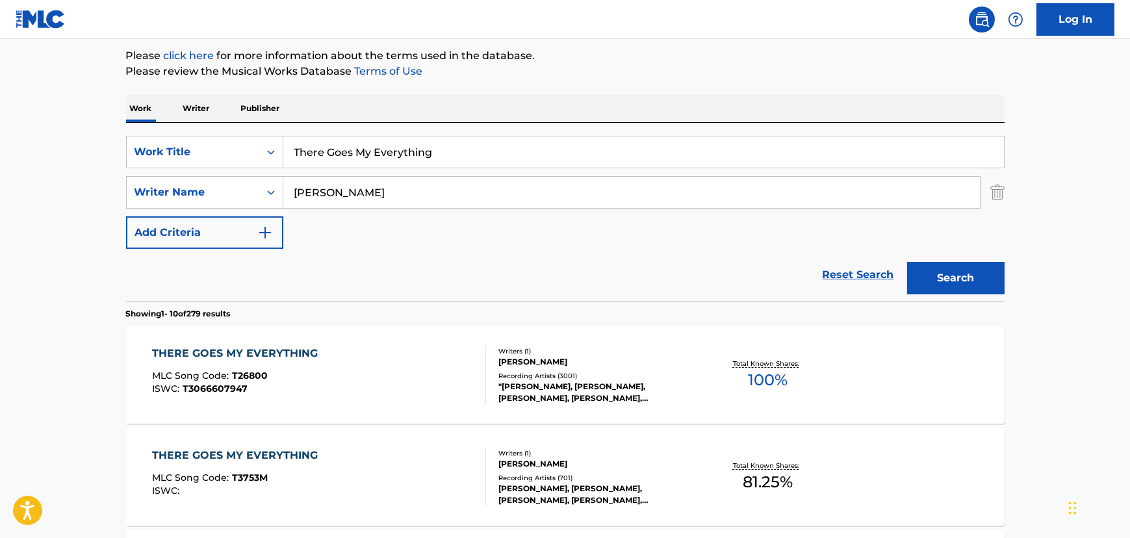
click at [337, 142] on input "There Goes My Everything" at bounding box center [643, 151] width 721 height 31
paste input "Let It Be Me"
type input "Let It Be Me"
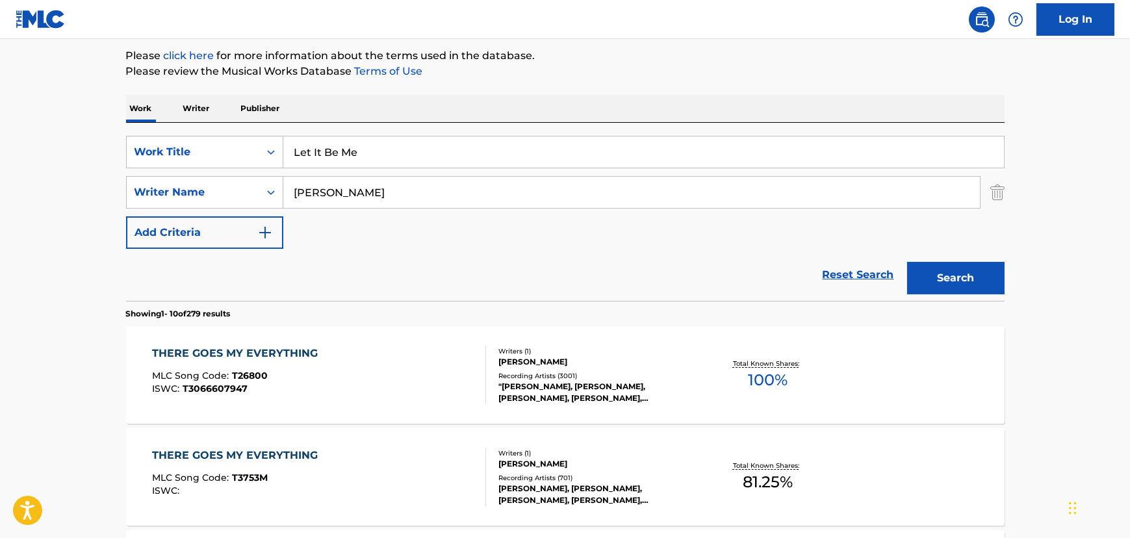
click at [332, 198] on input "[PERSON_NAME]" at bounding box center [631, 192] width 697 height 31
type input "[PERSON_NAME]"
click at [907, 262] on button "Search" at bounding box center [955, 278] width 97 height 32
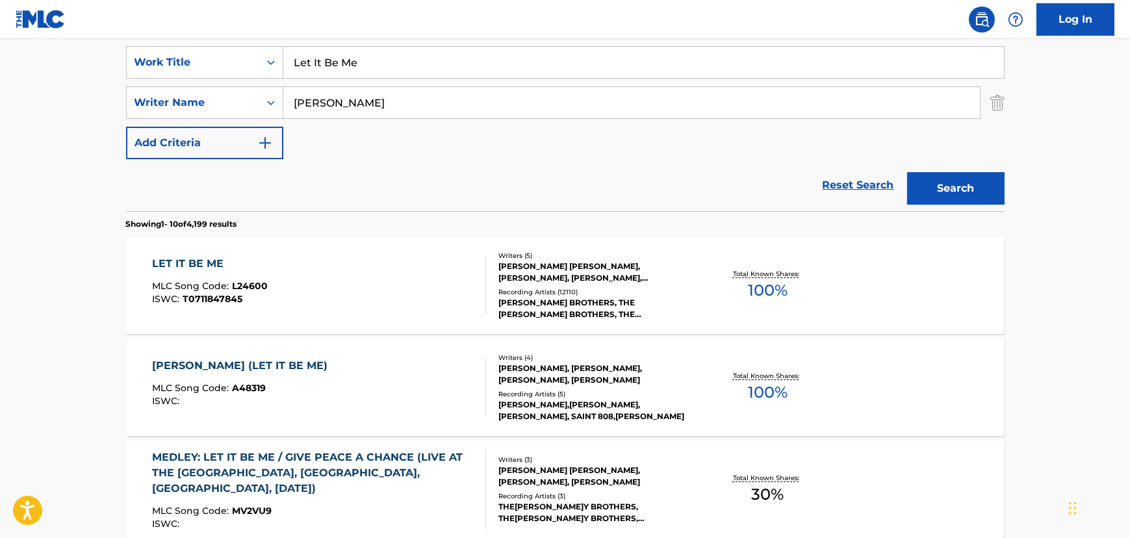
scroll to position [272, 0]
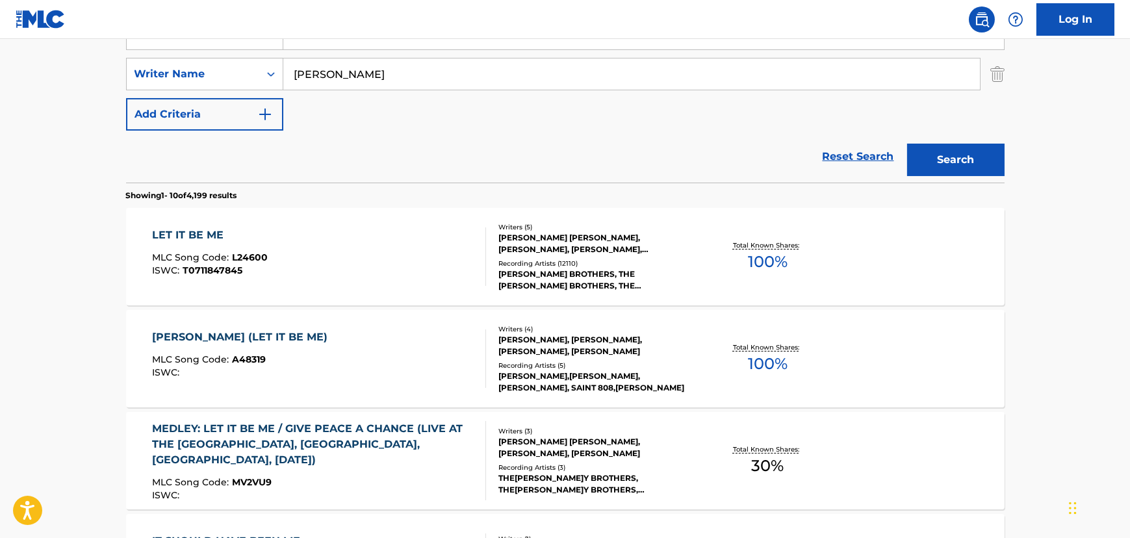
click at [318, 268] on div "LET IT BE ME MLC Song Code : L24600 ISWC : T0711847845" at bounding box center [319, 256] width 334 height 58
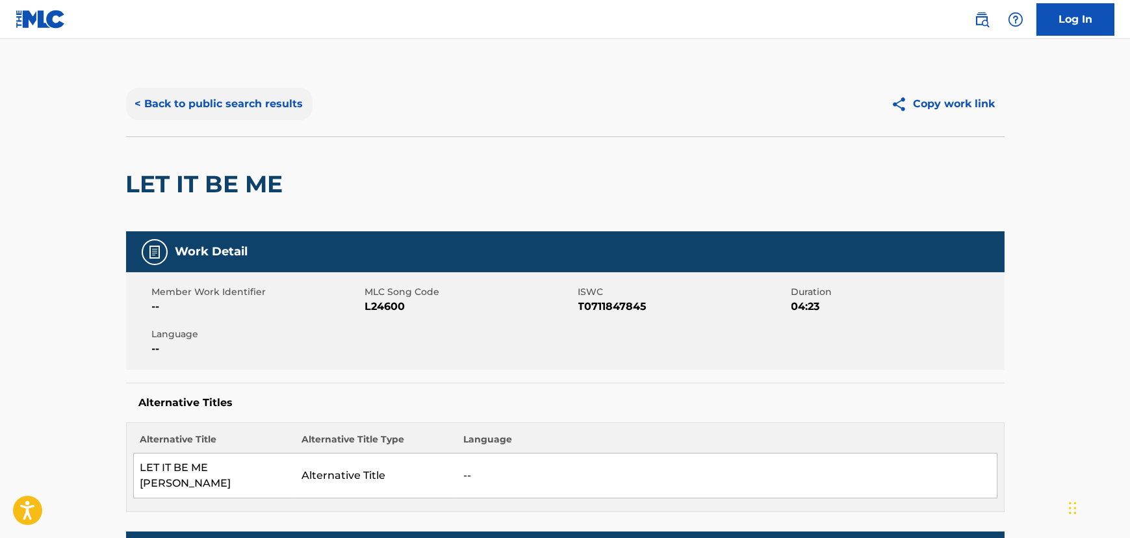
click at [226, 105] on button "< Back to public search results" at bounding box center [219, 104] width 186 height 32
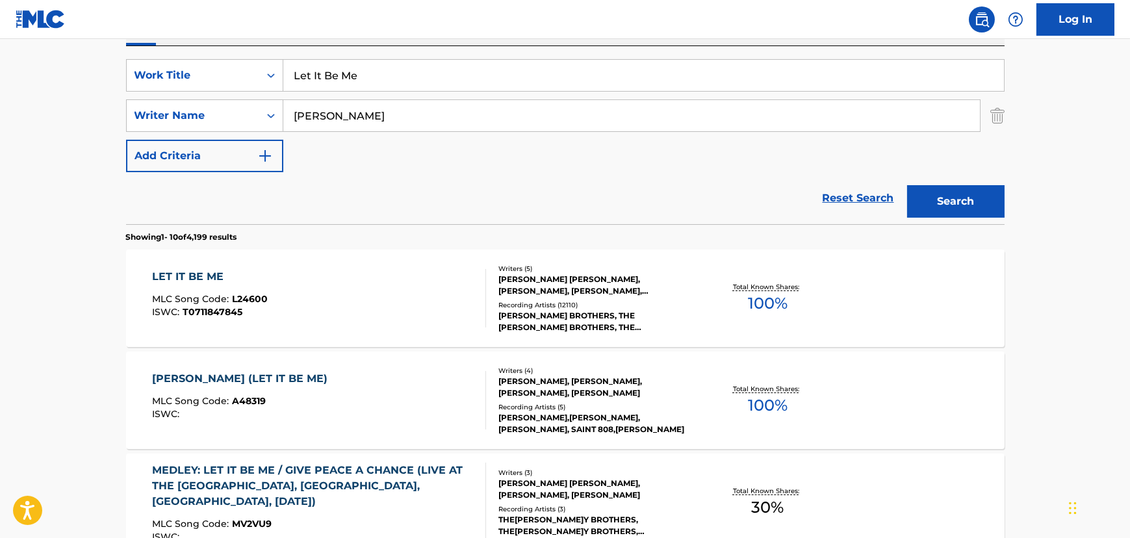
scroll to position [212, 0]
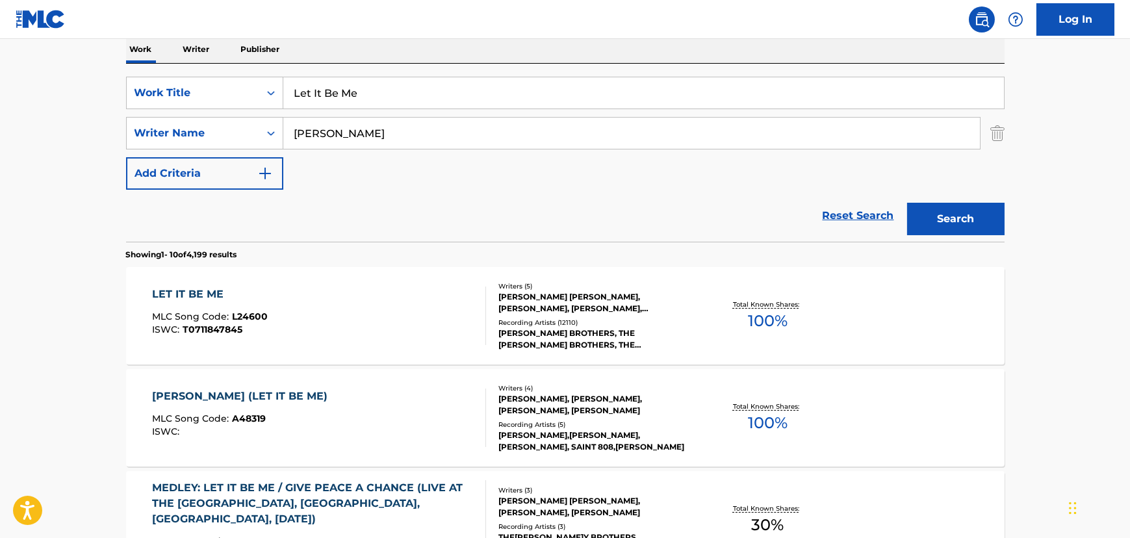
click at [322, 95] on input "Let It Be Me" at bounding box center [643, 92] width 721 height 31
paste input "Born To [GEOGRAPHIC_DATA]"
type input "Born To Lose"
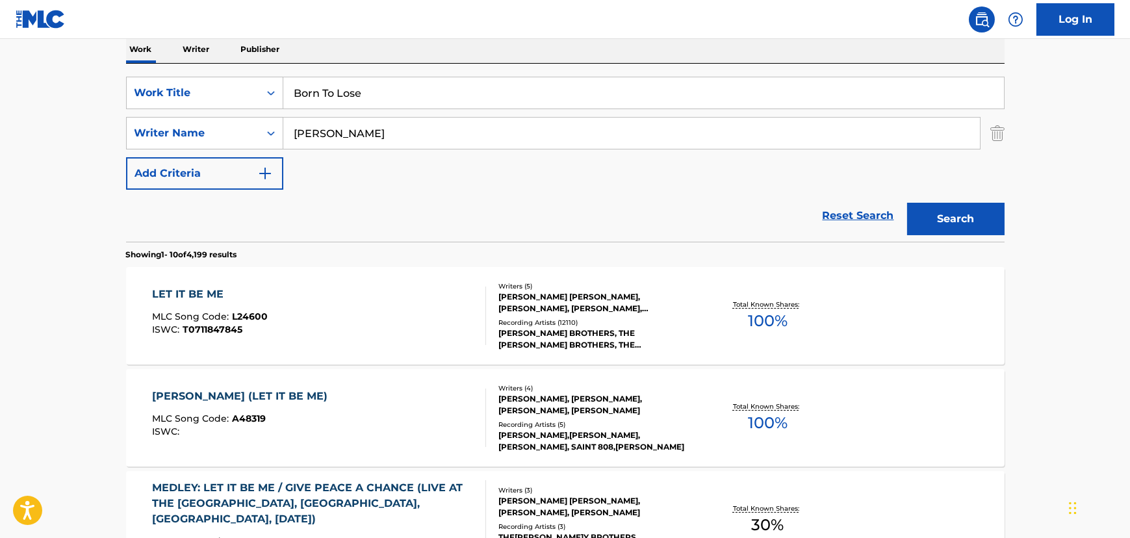
click at [310, 138] on input "[PERSON_NAME]" at bounding box center [631, 133] width 697 height 31
click at [309, 137] on input "[PERSON_NAME]" at bounding box center [631, 133] width 697 height 31
type input "Brown"
click at [907, 203] on button "Search" at bounding box center [955, 219] width 97 height 32
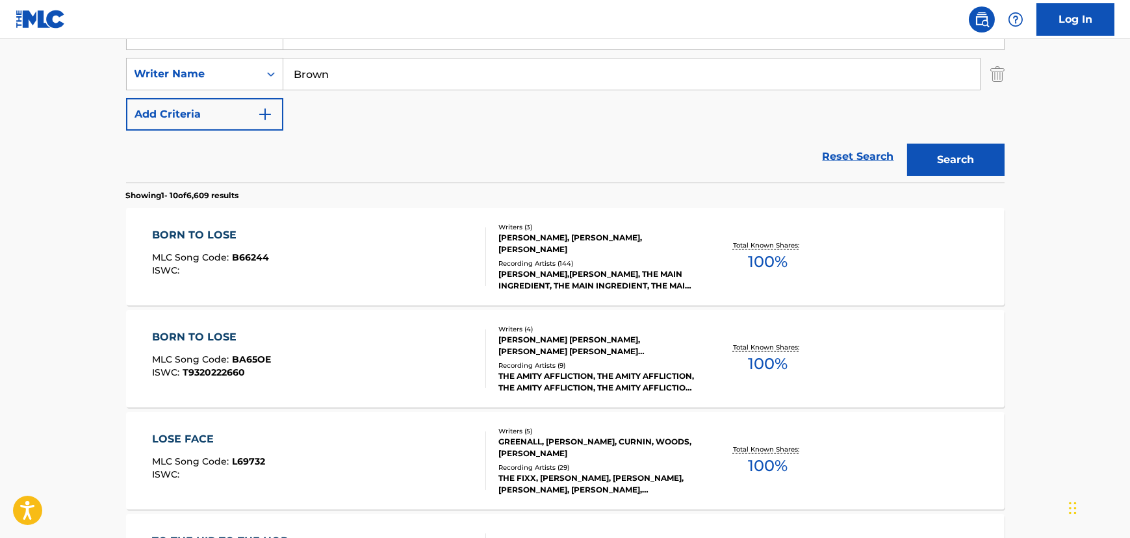
scroll to position [35, 0]
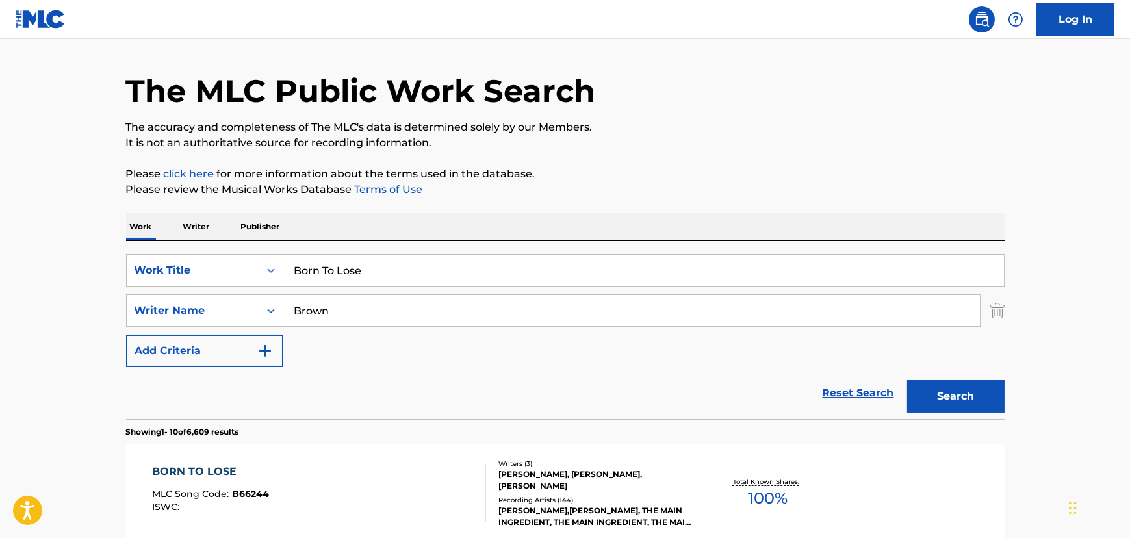
click at [337, 264] on input "Born To Lose" at bounding box center [643, 270] width 721 height 31
paste input "Four Walls"
type input "Four Walls"
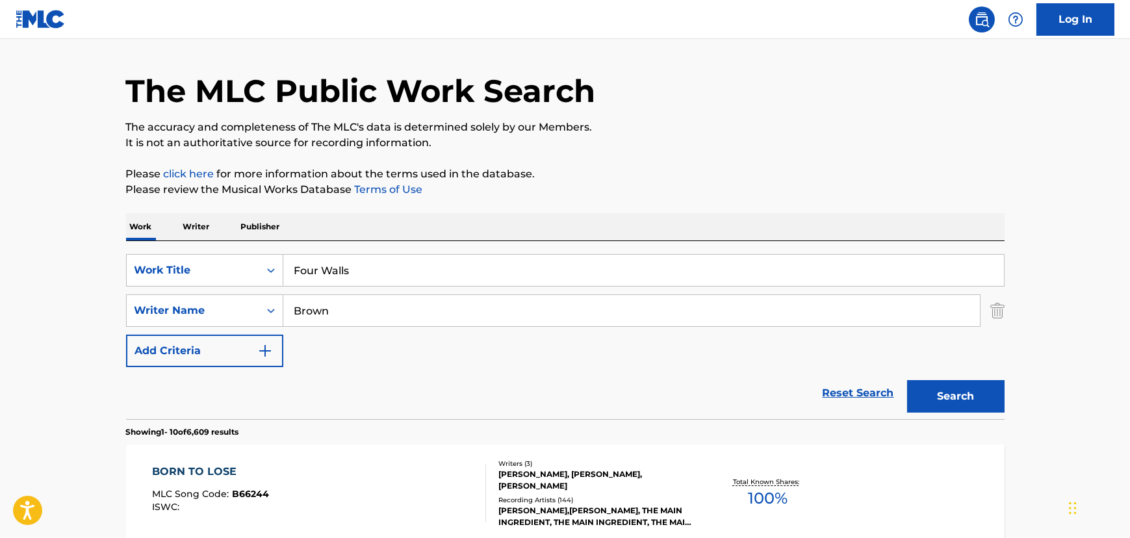
click at [303, 371] on div "Reset Search Search" at bounding box center [565, 393] width 878 height 52
click at [305, 298] on input "Brown" at bounding box center [631, 310] width 697 height 31
type input "[PERSON_NAME]"
click at [907, 380] on button "Search" at bounding box center [955, 396] width 97 height 32
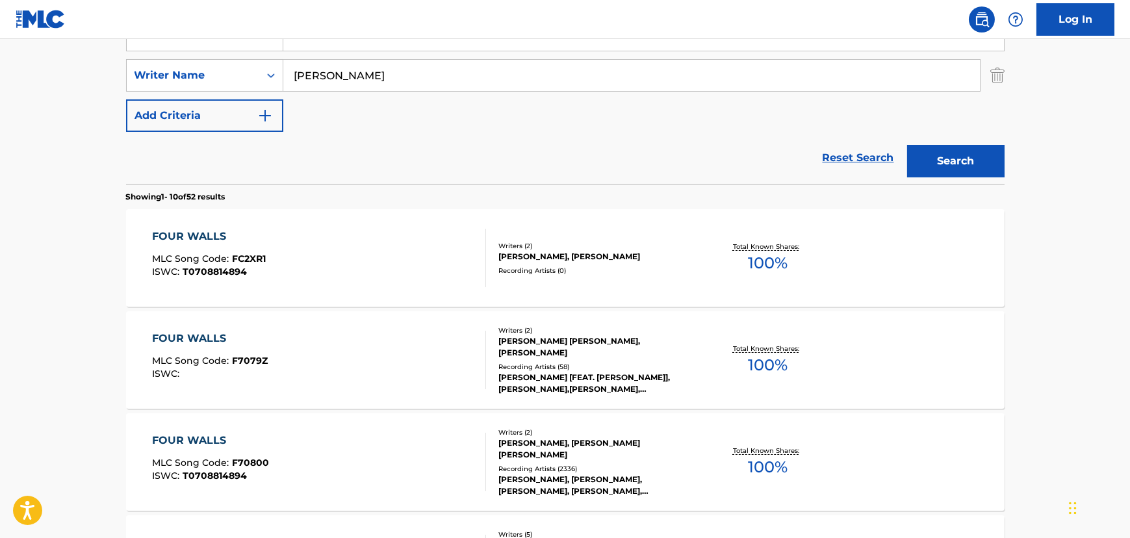
scroll to position [272, 0]
click at [337, 320] on div "FOUR WALLS MLC Song Code : F7079Z ISWC : Writers ( 2 )[PERSON_NAME]N[PERSON_NAM…" at bounding box center [565, 358] width 878 height 97
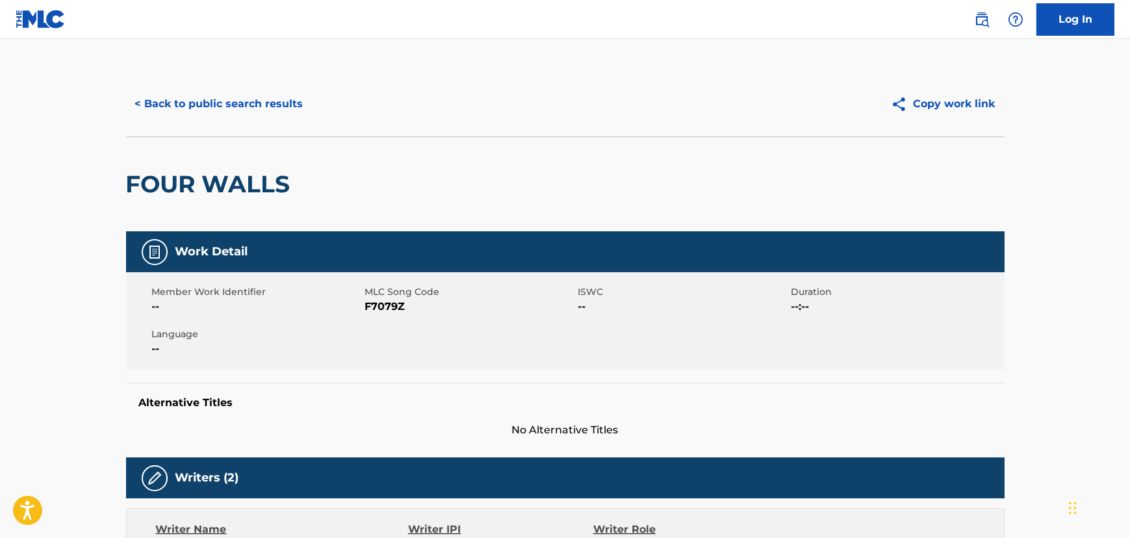
click at [240, 125] on div "< Back to public search results Copy work link" at bounding box center [565, 103] width 878 height 65
click at [253, 101] on button "< Back to public search results" at bounding box center [219, 104] width 186 height 32
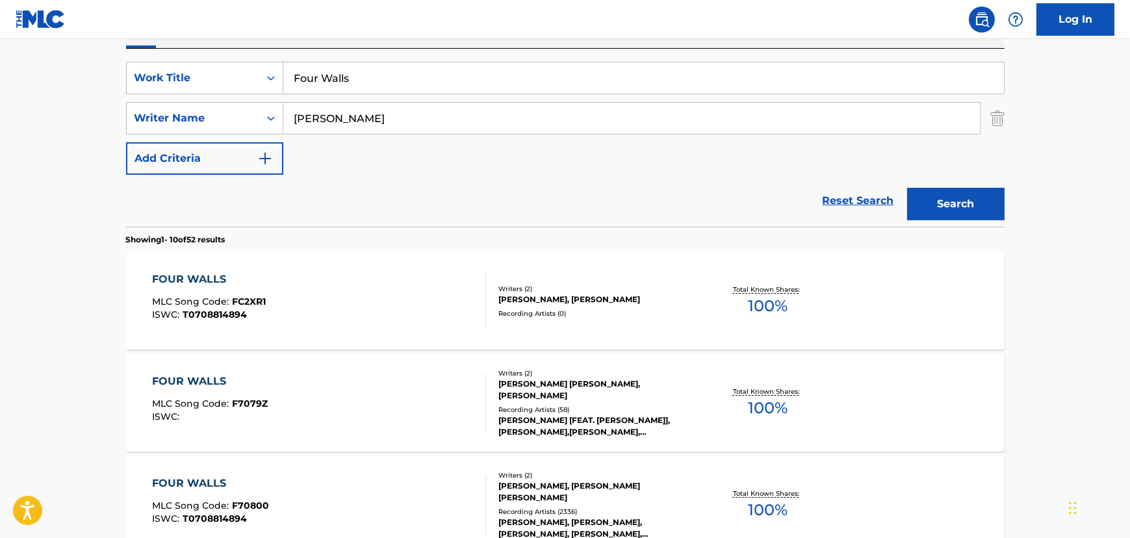
scroll to position [94, 0]
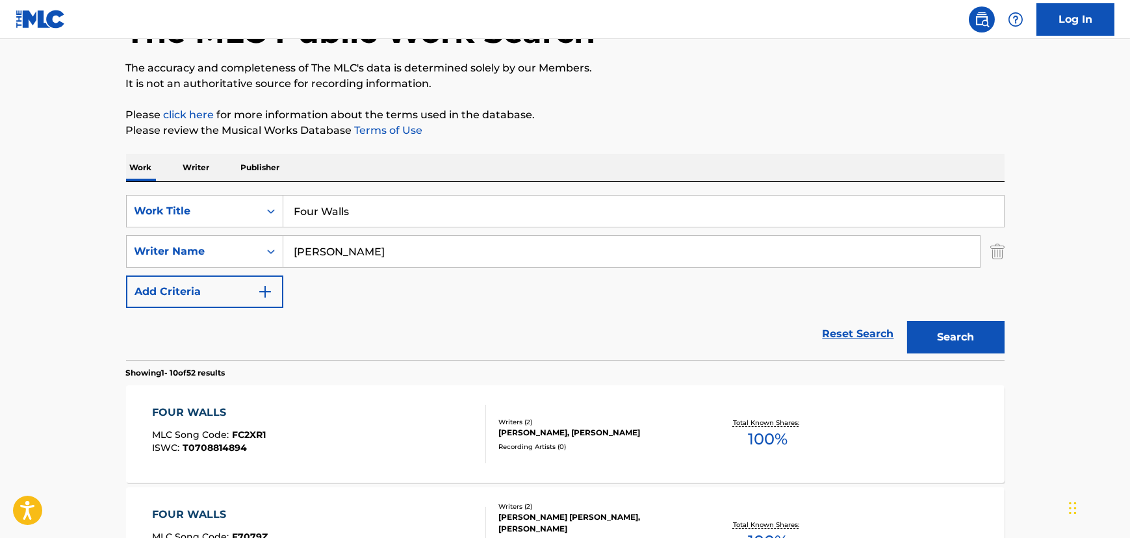
click at [323, 213] on input "Four Walls" at bounding box center [643, 211] width 721 height 31
paste input "Stay A Little Longer"
type input "Stay A Little Longer"
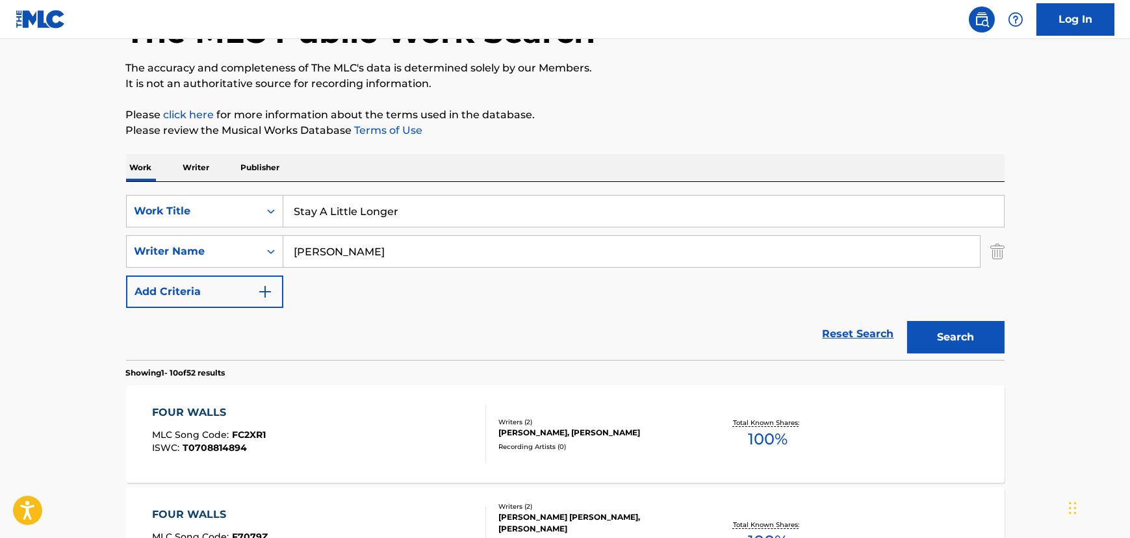
click at [296, 273] on div "SearchWithCriteria29717d6e-7205-475e-ac09-cca7139c8859 Work Title Stay A Little…" at bounding box center [565, 251] width 878 height 113
click at [299, 260] on input "[PERSON_NAME]" at bounding box center [631, 251] width 697 height 31
click at [907, 321] on button "Search" at bounding box center [955, 337] width 97 height 32
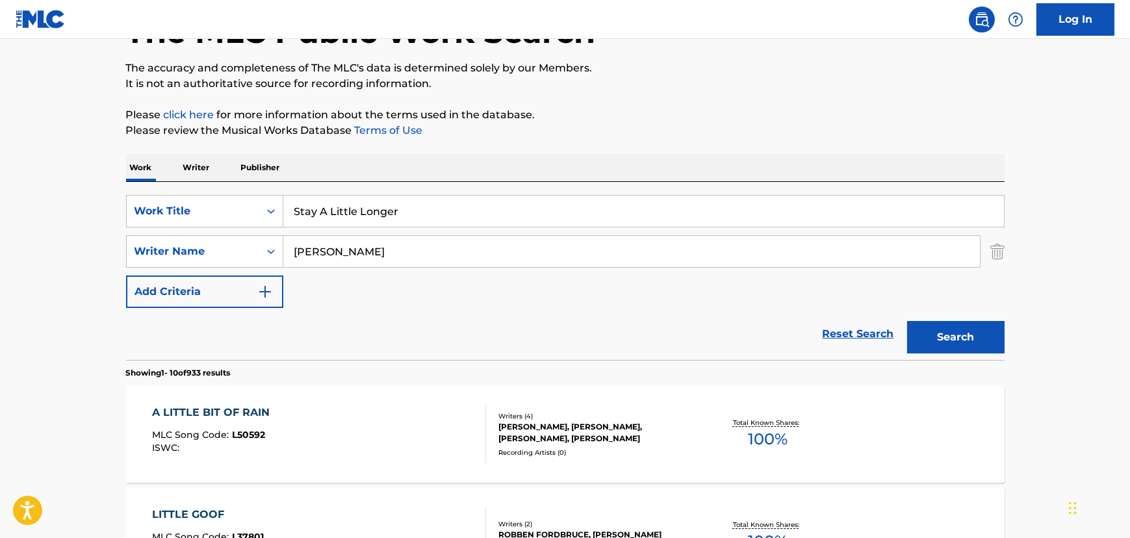
scroll to position [212, 0]
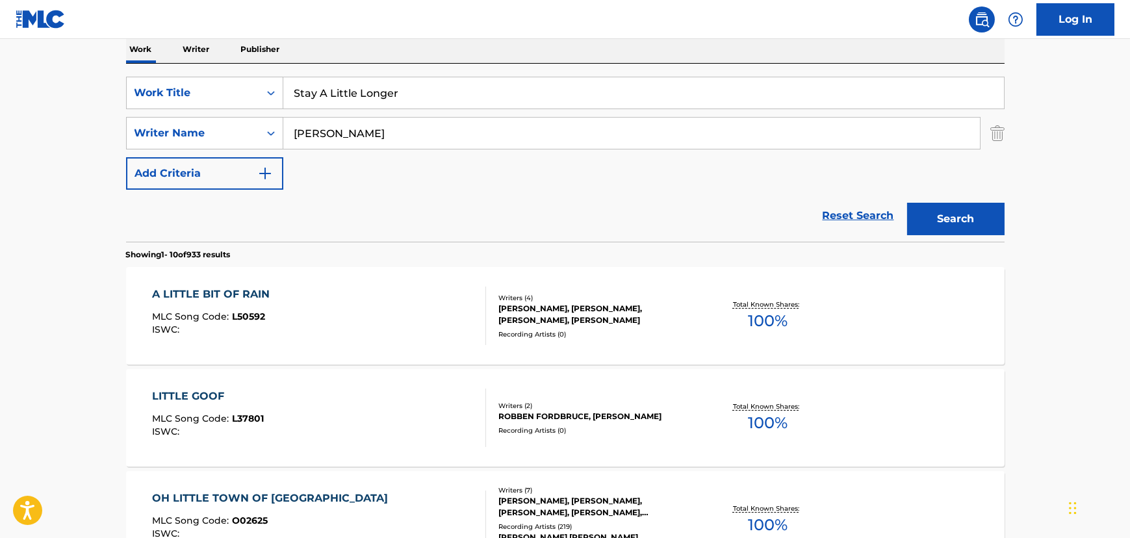
click at [295, 140] on input "[PERSON_NAME]" at bounding box center [631, 133] width 697 height 31
click at [907, 203] on button "Search" at bounding box center [955, 219] width 97 height 32
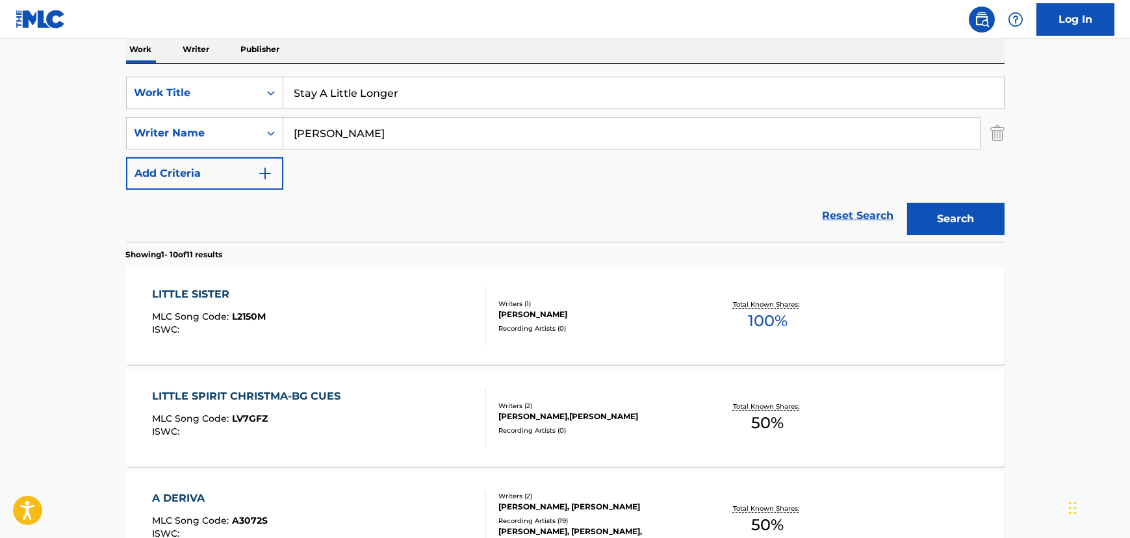
type input "[PERSON_NAME]"
click at [907, 203] on button "Search" at bounding box center [955, 219] width 97 height 32
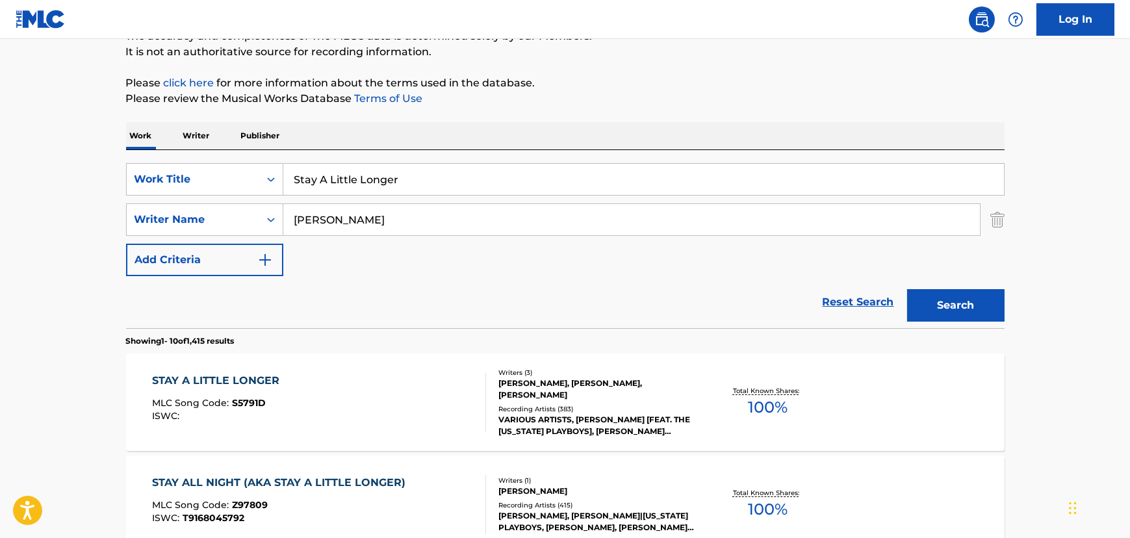
scroll to position [153, 0]
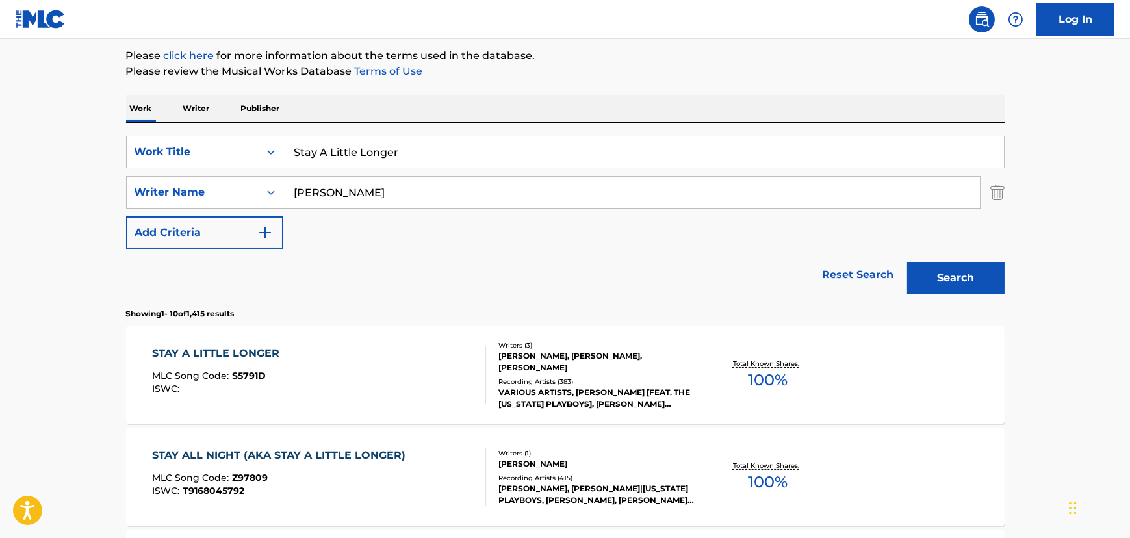
click at [387, 374] on div "STAY A LITTLE LONGER MLC Song Code : S5791D ISWC :" at bounding box center [319, 375] width 334 height 58
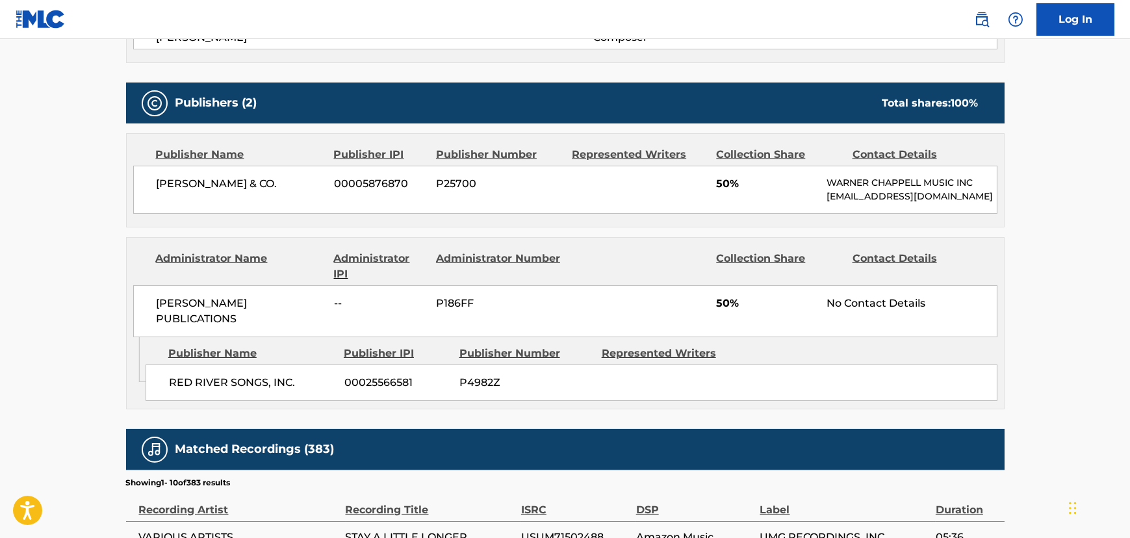
scroll to position [532, 0]
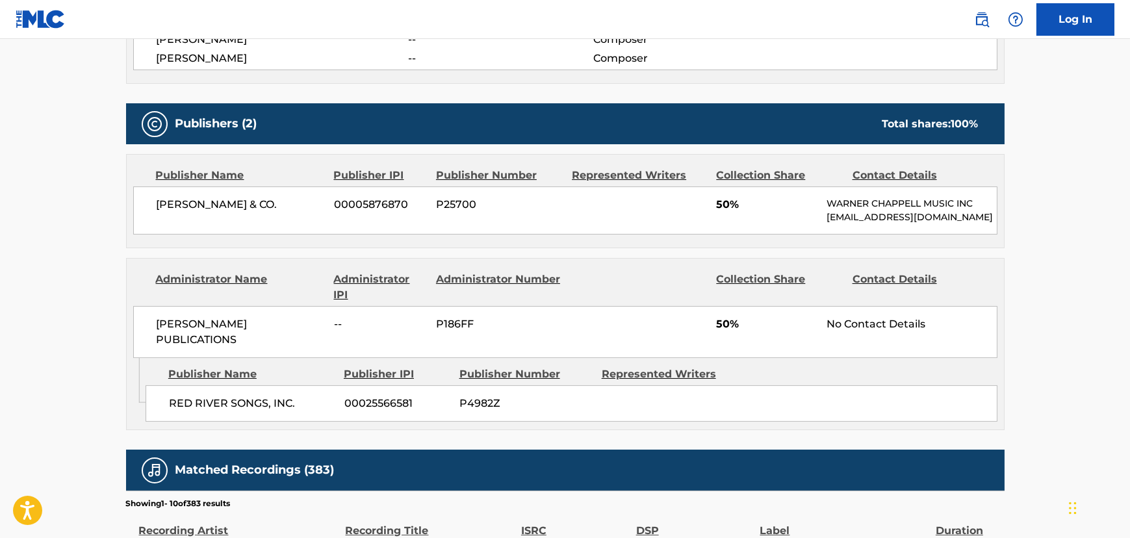
click at [240, 396] on span "RED RIVER SONGS, INC." at bounding box center [252, 404] width 166 height 16
click at [238, 396] on span "RED RIVER SONGS, INC." at bounding box center [252, 404] width 166 height 16
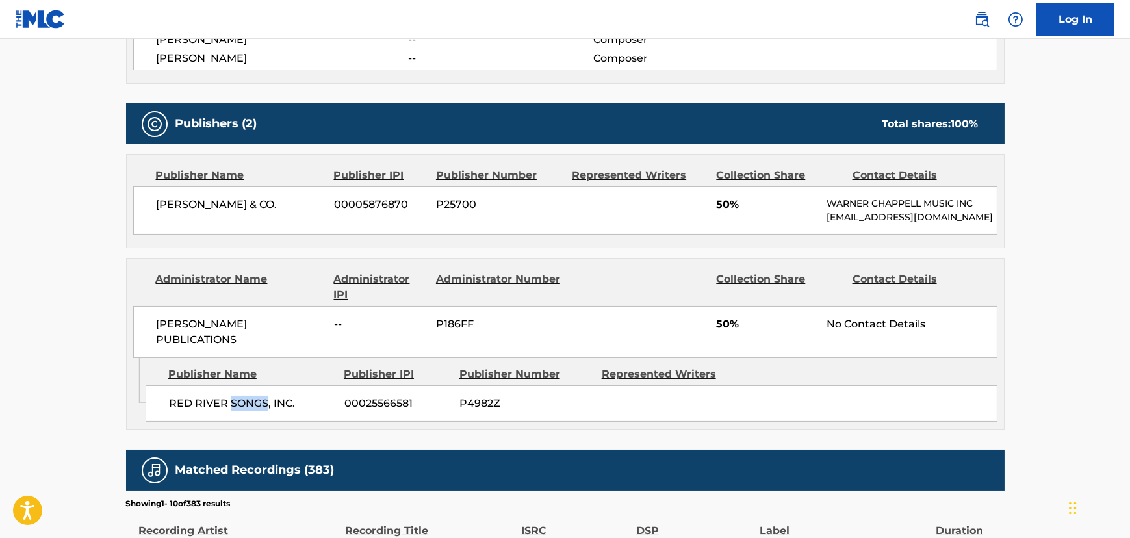
click at [238, 396] on span "RED RIVER SONGS, INC." at bounding box center [252, 404] width 166 height 16
copy div "RED RIVER SONGS, INC."
click at [254, 396] on span "RED RIVER SONGS, INC." at bounding box center [252, 404] width 166 height 16
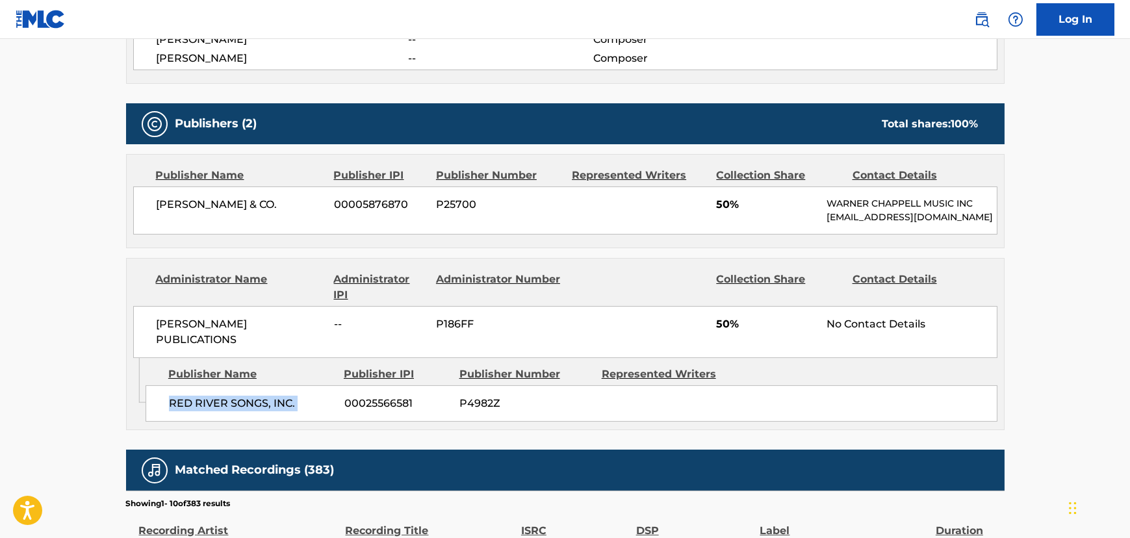
click at [254, 396] on span "RED RIVER SONGS, INC." at bounding box center [252, 404] width 166 height 16
drag, startPoint x: 149, startPoint y: 321, endPoint x: 319, endPoint y: 330, distance: 170.5
click at [319, 330] on div "[PERSON_NAME] PUBLICATIONS -- P186FF 50% No Contact Details" at bounding box center [565, 332] width 864 height 52
copy span "[PERSON_NAME] PUBLICATIONS"
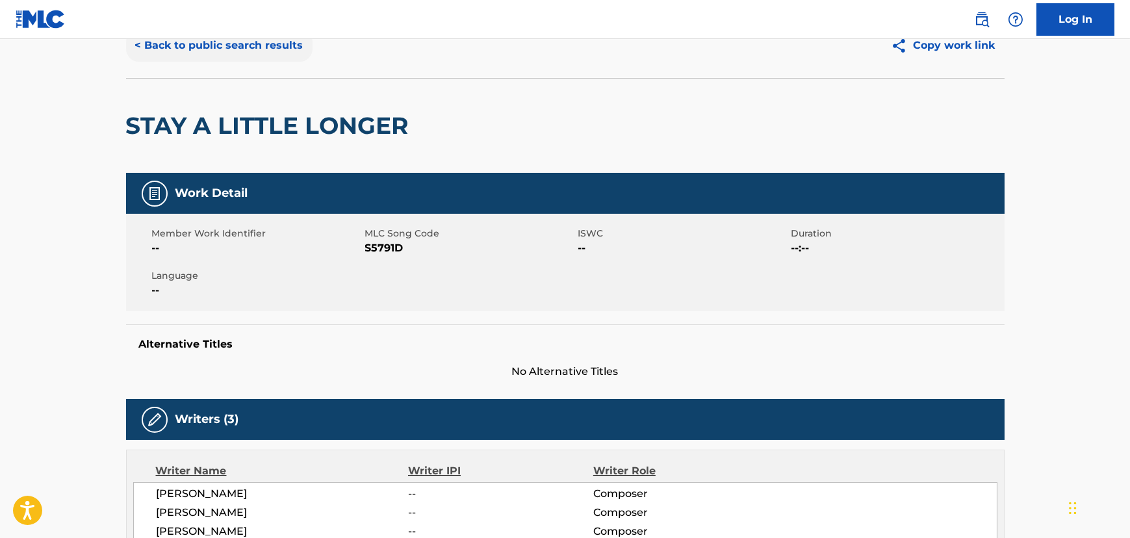
click at [196, 52] on button "< Back to public search results" at bounding box center [219, 45] width 186 height 32
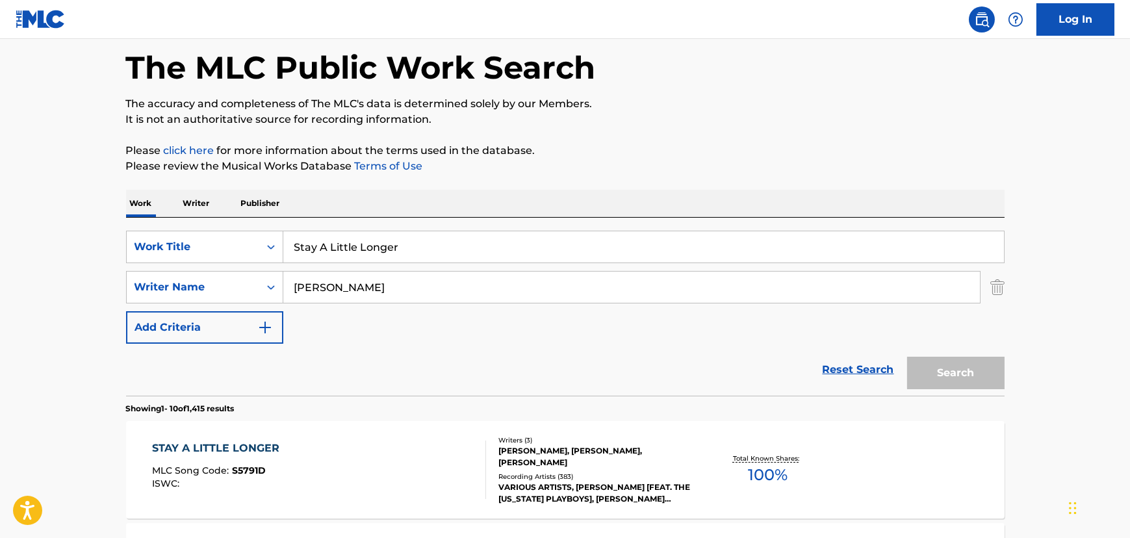
scroll to position [153, 0]
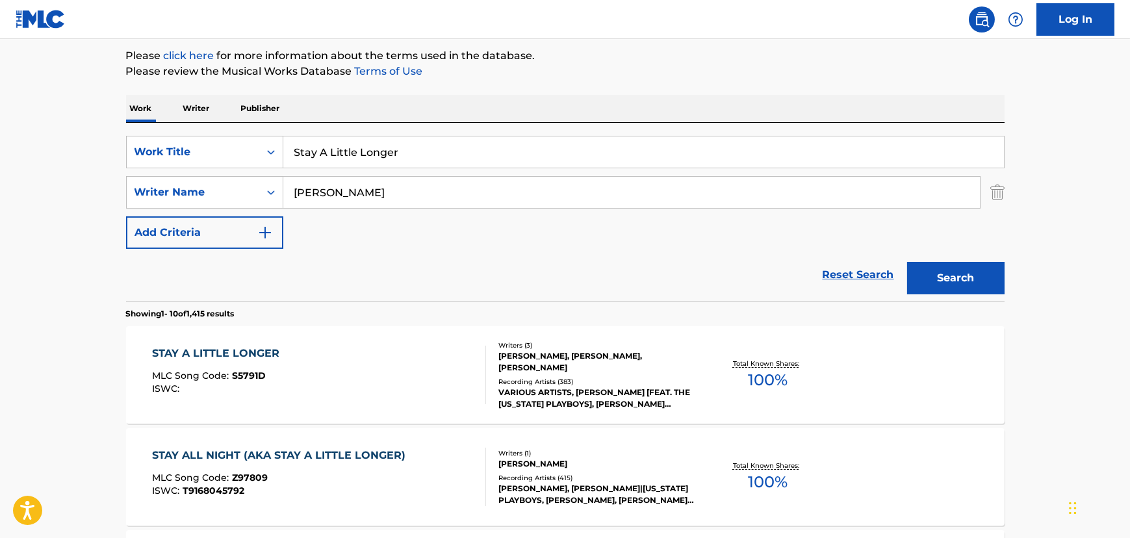
click at [413, 144] on input "Stay A Little Longer" at bounding box center [643, 151] width 721 height 31
click at [311, 198] on input "[PERSON_NAME]" at bounding box center [631, 192] width 697 height 31
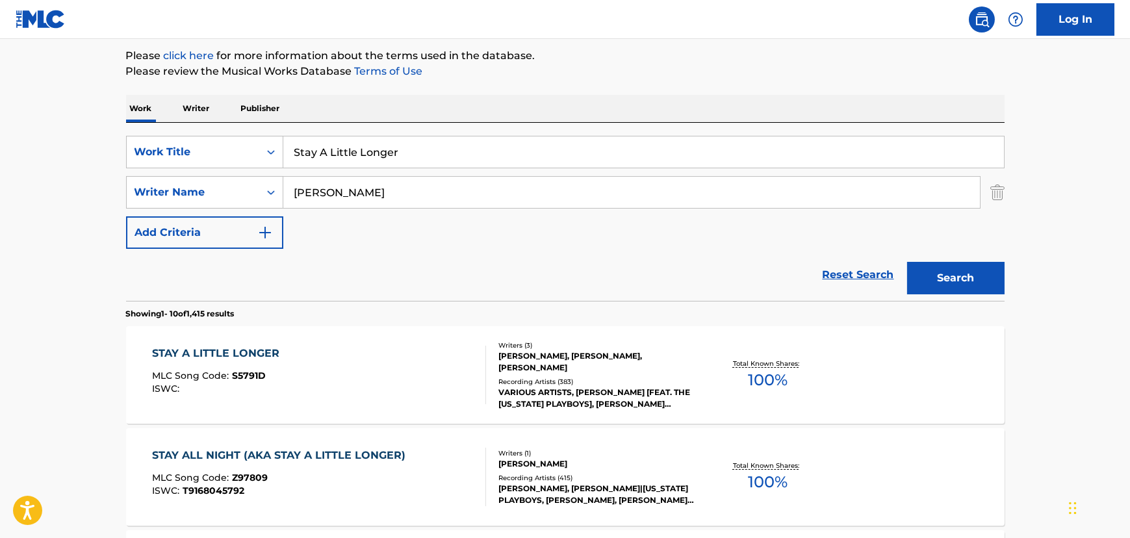
click at [311, 198] on input "[PERSON_NAME]" at bounding box center [631, 192] width 697 height 31
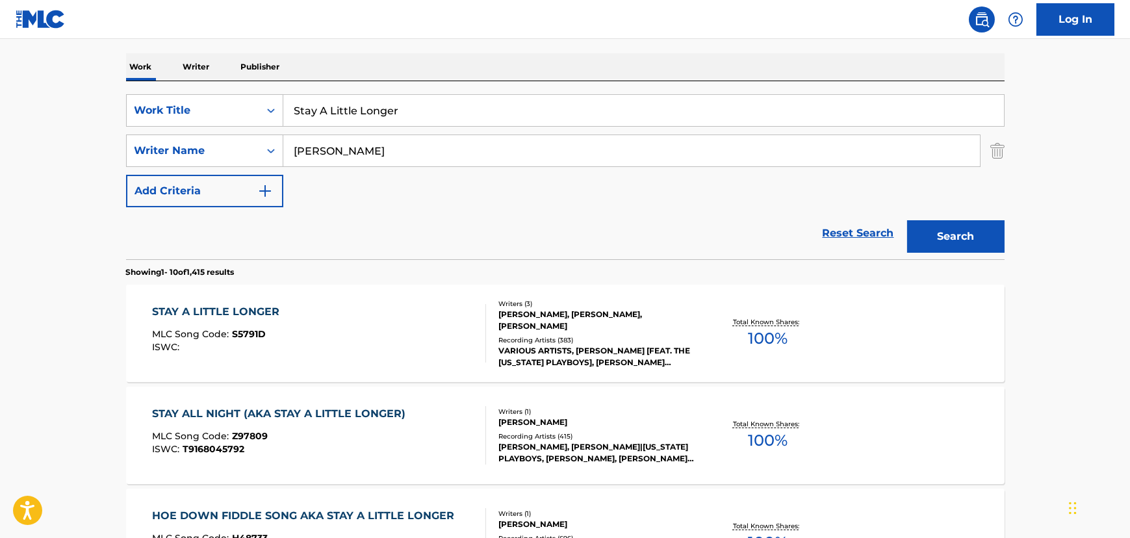
scroll to position [212, 0]
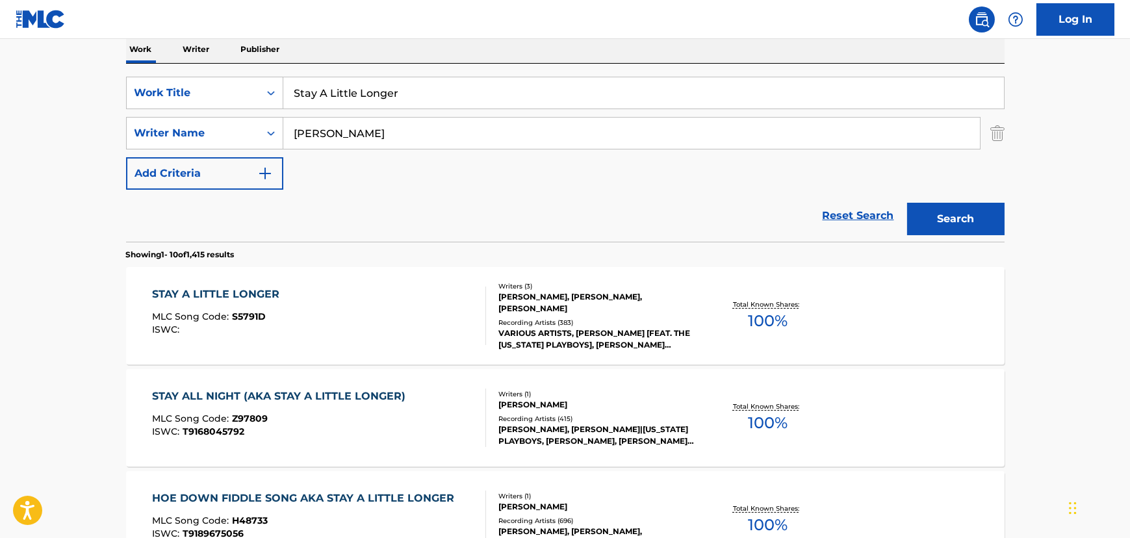
click at [386, 341] on div "STAY A LITTLE LONGER MLC Song Code : S5791D ISWC :" at bounding box center [319, 316] width 334 height 58
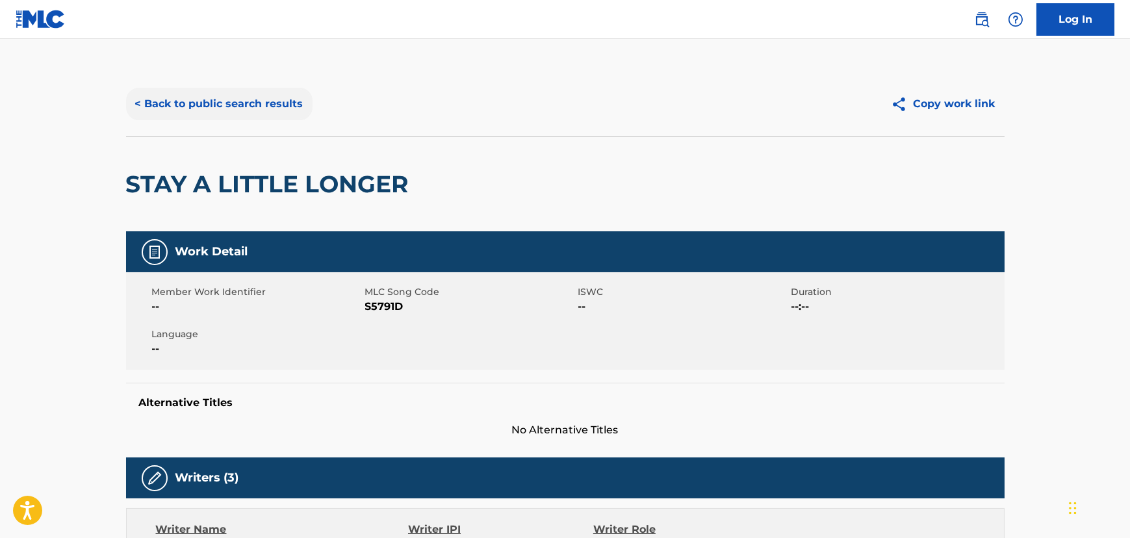
click at [242, 109] on button "< Back to public search results" at bounding box center [219, 104] width 186 height 32
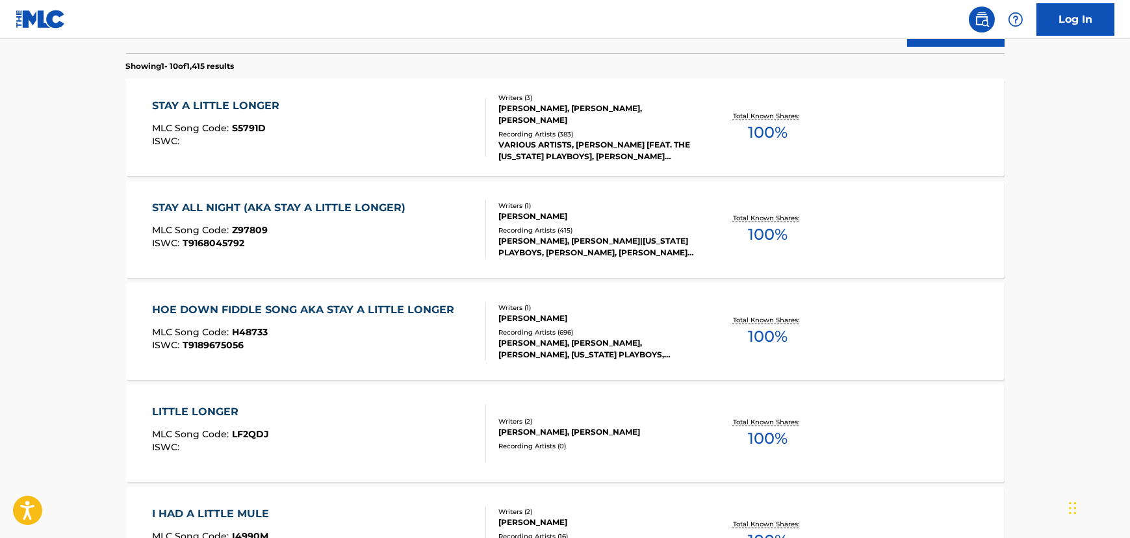
scroll to position [390, 0]
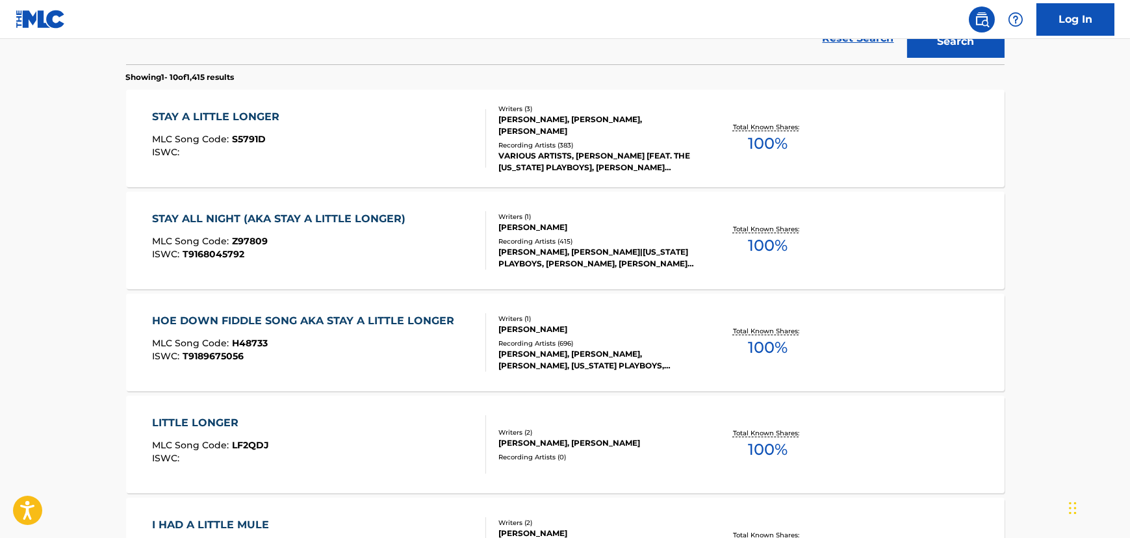
click at [383, 157] on div "STAY A LITTLE LONGER MLC Song Code : S5791D ISWC :" at bounding box center [319, 138] width 334 height 58
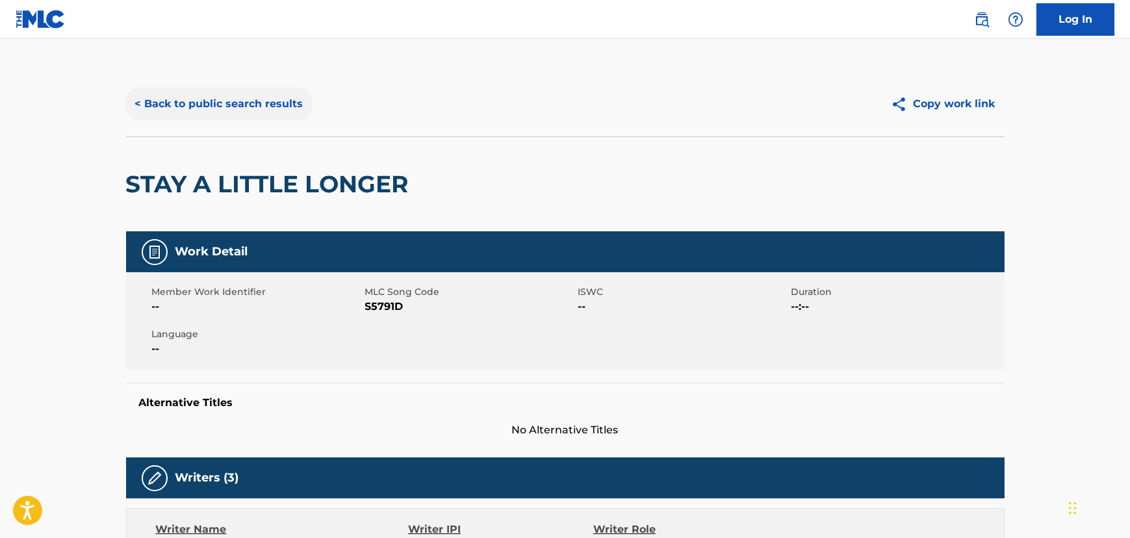
click at [190, 116] on button "< Back to public search results" at bounding box center [219, 104] width 186 height 32
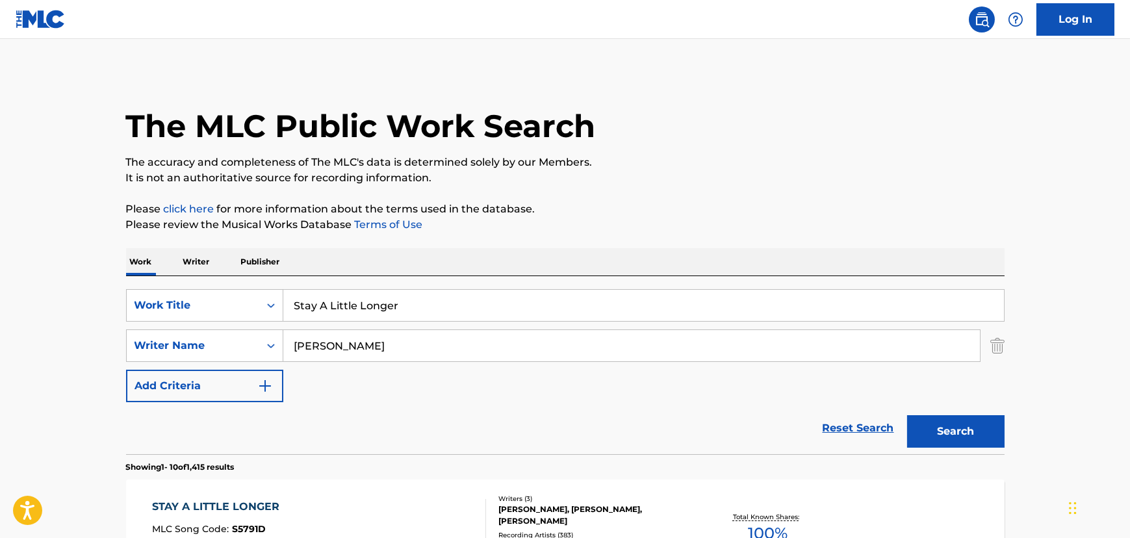
click at [343, 311] on input "Stay A Little Longer" at bounding box center [643, 305] width 721 height 31
click at [342, 311] on input "Stay A Little Longer" at bounding box center [643, 305] width 721 height 31
click at [324, 350] on input "[PERSON_NAME]" at bounding box center [631, 345] width 697 height 31
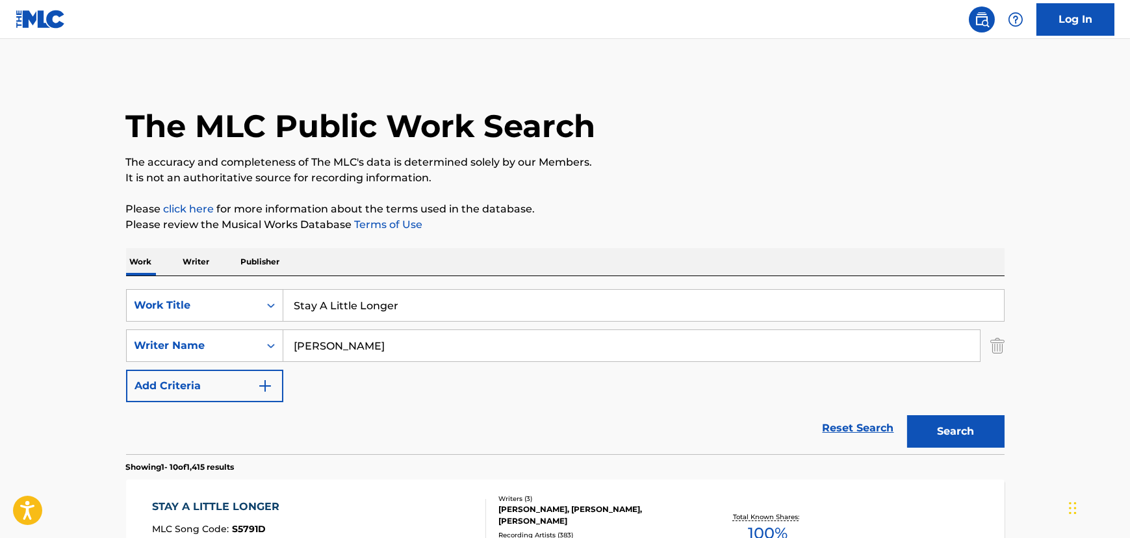
click at [324, 350] on input "[PERSON_NAME]" at bounding box center [631, 345] width 697 height 31
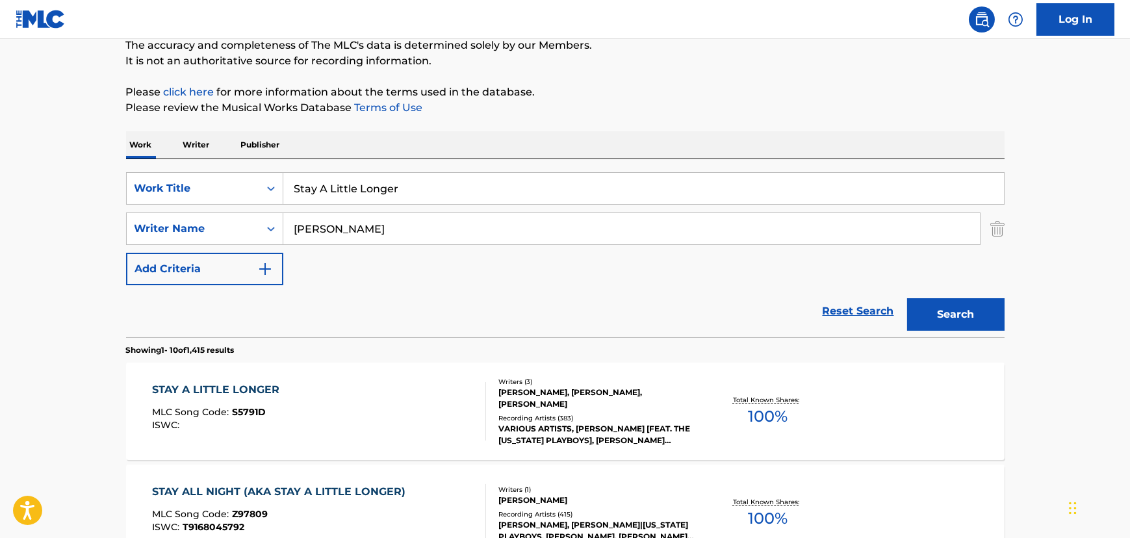
scroll to position [118, 0]
click at [287, 410] on div "STAY A LITTLE LONGER MLC Song Code : S5791D ISWC :" at bounding box center [319, 410] width 334 height 58
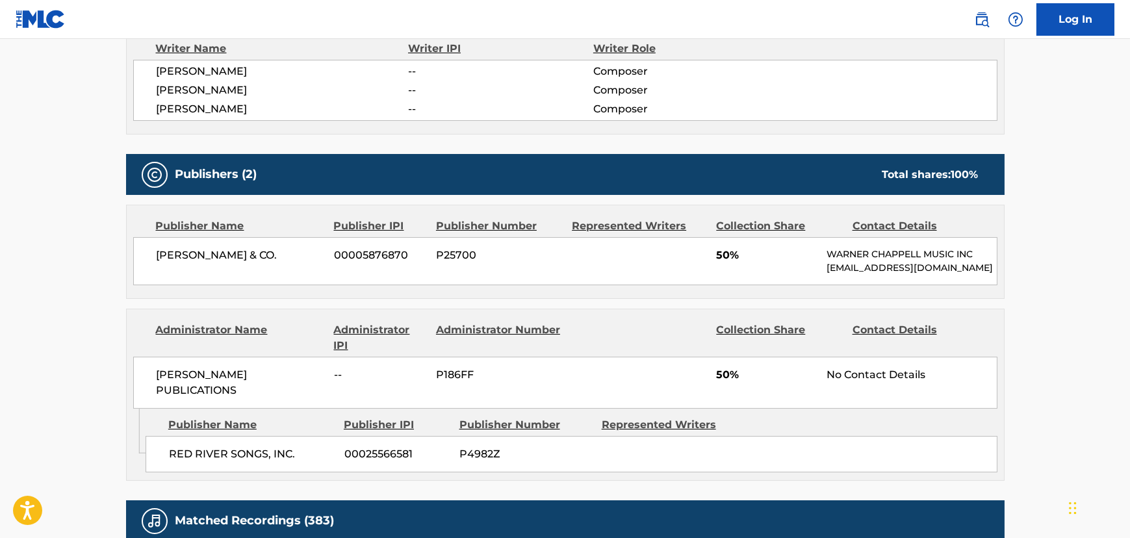
scroll to position [650, 0]
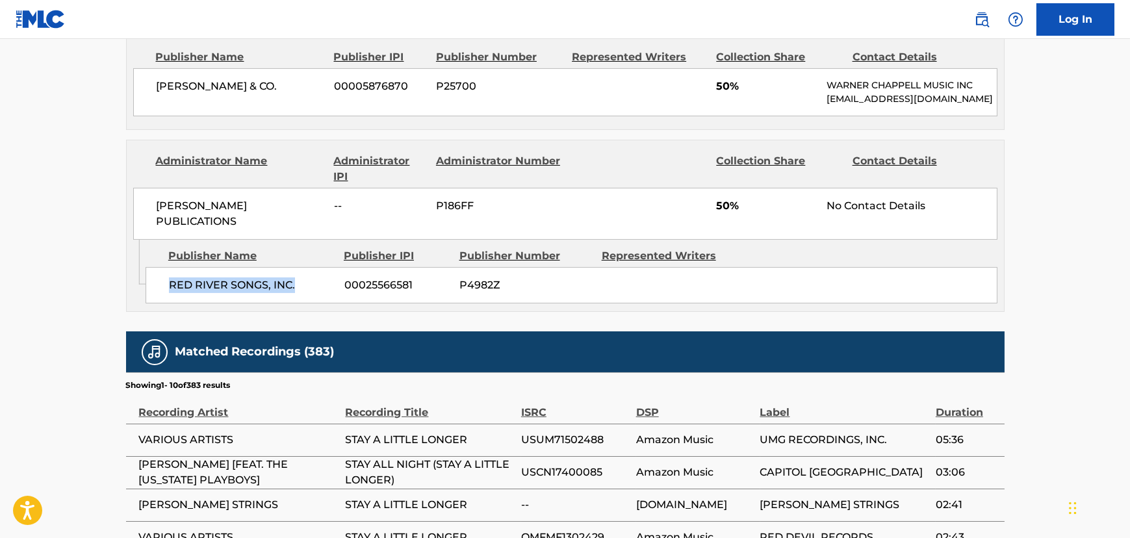
drag, startPoint x: 181, startPoint y: 270, endPoint x: 295, endPoint y: 270, distance: 113.7
click at [295, 270] on div "RED RIVER SONGS, INC. 00025566581 P4982Z" at bounding box center [572, 285] width 852 height 36
copy span "RED RIVER SONGS, INC."
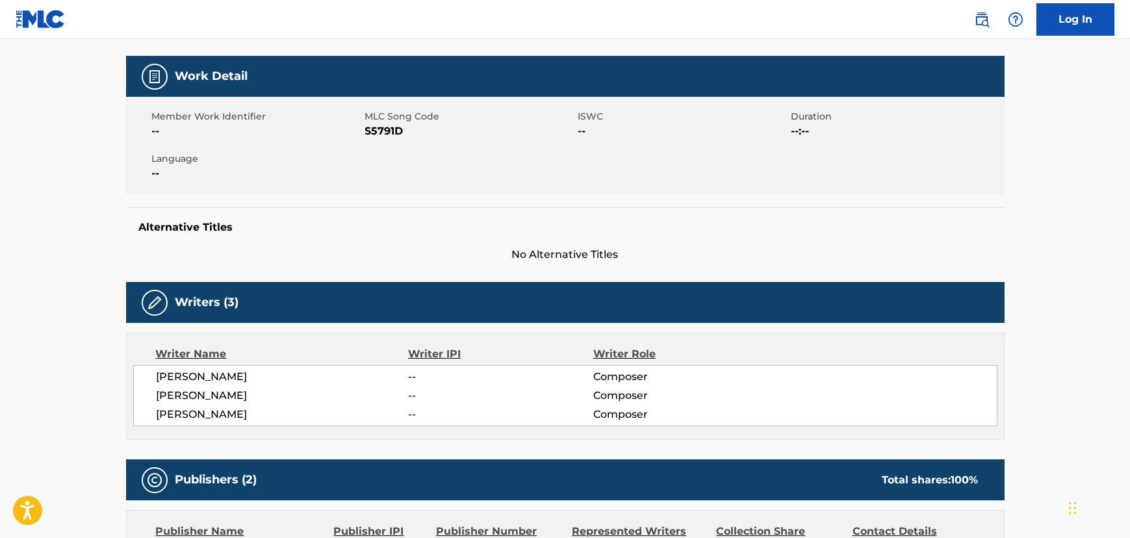
scroll to position [118, 0]
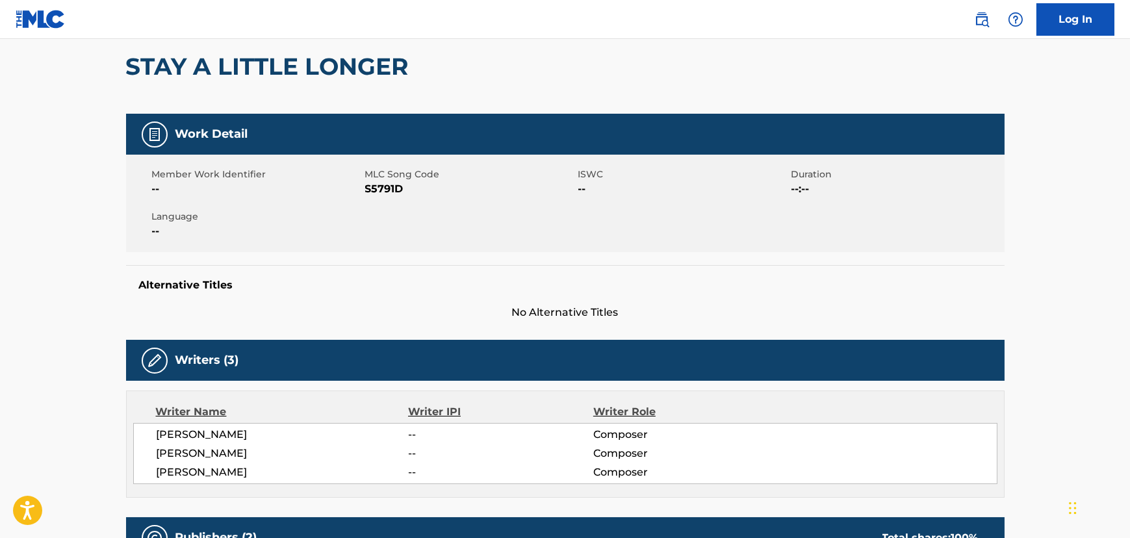
click at [381, 183] on span "S5791D" at bounding box center [470, 189] width 210 height 16
copy span "S5791D"
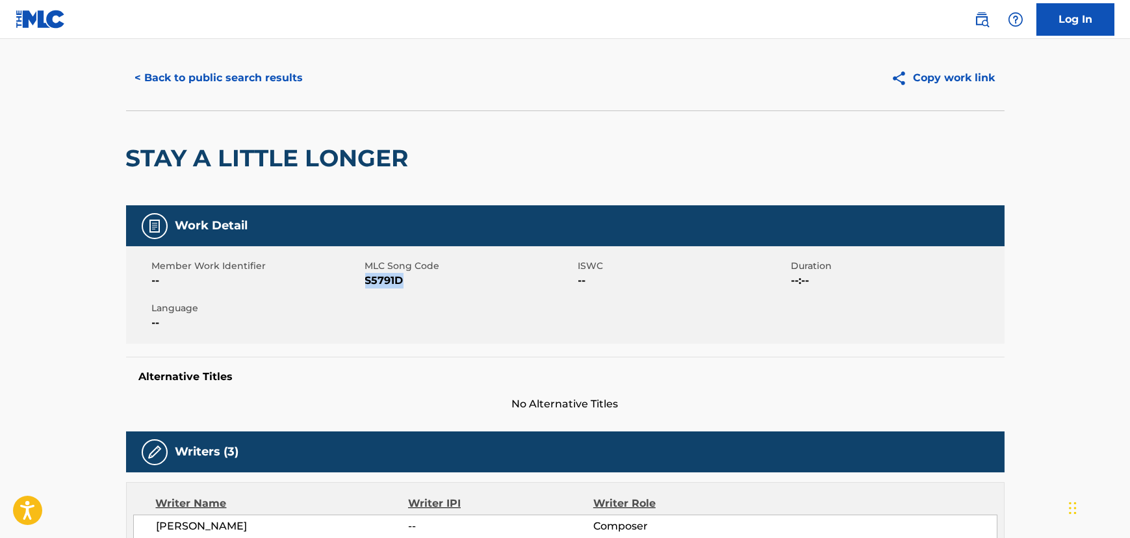
scroll to position [0, 0]
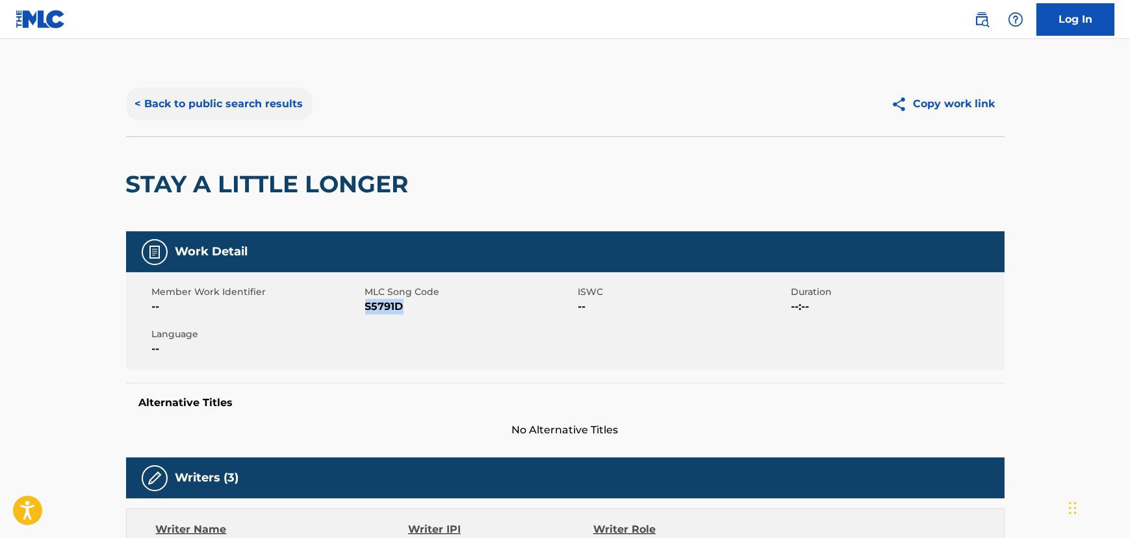
click at [201, 106] on button "< Back to public search results" at bounding box center [219, 104] width 186 height 32
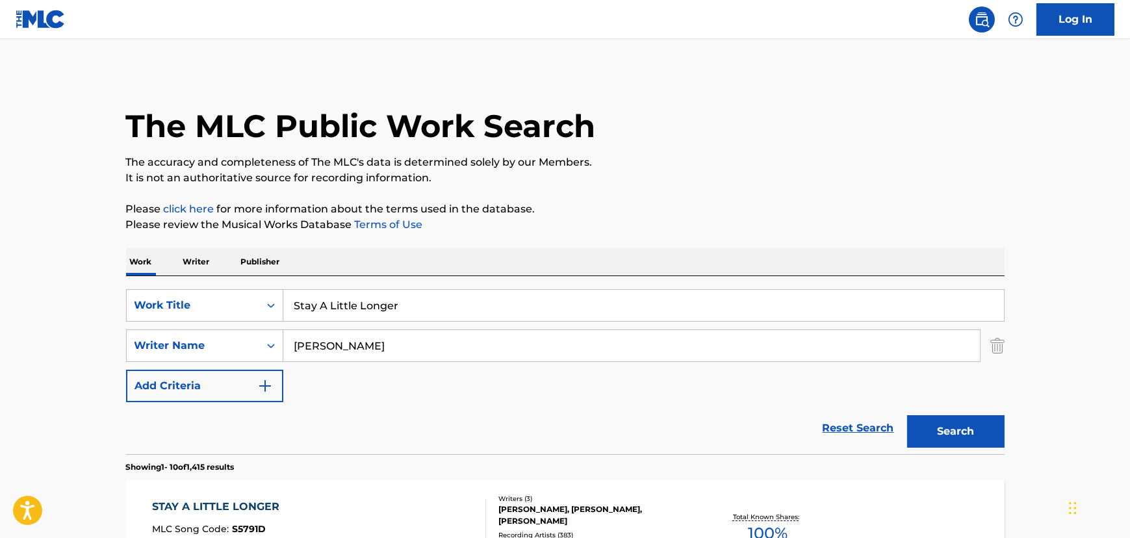
scroll to position [118, 0]
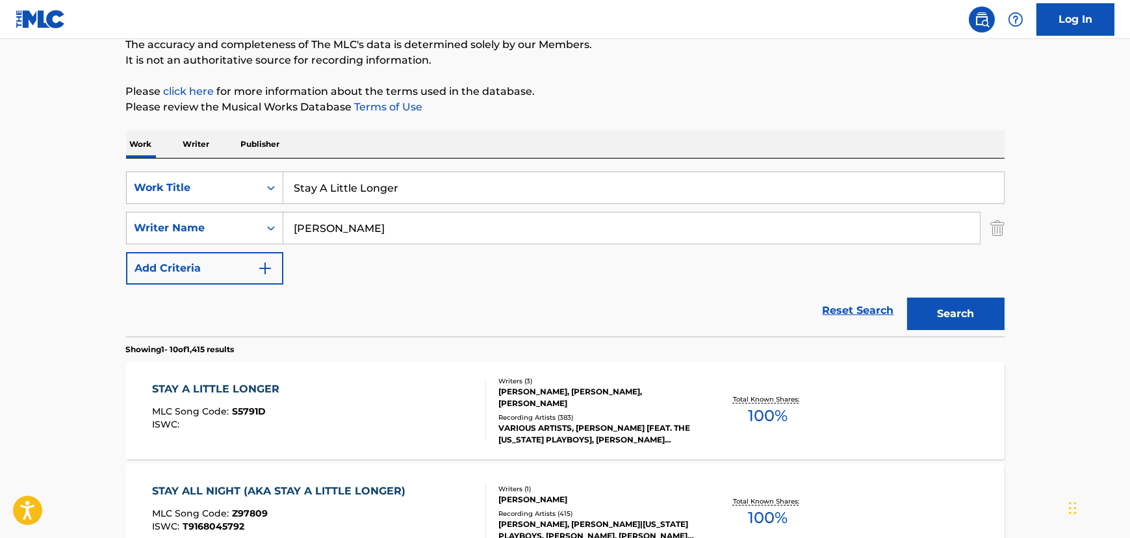
click at [319, 174] on input "Stay A Little Longer" at bounding box center [643, 187] width 721 height 31
paste input "Your Love Keeps Me Off The Streets"
type input "Your Love Keeps Me Off The Streets"
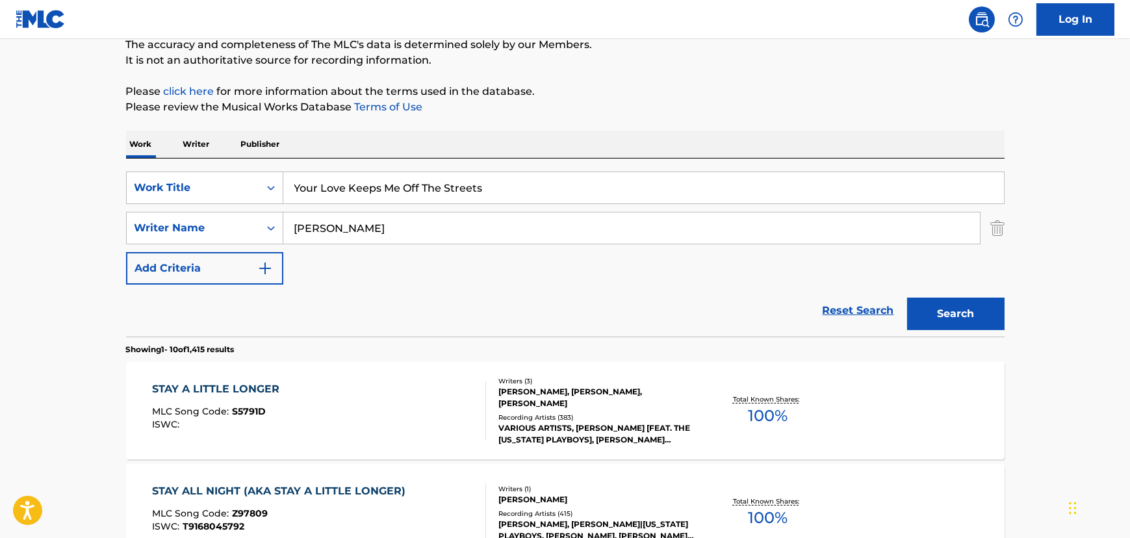
click at [326, 235] on input "[PERSON_NAME]" at bounding box center [631, 227] width 697 height 31
click at [907, 298] on button "Search" at bounding box center [955, 314] width 97 height 32
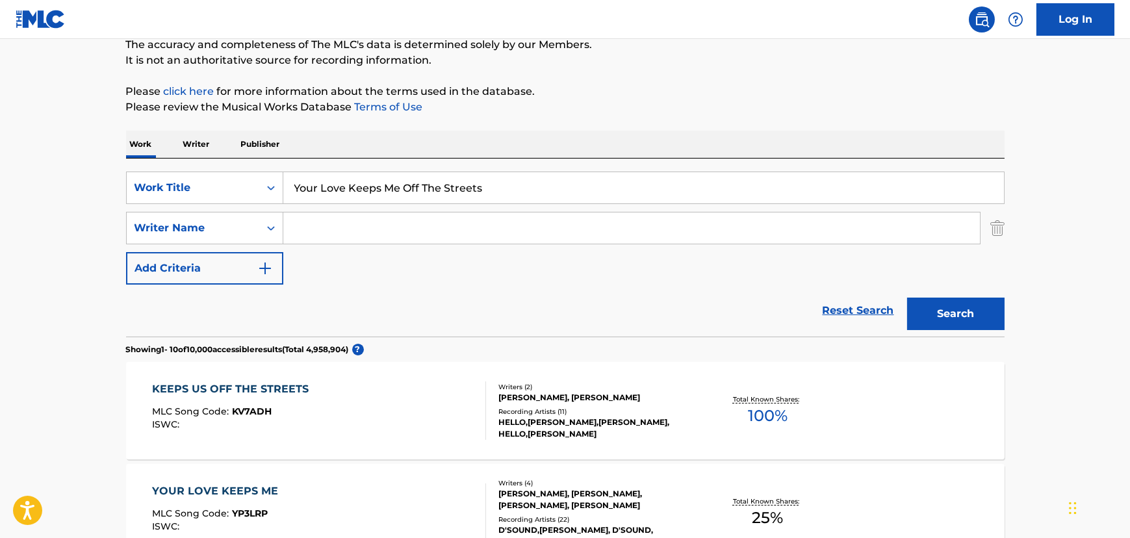
click at [438, 198] on input "Your Love Keeps Me Off The Streets" at bounding box center [643, 187] width 721 height 31
paste input "Can Leave Your Hat On"
type input "You Can Leave Your Hat On"
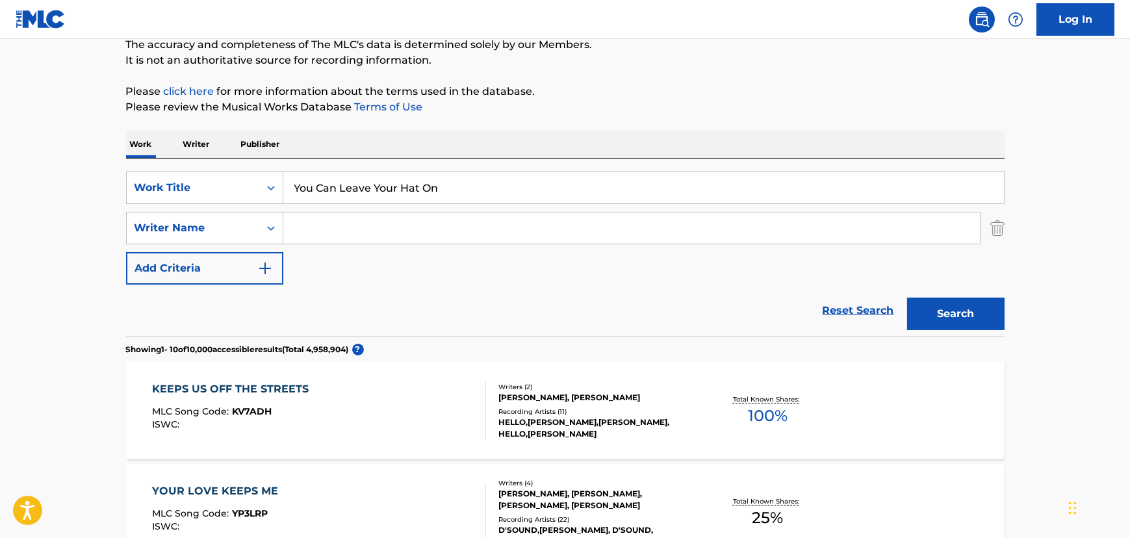
click at [293, 215] on input "Search Form" at bounding box center [631, 227] width 697 height 31
type input "[PERSON_NAME]"
click at [907, 298] on button "Search" at bounding box center [955, 314] width 97 height 32
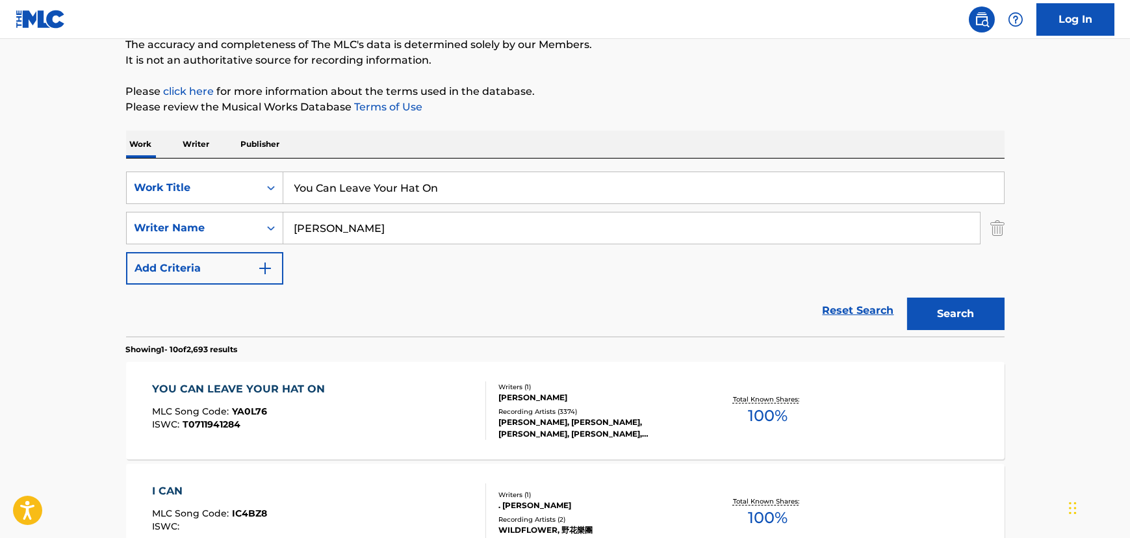
click at [396, 429] on div "YOU CAN LEAVE YOUR HAT ON MLC Song Code : YA0L76 ISWC : T0711941284" at bounding box center [319, 410] width 334 height 58
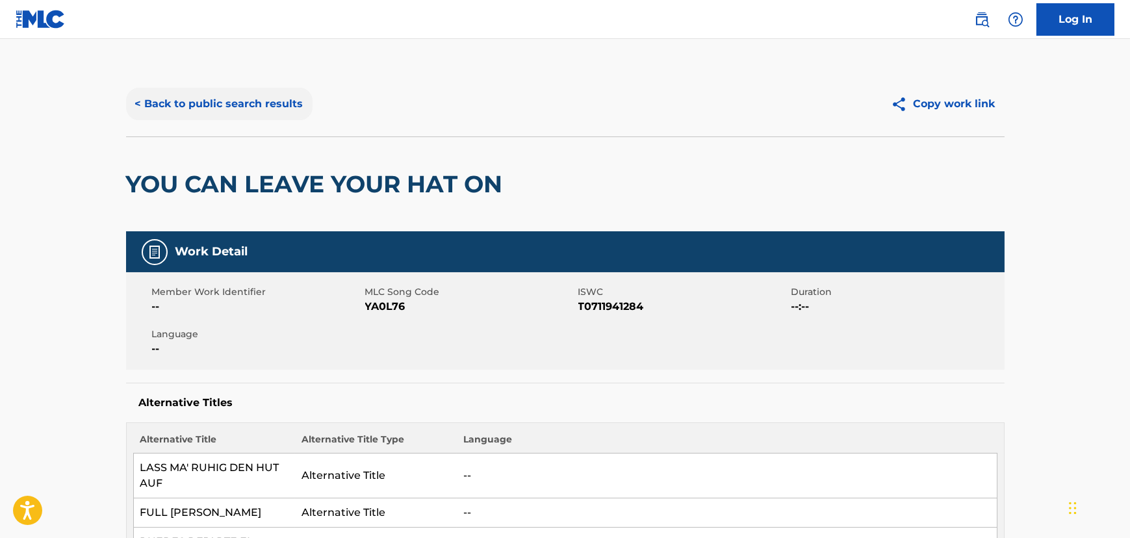
click at [222, 106] on button "< Back to public search results" at bounding box center [219, 104] width 186 height 32
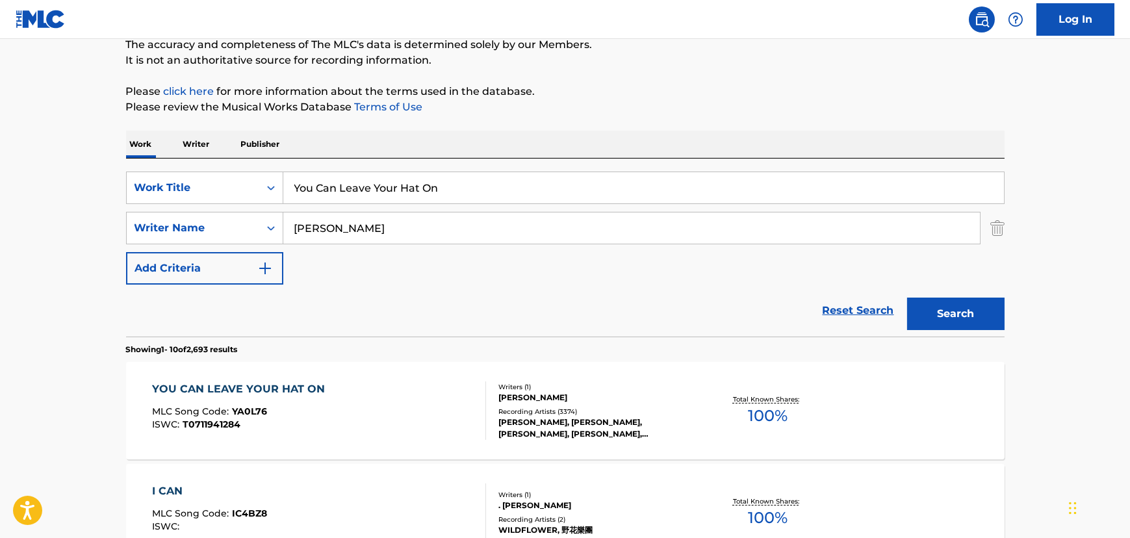
click at [374, 185] on input "You Can Leave Your Hat On" at bounding box center [643, 187] width 721 height 31
paste input "Interlude"
type input "Interlude"
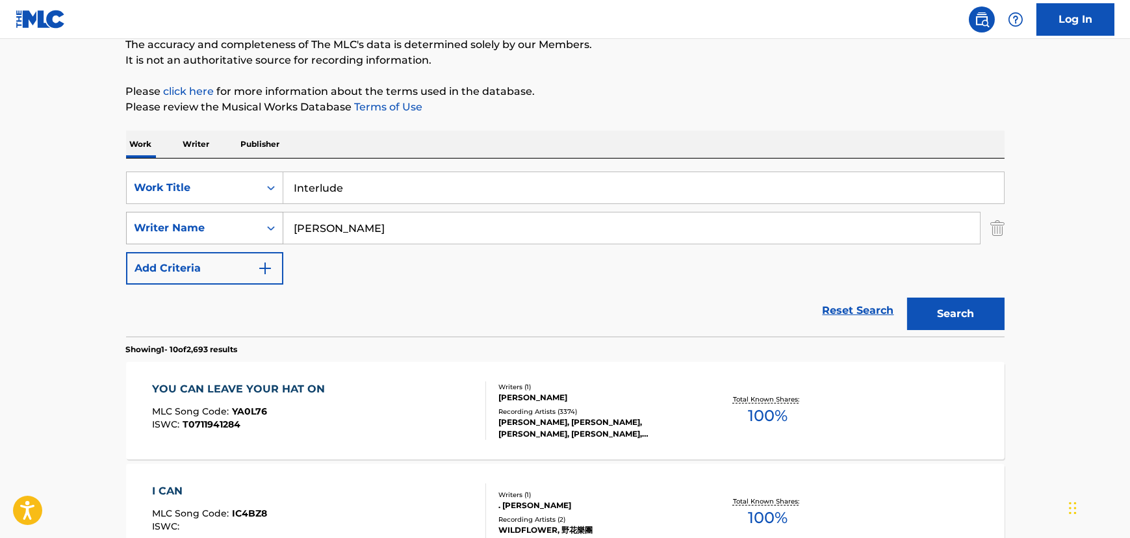
click at [281, 237] on div "Search Form" at bounding box center [270, 227] width 23 height 23
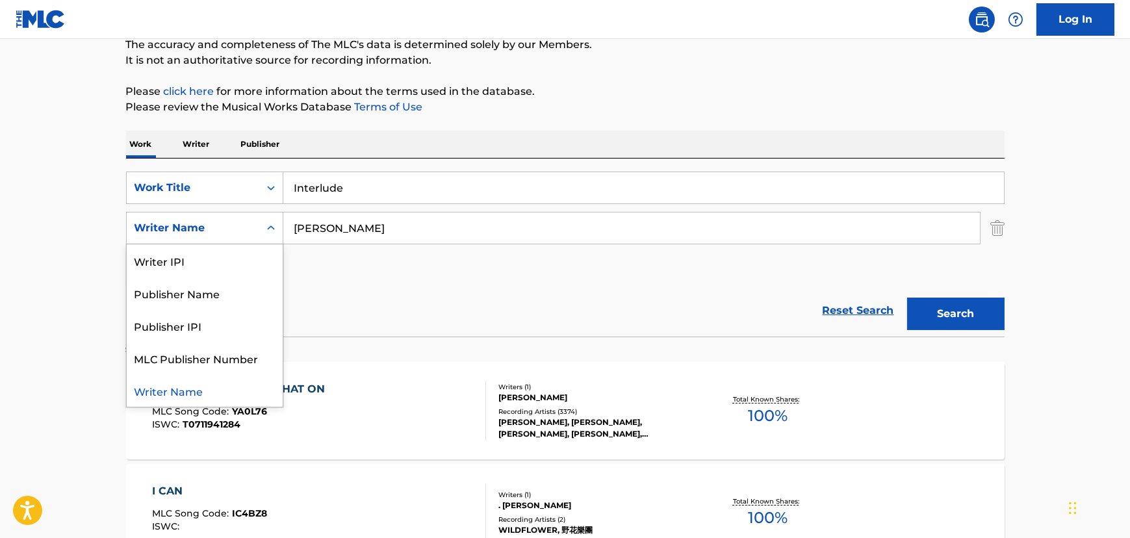
drag, startPoint x: 281, startPoint y: 237, endPoint x: 290, endPoint y: 234, distance: 10.3
click at [281, 237] on div "Search Form" at bounding box center [270, 227] width 23 height 23
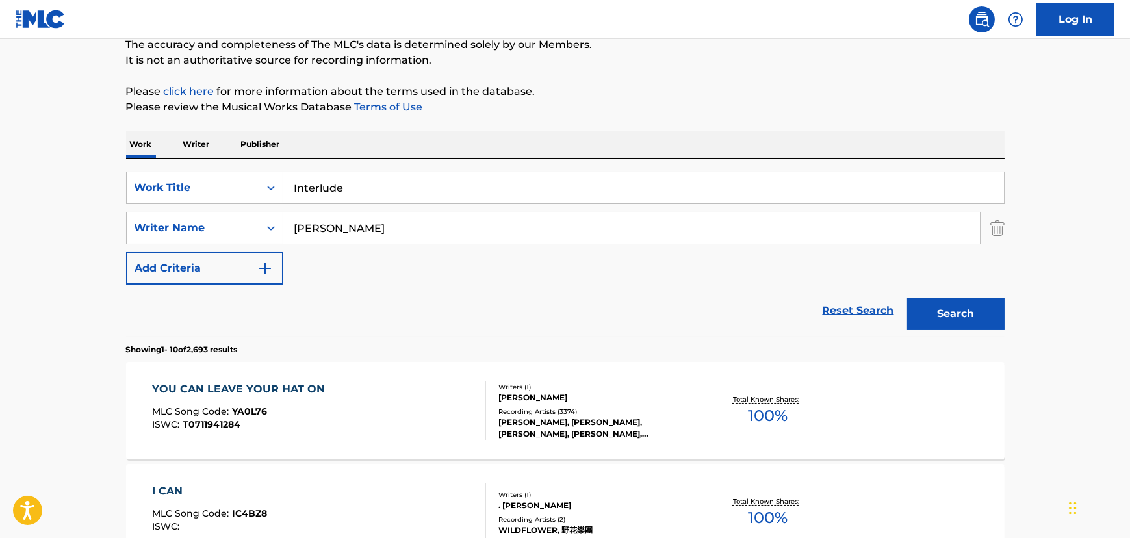
click at [290, 234] on input "[PERSON_NAME]" at bounding box center [631, 227] width 697 height 31
click at [907, 298] on button "Search" at bounding box center [955, 314] width 97 height 32
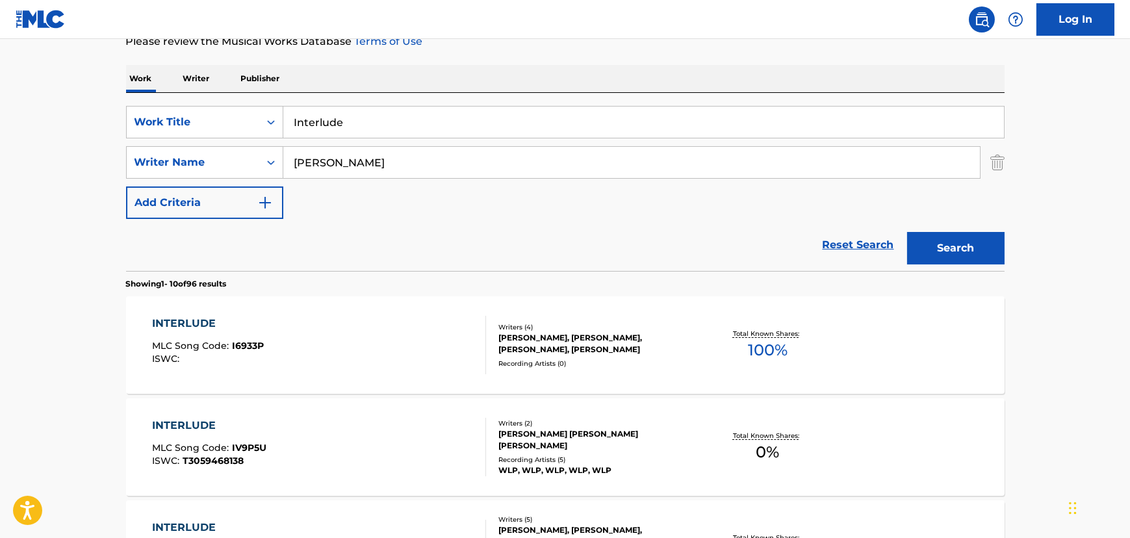
scroll to position [88, 0]
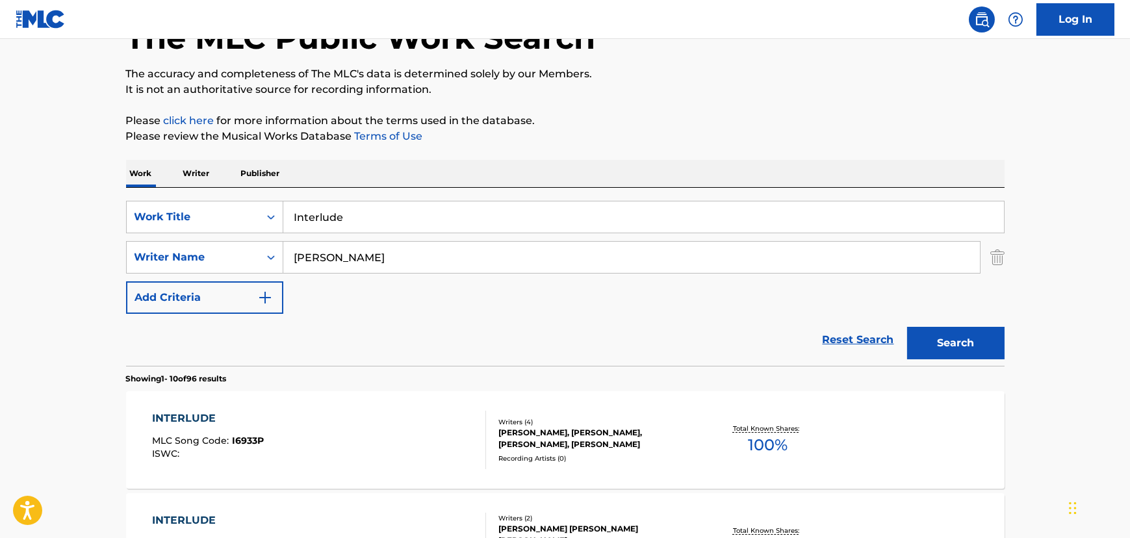
click at [295, 259] on input "[PERSON_NAME]" at bounding box center [631, 257] width 697 height 31
type input "[PERSON_NAME]"
click at [907, 327] on button "Search" at bounding box center [955, 343] width 97 height 32
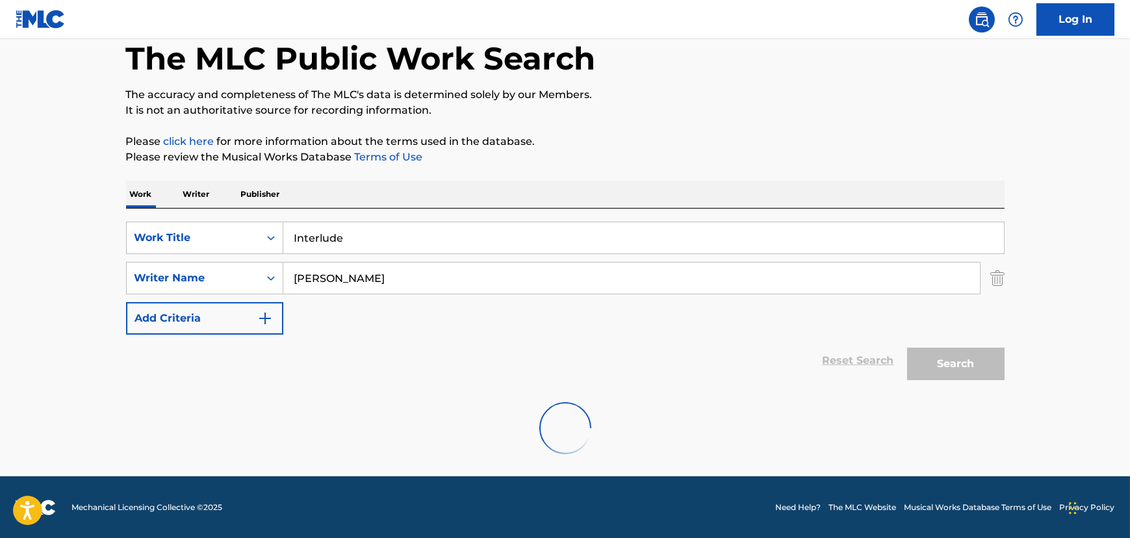
scroll to position [25, 0]
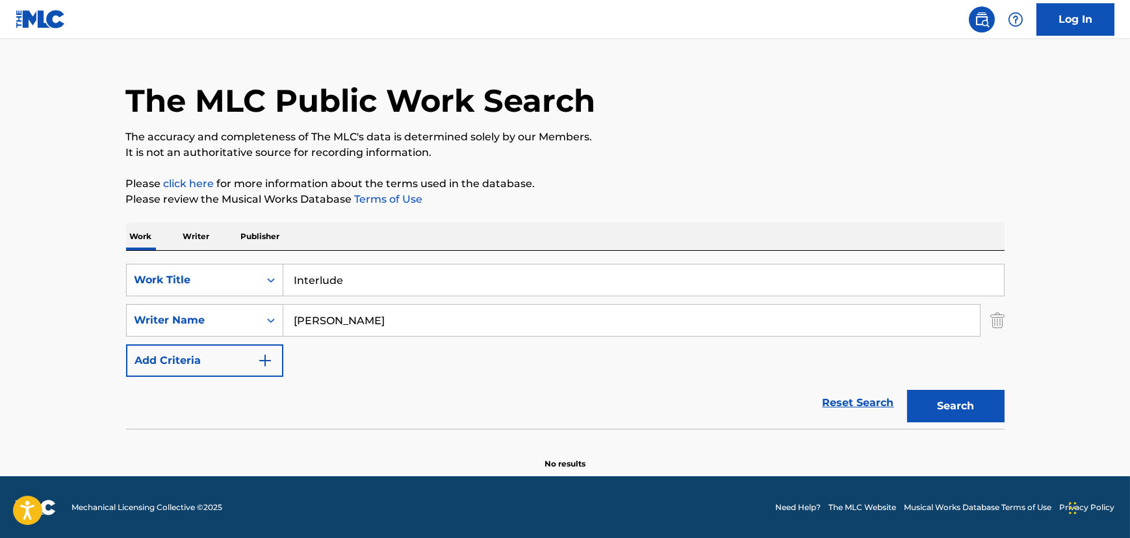
click at [339, 281] on input "Interlude" at bounding box center [643, 279] width 721 height 31
click at [337, 281] on input "Interlude" at bounding box center [643, 279] width 721 height 31
paste input "Some Children Se"
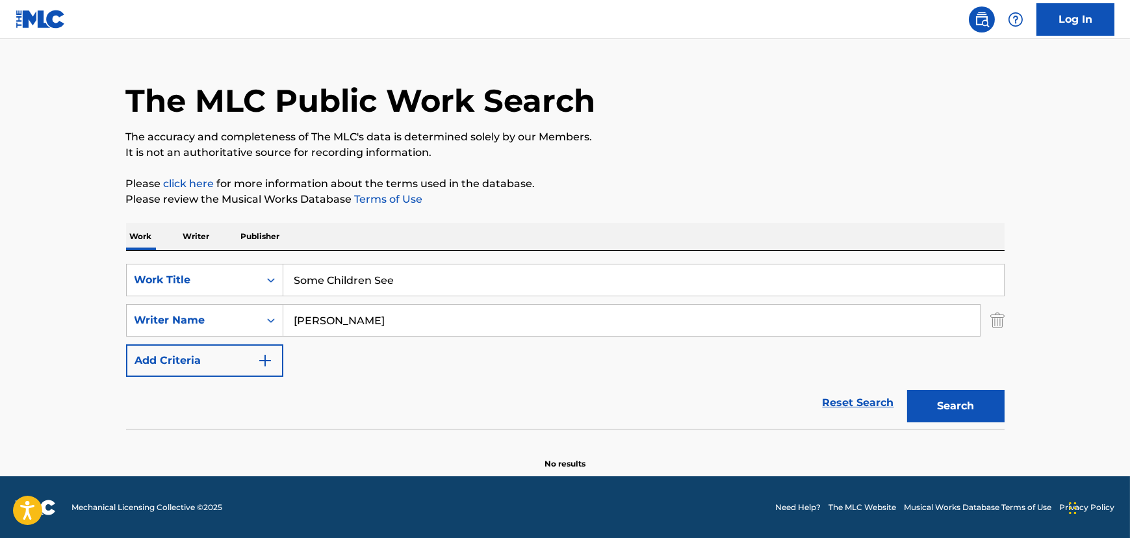
type input "Some Children See"
click at [329, 321] on input "[PERSON_NAME]" at bounding box center [631, 320] width 697 height 31
click at [363, 329] on input "[PERSON_NAME]" at bounding box center [631, 320] width 697 height 31
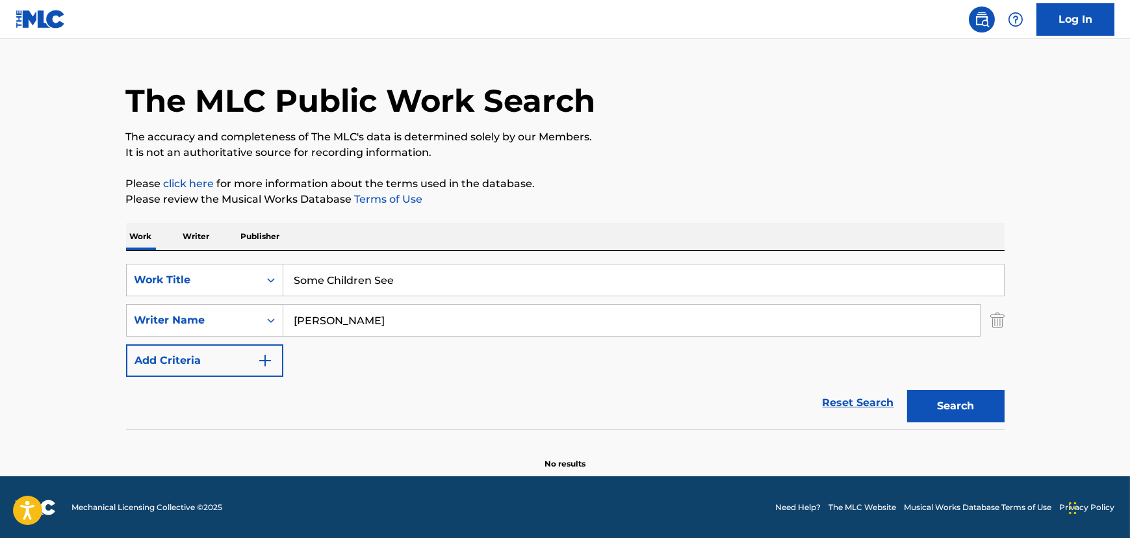
click at [363, 329] on input "[PERSON_NAME]" at bounding box center [631, 320] width 697 height 31
type input "[PERSON_NAME]"
click at [907, 390] on button "Search" at bounding box center [955, 406] width 97 height 32
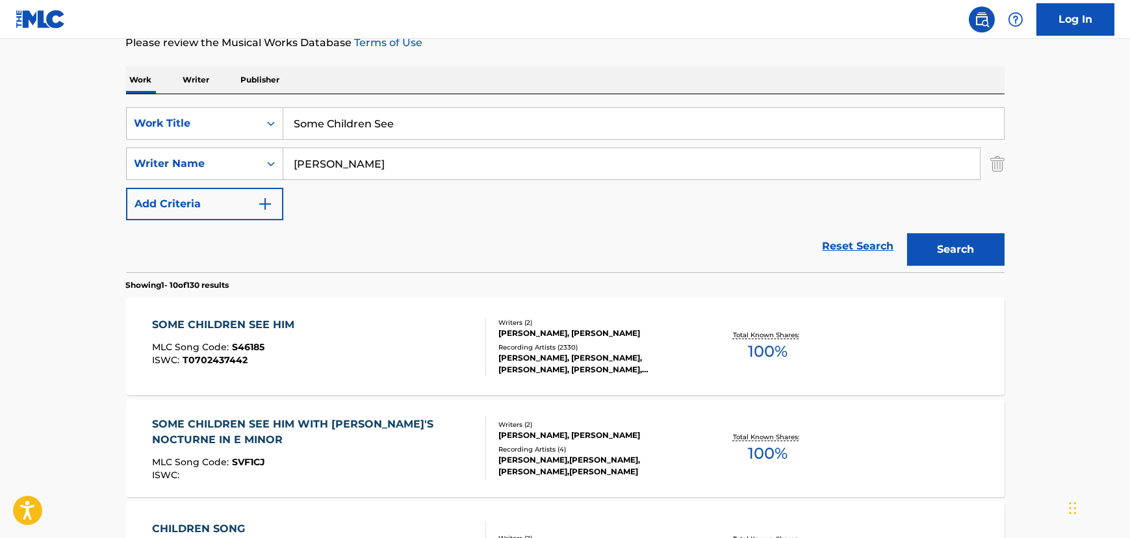
scroll to position [202, 0]
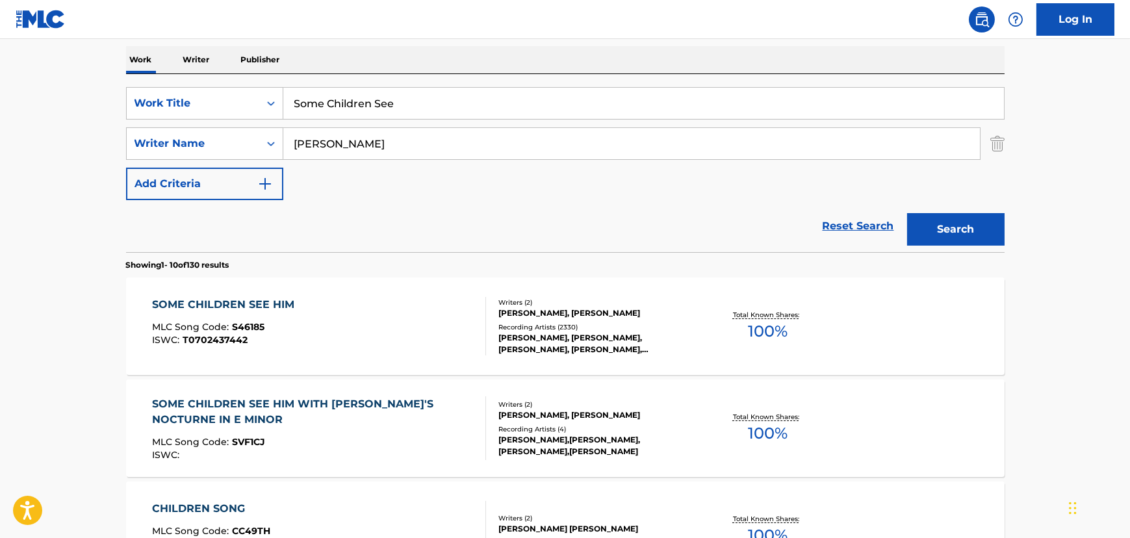
click at [333, 335] on div "SOME CHILDREN SEE HIM MLC Song Code : S46185 ISWC : T0702437442" at bounding box center [319, 326] width 334 height 58
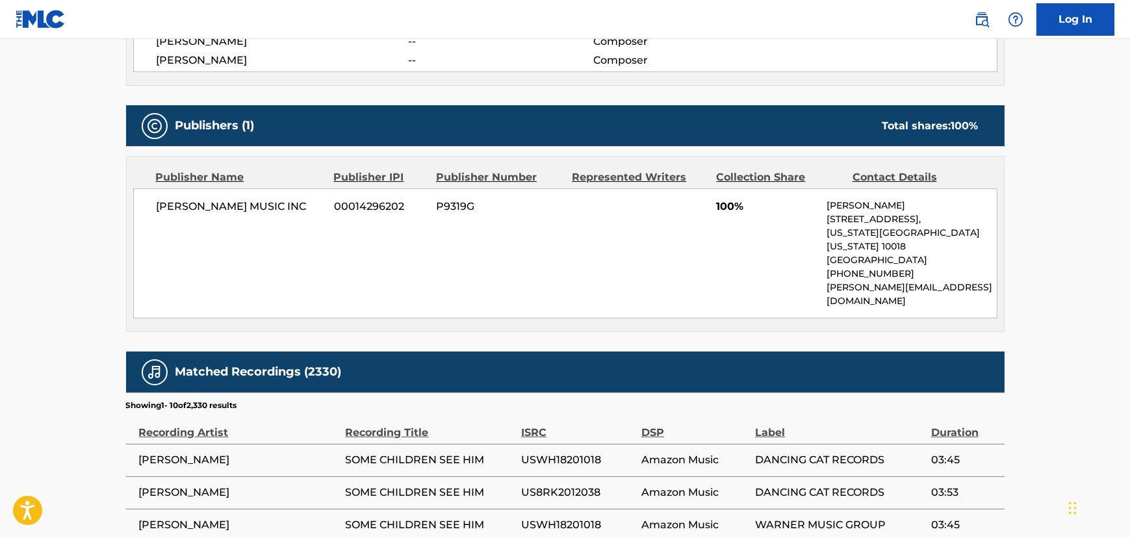
scroll to position [591, 0]
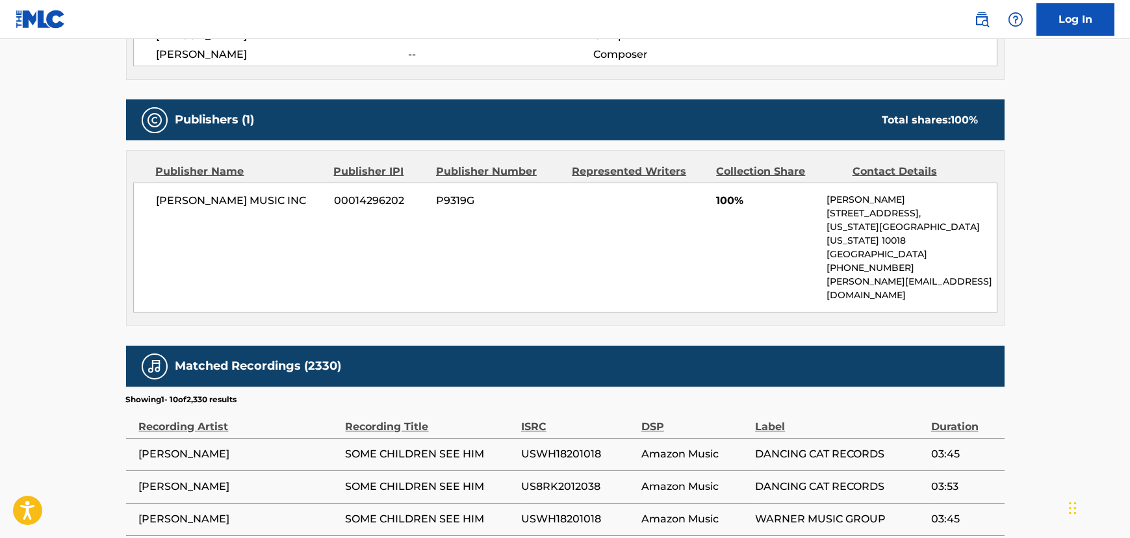
click at [876, 275] on p "[PERSON_NAME][EMAIL_ADDRESS][DOMAIN_NAME]" at bounding box center [912, 288] width 170 height 27
click at [854, 275] on p "[PERSON_NAME][EMAIL_ADDRESS][DOMAIN_NAME]" at bounding box center [912, 288] width 170 height 27
copy div "[PERSON_NAME][EMAIL_ADDRESS][DOMAIN_NAME] Total shares: 100 %"
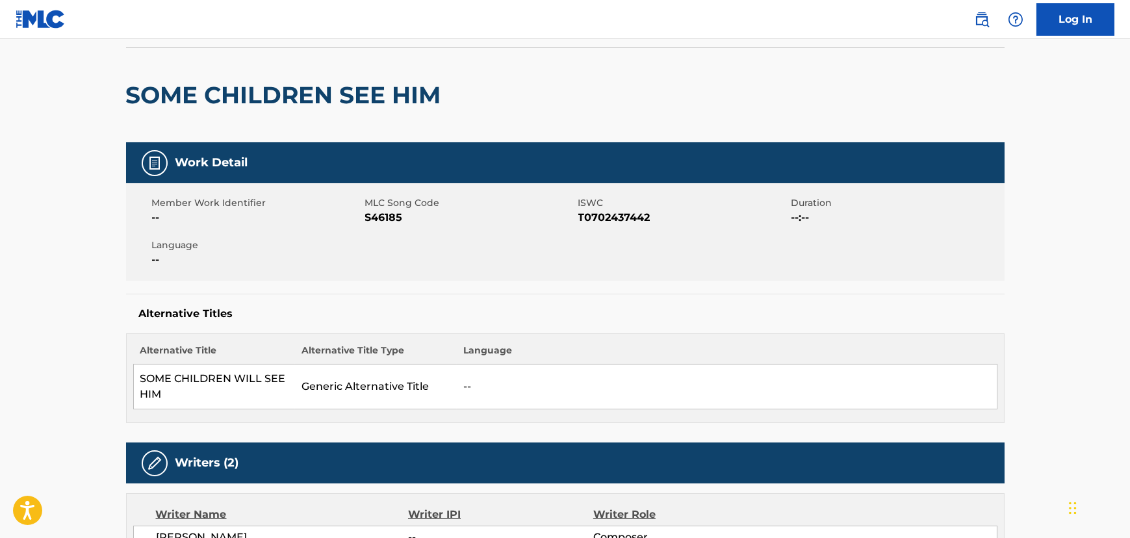
scroll to position [0, 0]
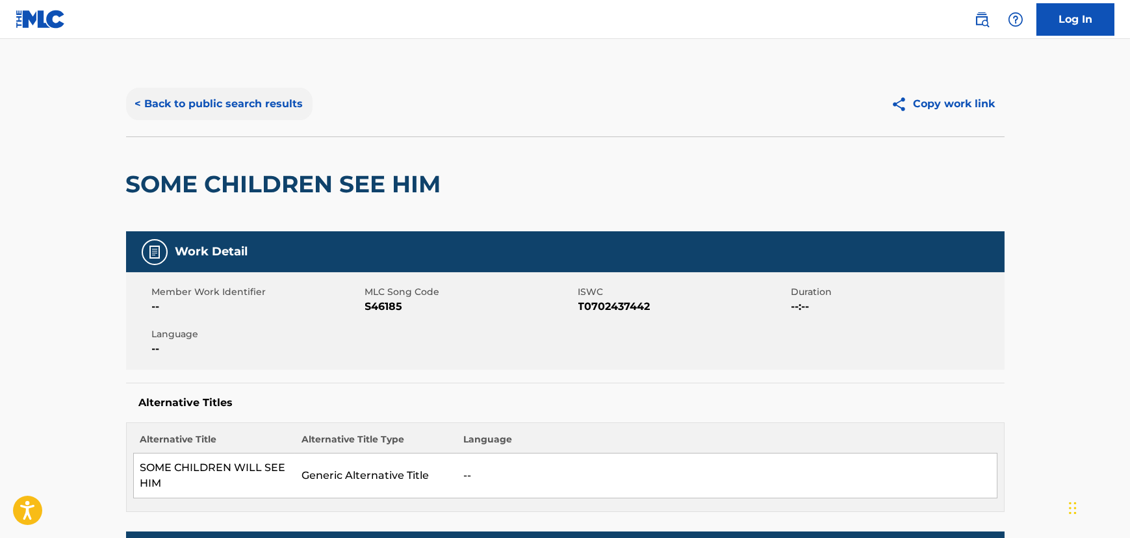
click at [220, 110] on button "< Back to public search results" at bounding box center [219, 104] width 186 height 32
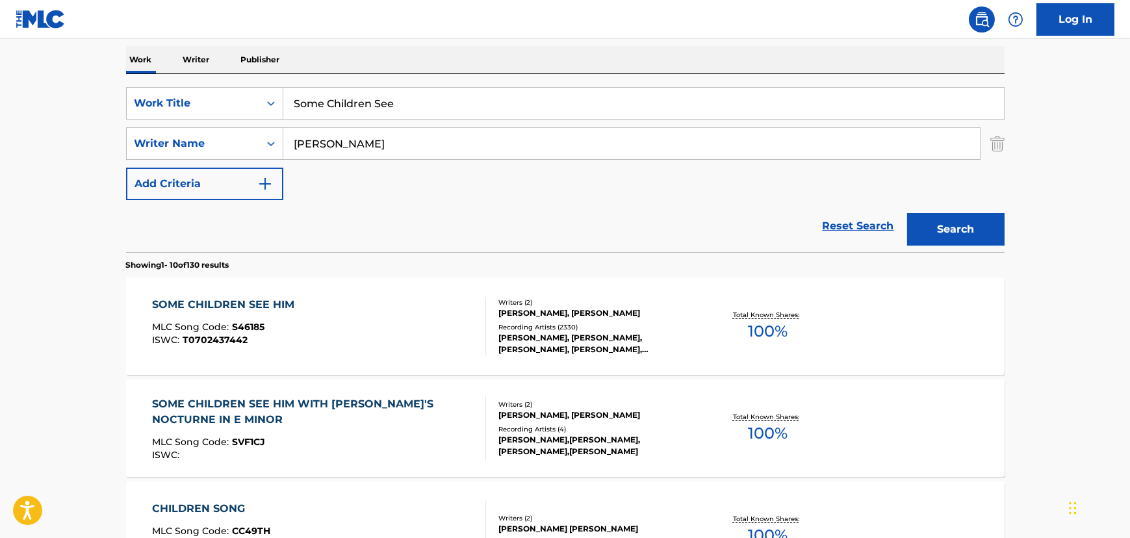
click at [381, 112] on input "Some Children See" at bounding box center [643, 103] width 721 height 31
paste input "[PERSON_NAME] (Bombs Over [GEOGRAPHIC_DATA])"
type input "[PERSON_NAME] (Bombs Over [GEOGRAPHIC_DATA])"
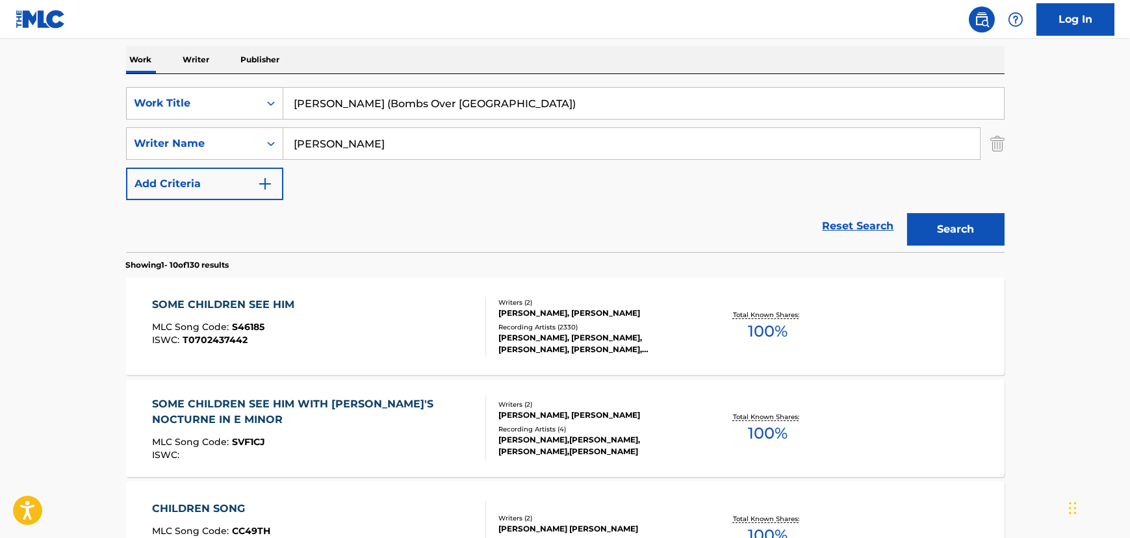
click at [314, 160] on div "SearchWithCriteria29717d6e-7205-475e-ac09-cca7139c8859 Work Title [PERSON_NAME]…" at bounding box center [565, 143] width 878 height 113
click at [314, 154] on input "[PERSON_NAME]" at bounding box center [631, 143] width 697 height 31
type input "[PERSON_NAME]"
click at [907, 213] on button "Search" at bounding box center [955, 229] width 97 height 32
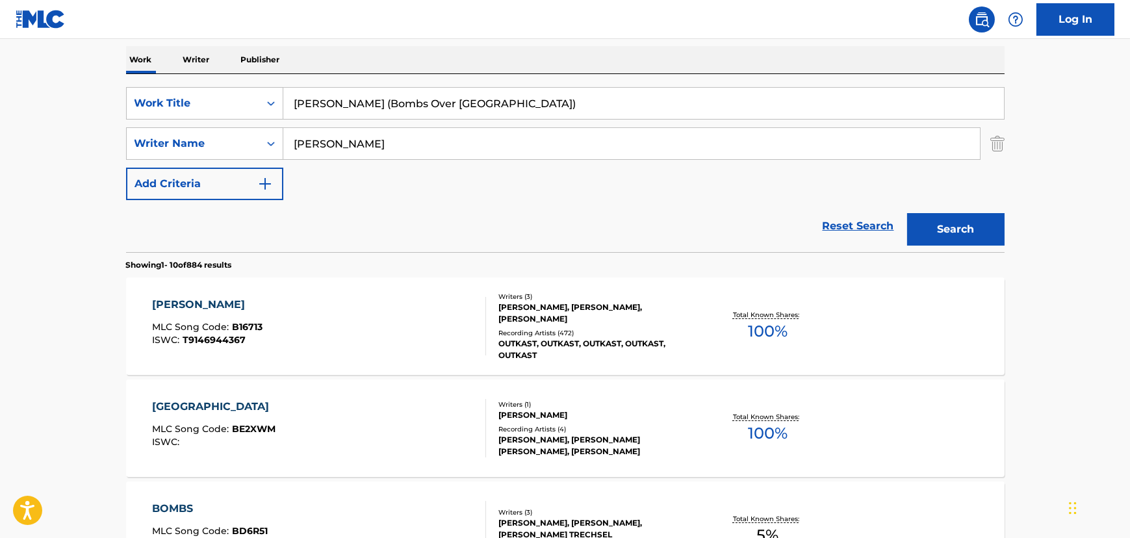
click at [287, 325] on div "[PERSON_NAME] MLC Song Code : B16713 ISWC : T9146944367" at bounding box center [319, 326] width 334 height 58
